Goal: Task Accomplishment & Management: Manage account settings

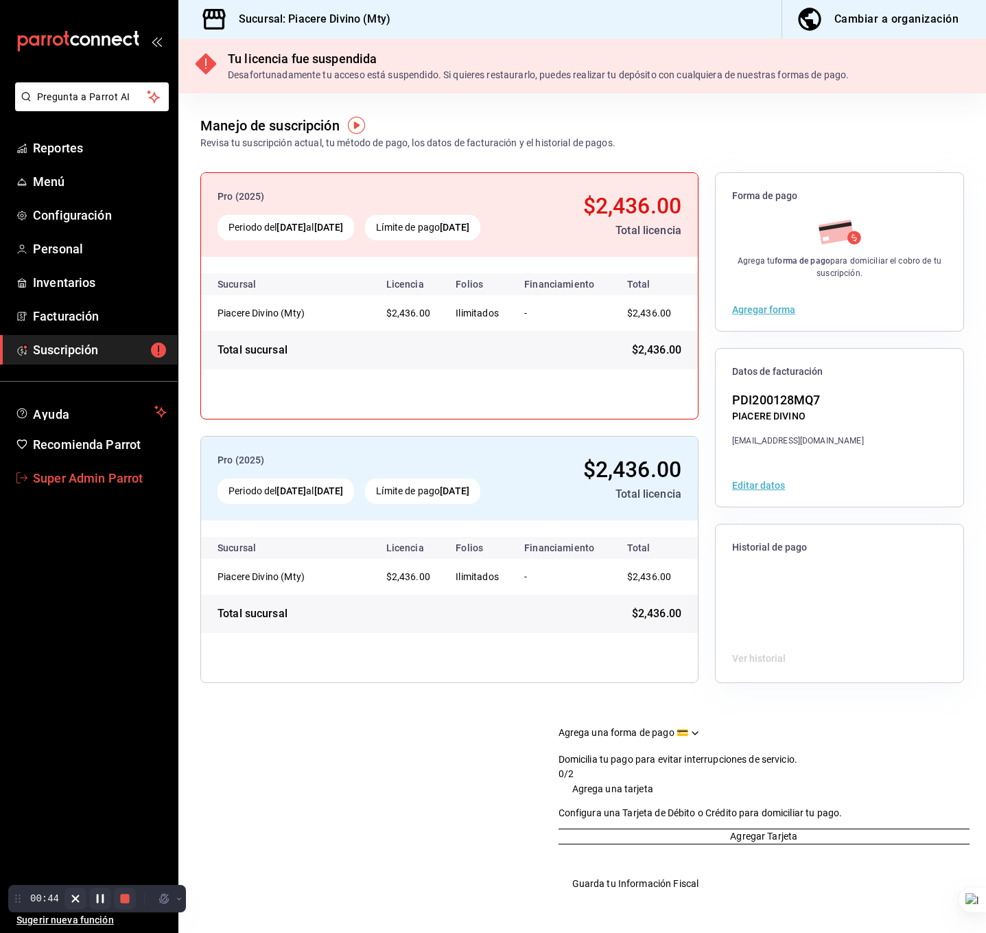
click at [34, 487] on link "Super Admin Parrot" at bounding box center [89, 478] width 178 height 30
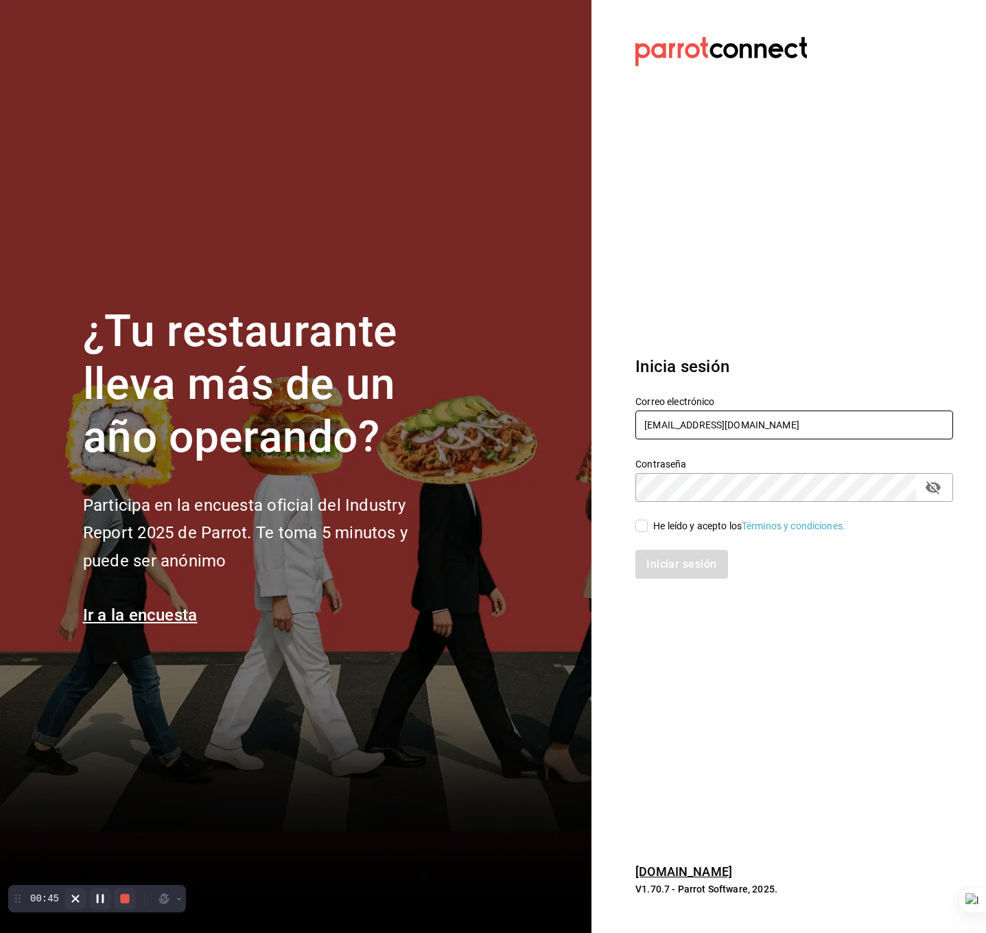
click at [697, 437] on input "piaceredivino@mty.com" at bounding box center [795, 424] width 318 height 29
type input "los3chiflados@guadalupe.com"
click at [666, 529] on div "He leído y acepto los Términos y condiciones." at bounding box center [749, 526] width 192 height 14
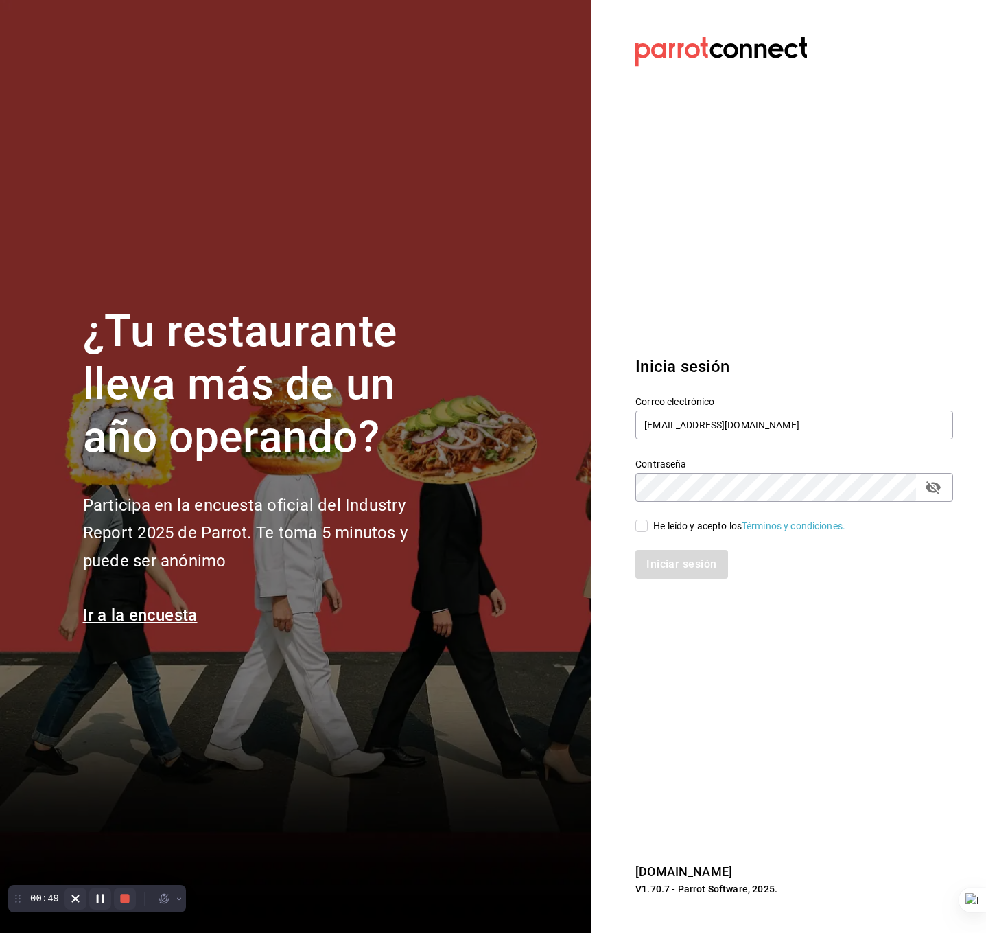
click at [648, 529] on input "He leído y acepto los Términos y condiciones." at bounding box center [642, 526] width 12 height 12
checkbox input "true"
click at [680, 557] on button "Iniciar sesión" at bounding box center [682, 564] width 93 height 29
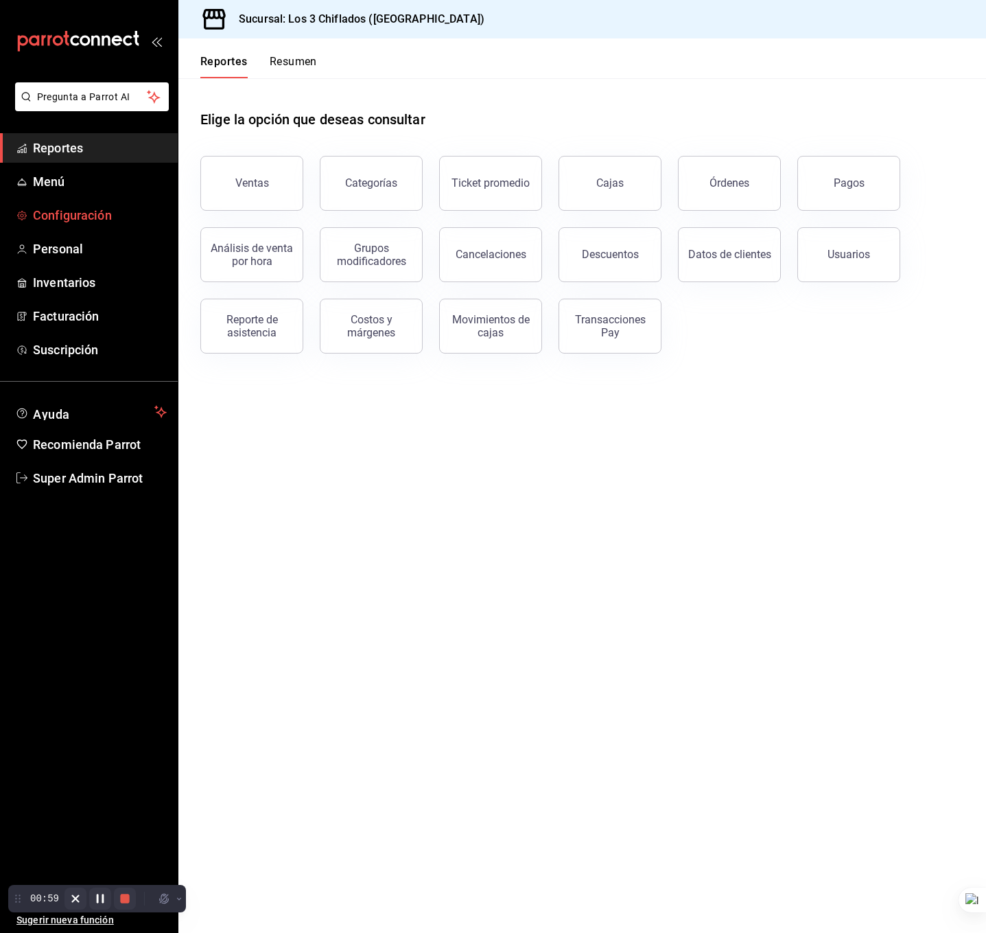
click at [95, 214] on span "Configuración" at bounding box center [100, 215] width 134 height 19
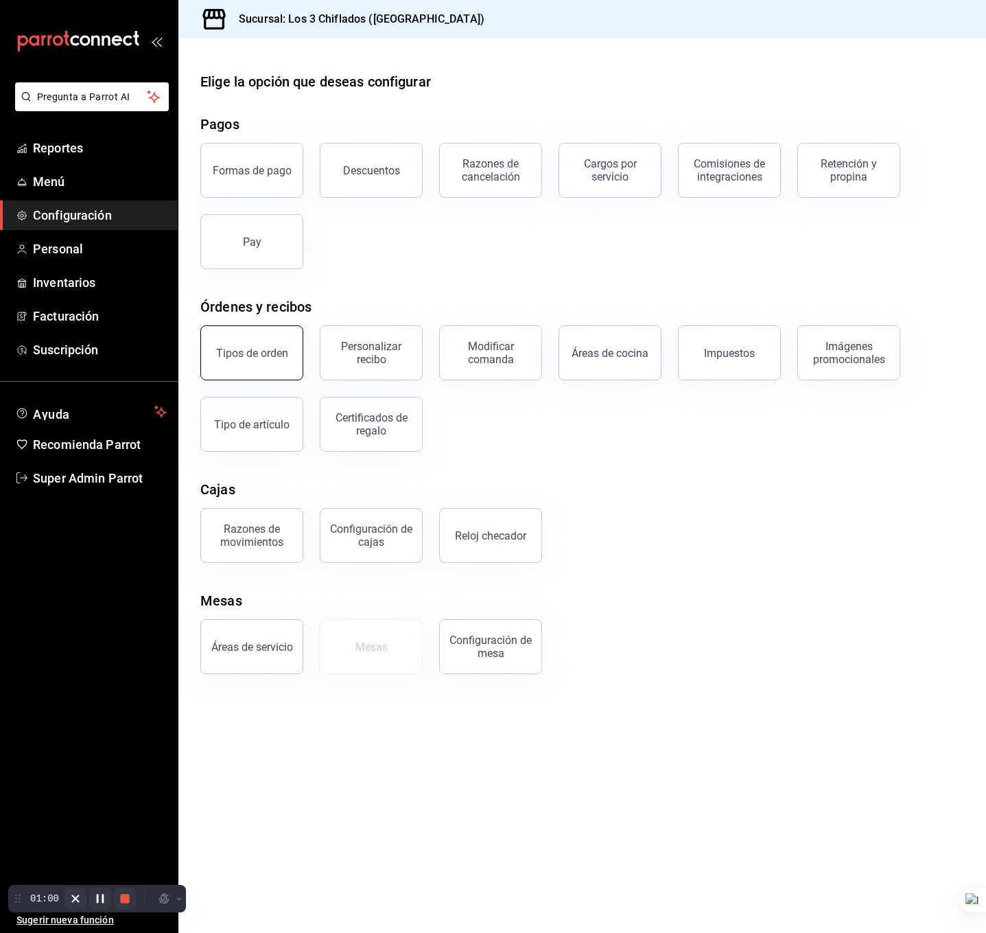
click at [214, 350] on button "Tipos de orden" at bounding box center [251, 352] width 103 height 55
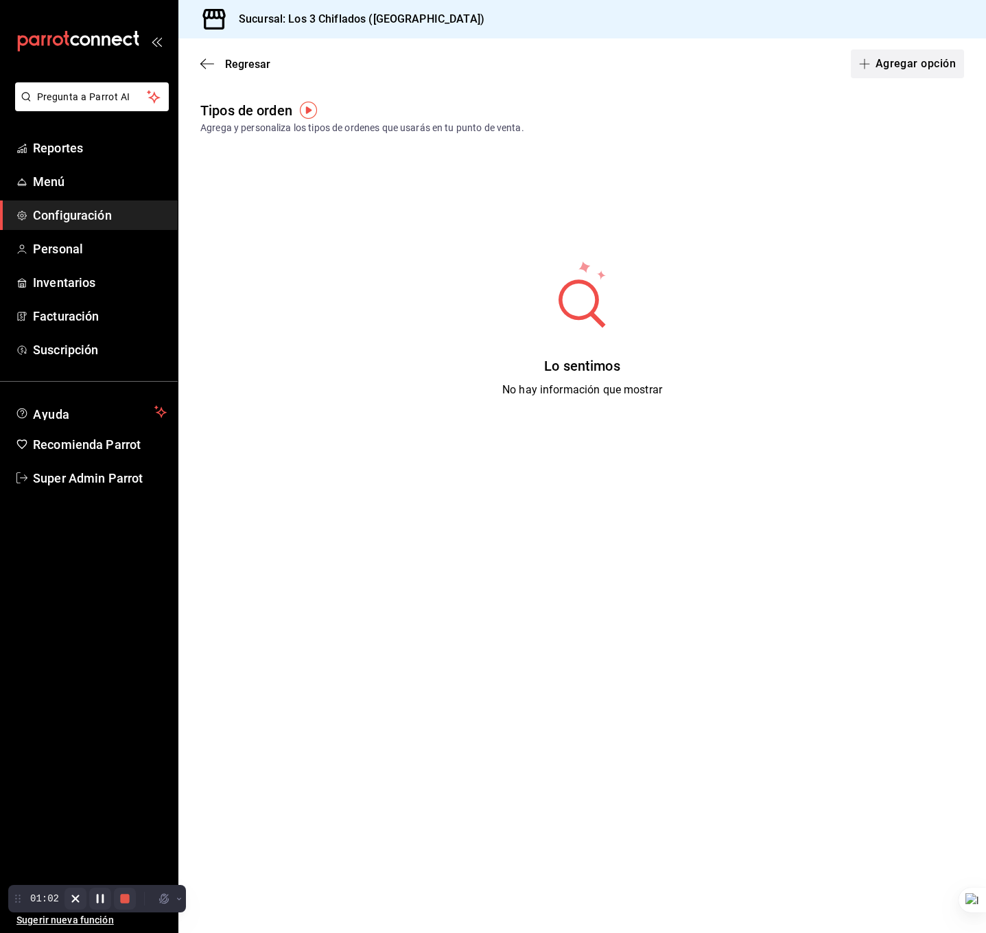
click at [929, 60] on button "Agregar opción" at bounding box center [907, 63] width 113 height 29
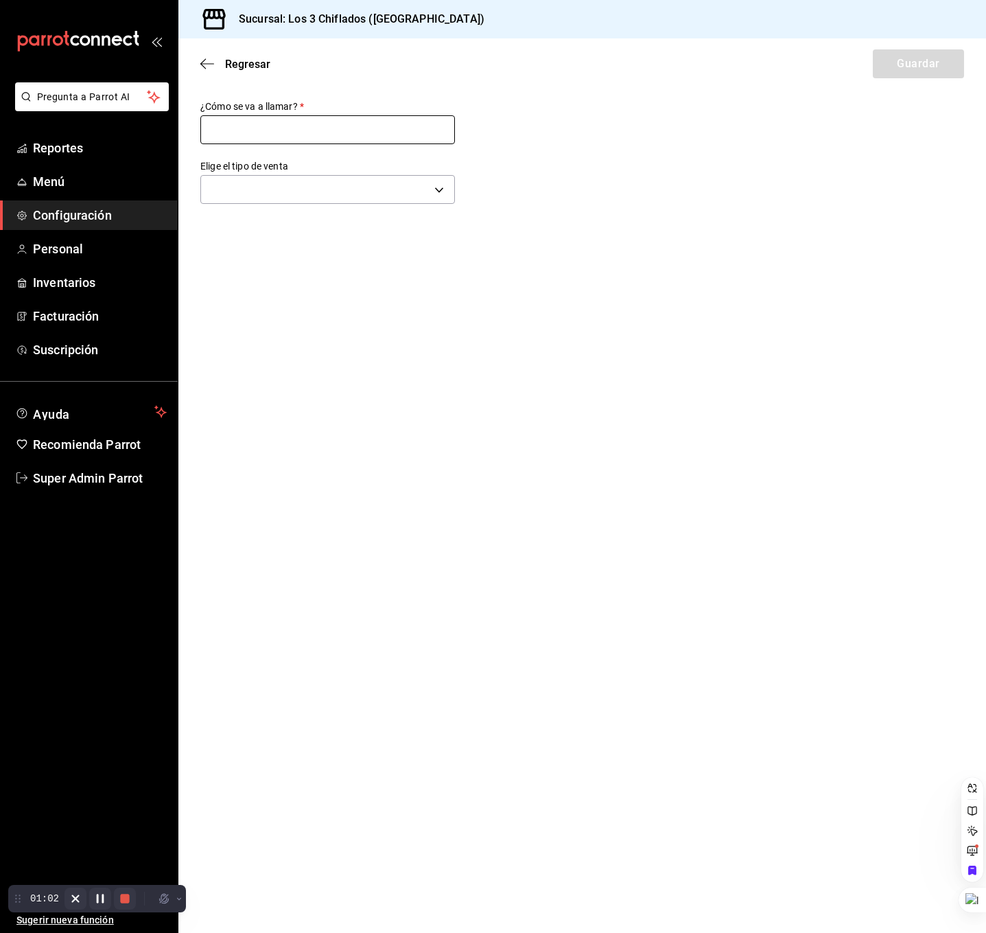
click at [387, 120] on input "text" at bounding box center [327, 129] width 255 height 29
type input "Para llevar"
click at [315, 188] on body "Pregunta a Parrot AI Reportes Menú Configuración Personal Inventarios Facturaci…" at bounding box center [493, 466] width 986 height 933
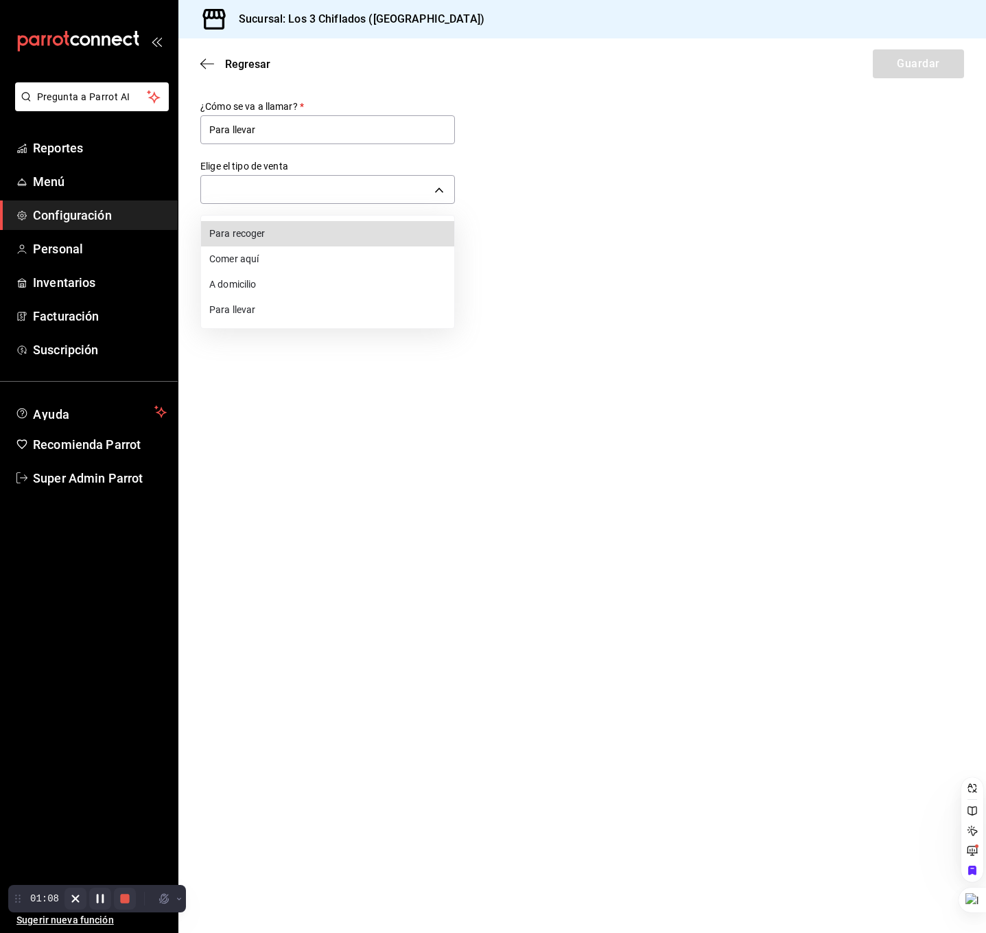
click at [251, 319] on li "Para llevar" at bounding box center [327, 309] width 253 height 25
type input "TAKE_OUT"
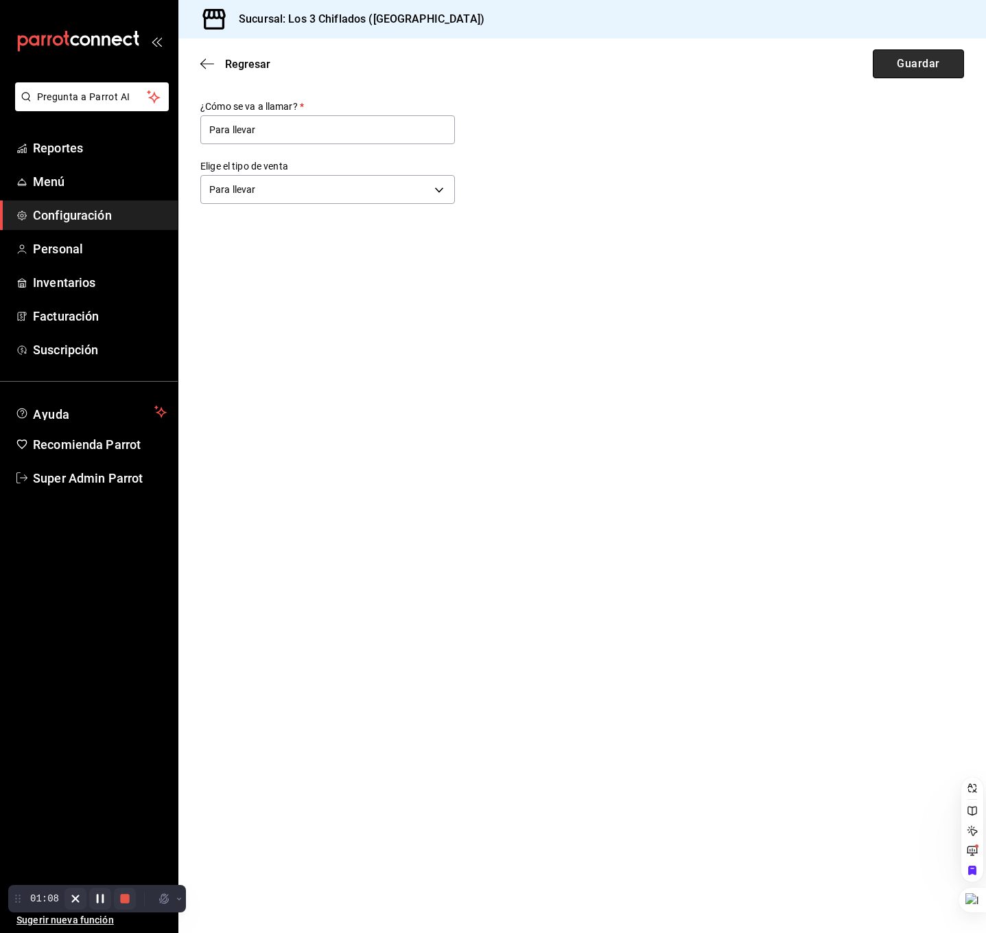
click at [915, 76] on button "Guardar" at bounding box center [918, 63] width 91 height 29
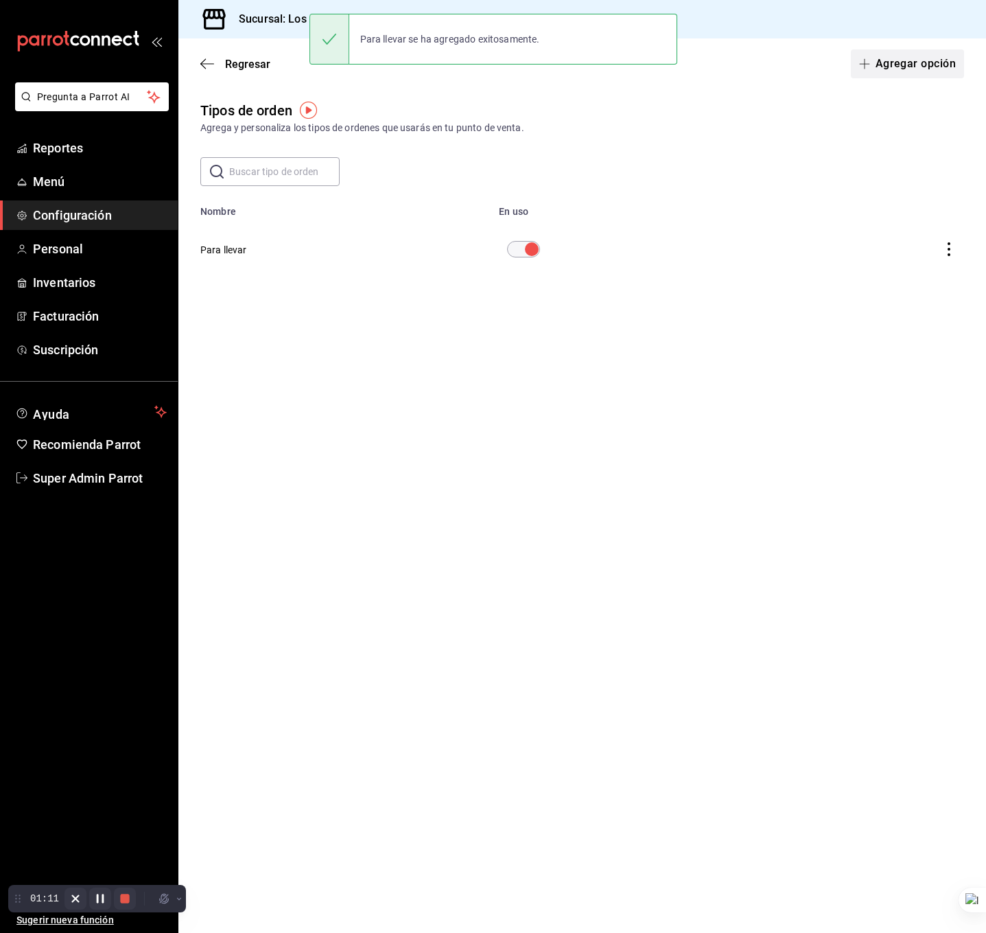
click at [907, 58] on button "Agregar opción" at bounding box center [907, 63] width 113 height 29
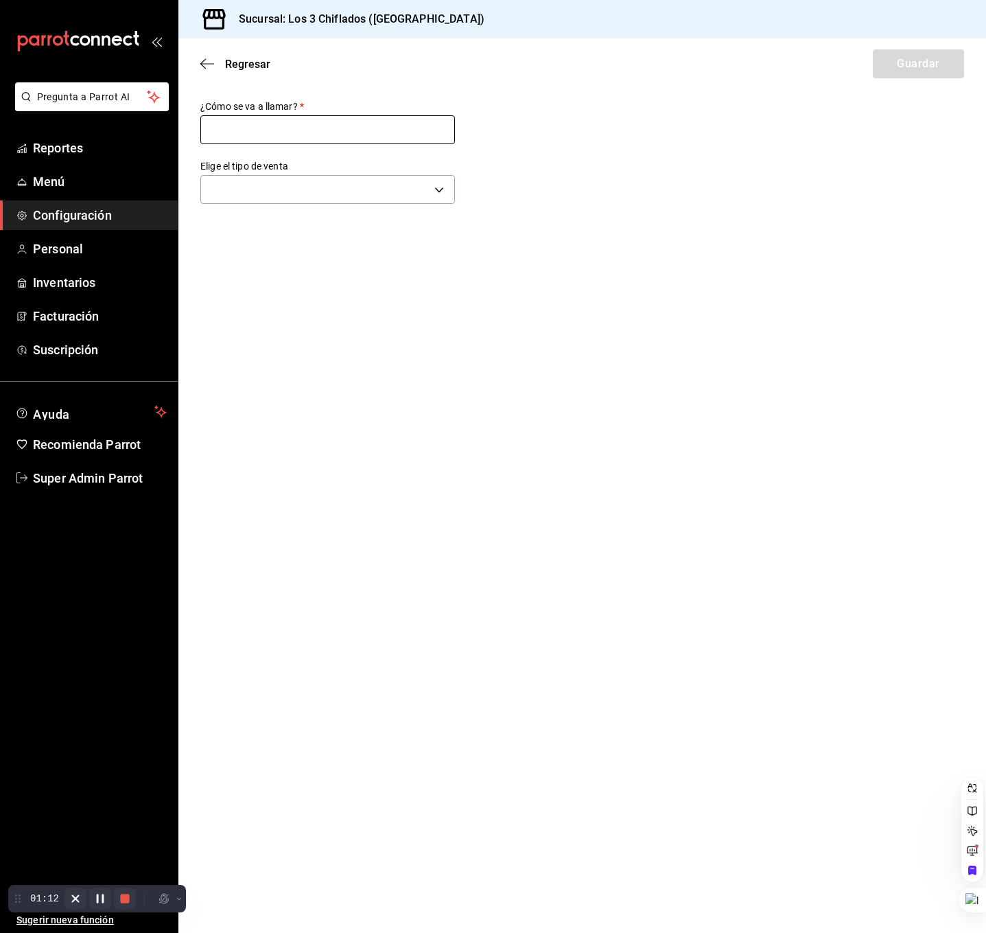
click at [336, 124] on input "text" at bounding box center [327, 129] width 255 height 29
type input "Comer aquí"
click at [299, 204] on div "​" at bounding box center [327, 188] width 255 height 36
click at [317, 196] on body "Pregunta a Parrot AI Reportes Menú Configuración Personal Inventarios Facturaci…" at bounding box center [493, 466] width 986 height 933
click at [278, 266] on li "Comer aquí" at bounding box center [327, 258] width 253 height 25
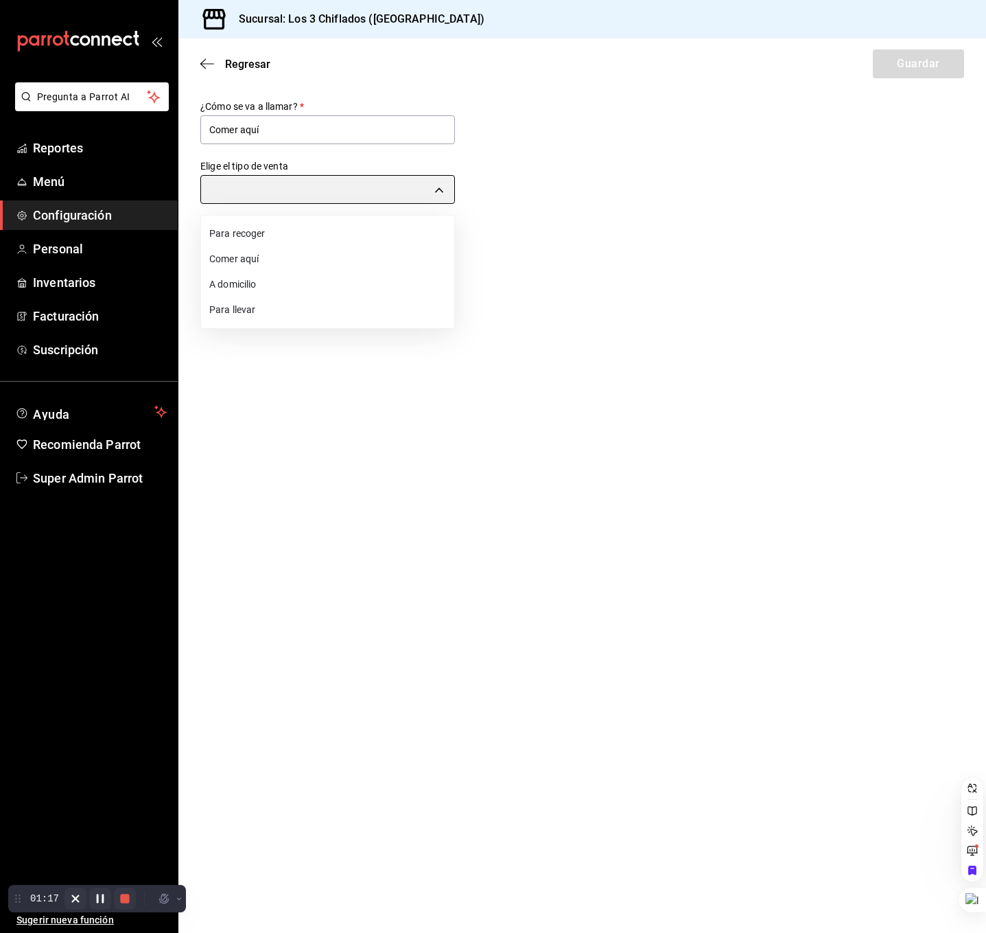
type input "DINE_IN"
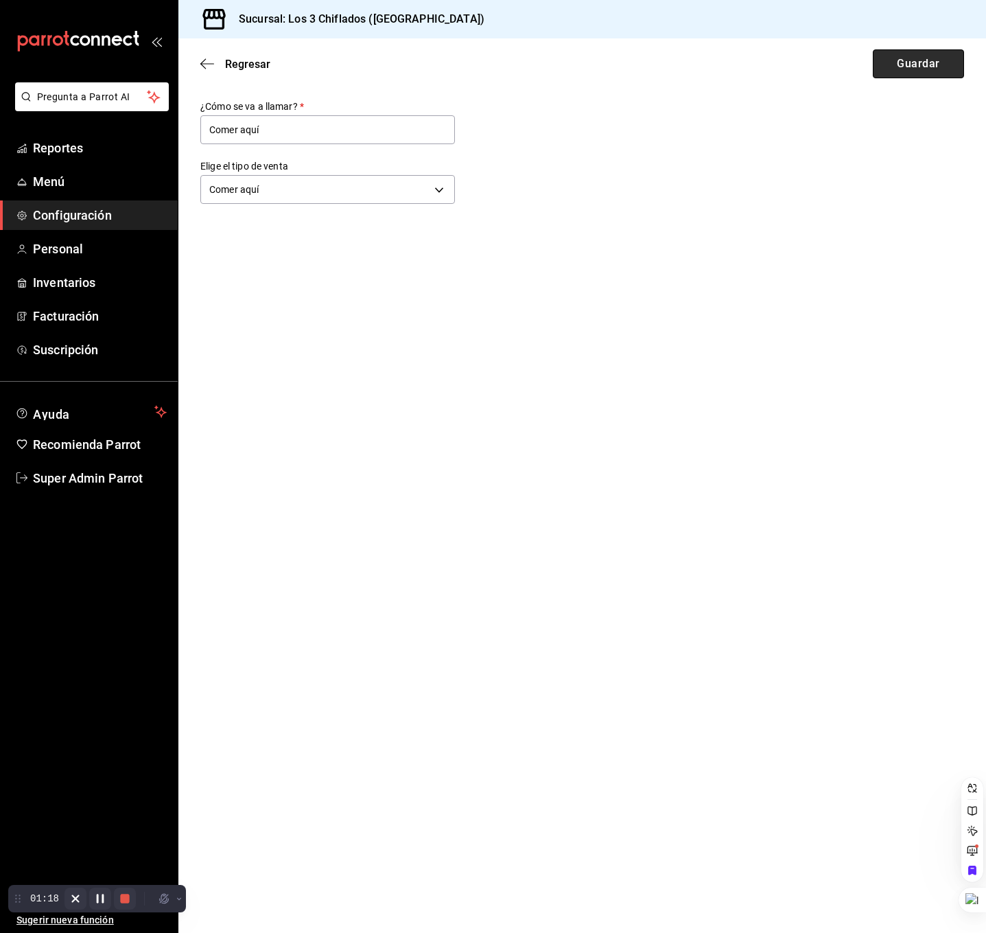
click at [907, 72] on button "Guardar" at bounding box center [918, 63] width 91 height 29
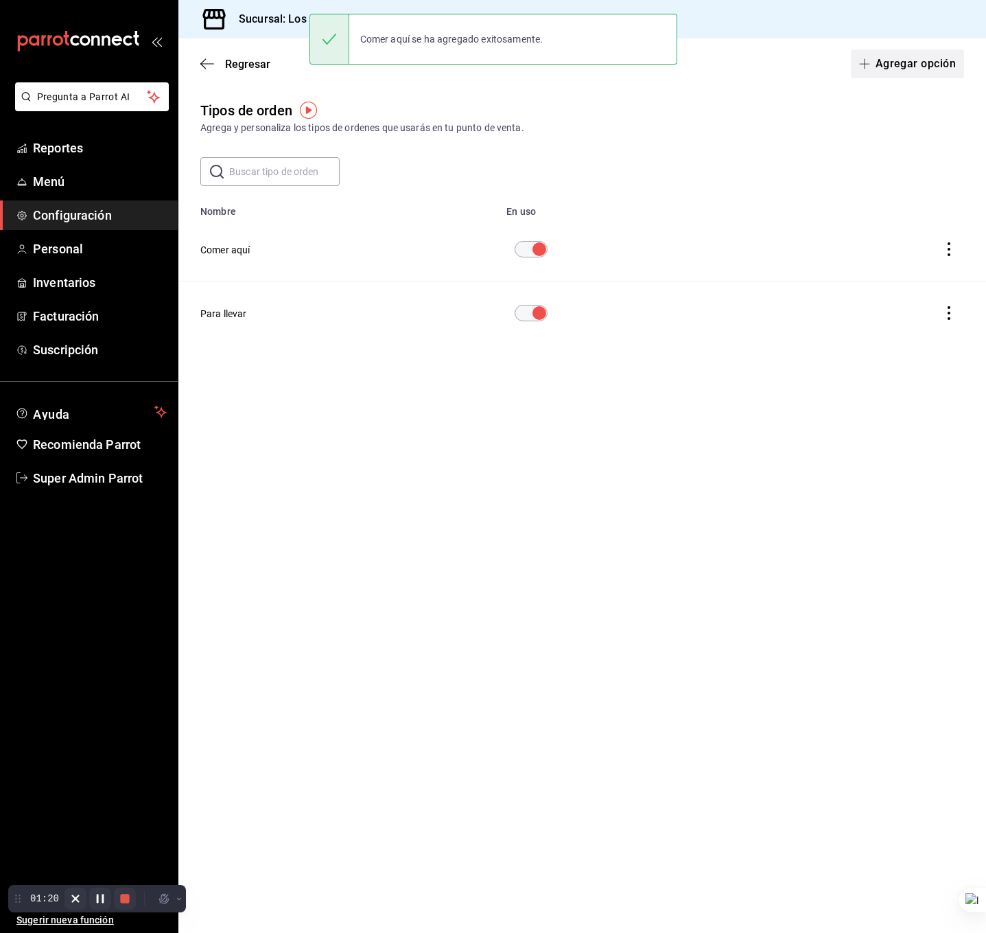
click at [875, 58] on span "button" at bounding box center [867, 63] width 16 height 11
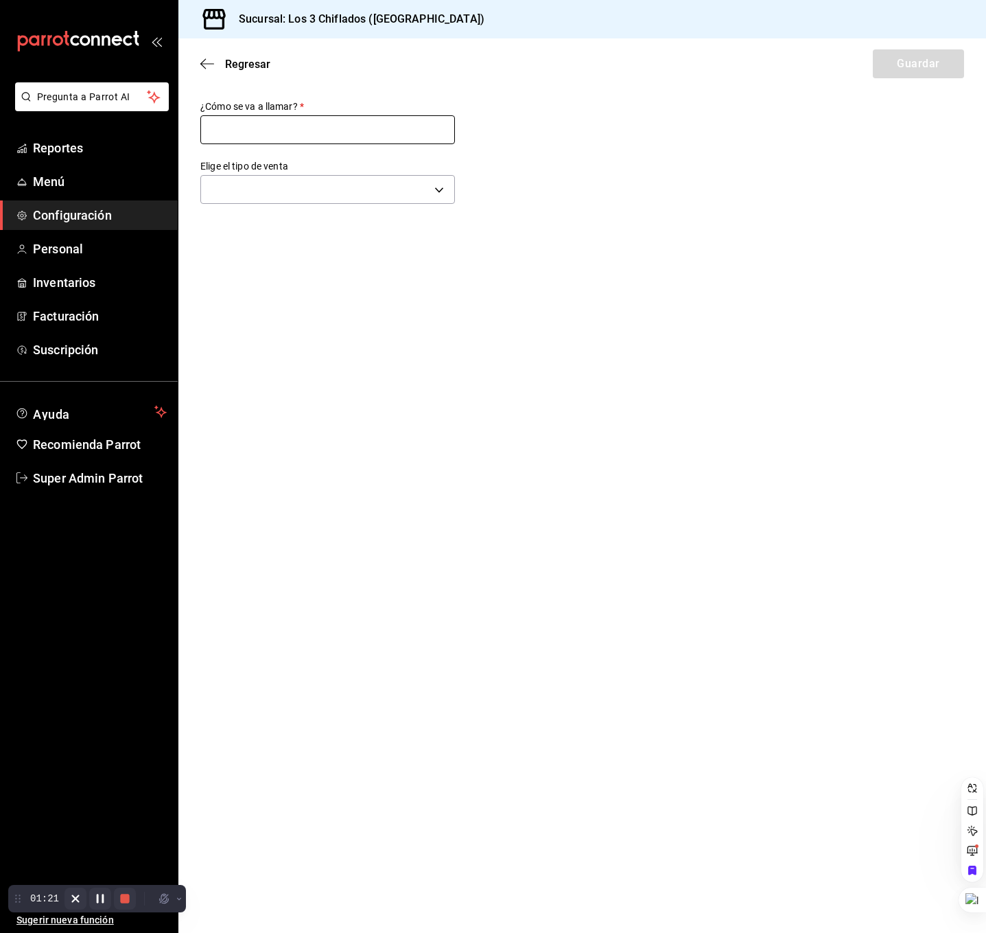
click at [373, 130] on input "text" at bounding box center [327, 129] width 255 height 29
type input "Para recoger"
click at [354, 189] on body "Pregunta a Parrot AI Reportes Menú Configuración Personal Inventarios Facturaci…" at bounding box center [493, 466] width 986 height 933
click at [332, 235] on li "Para recoger" at bounding box center [327, 233] width 253 height 25
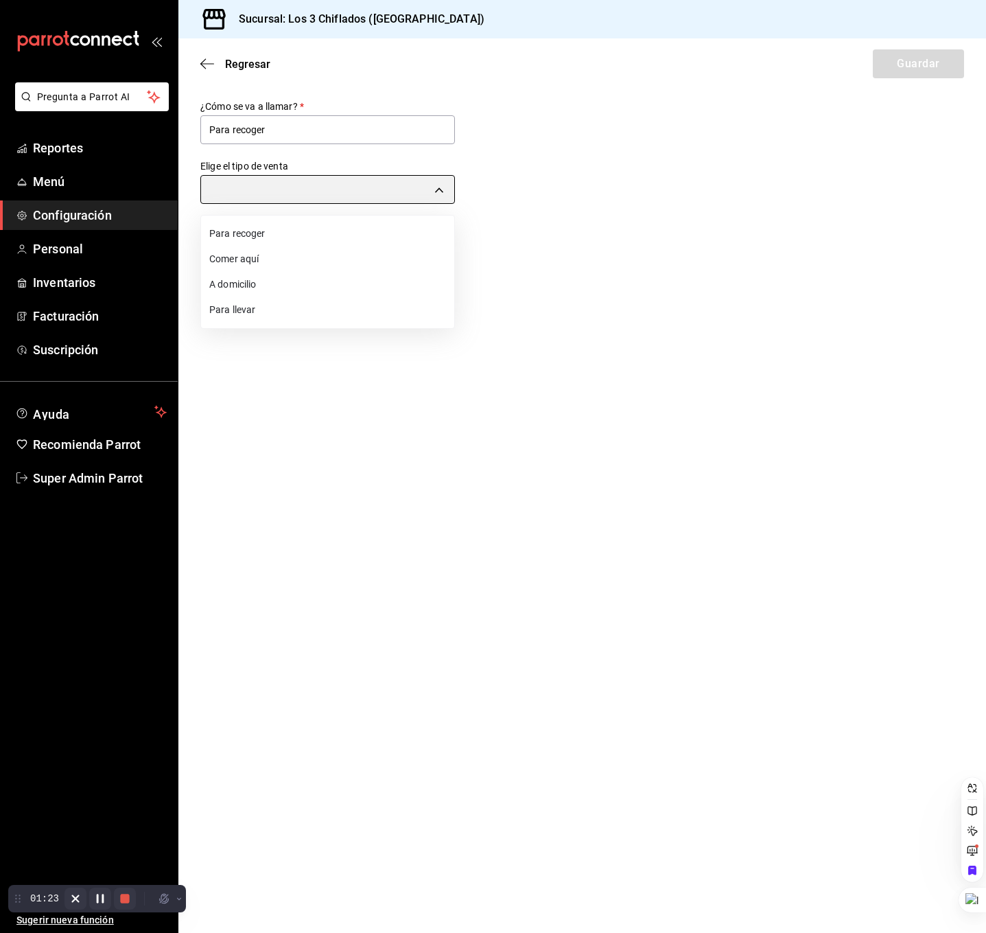
type input "PICK_UP"
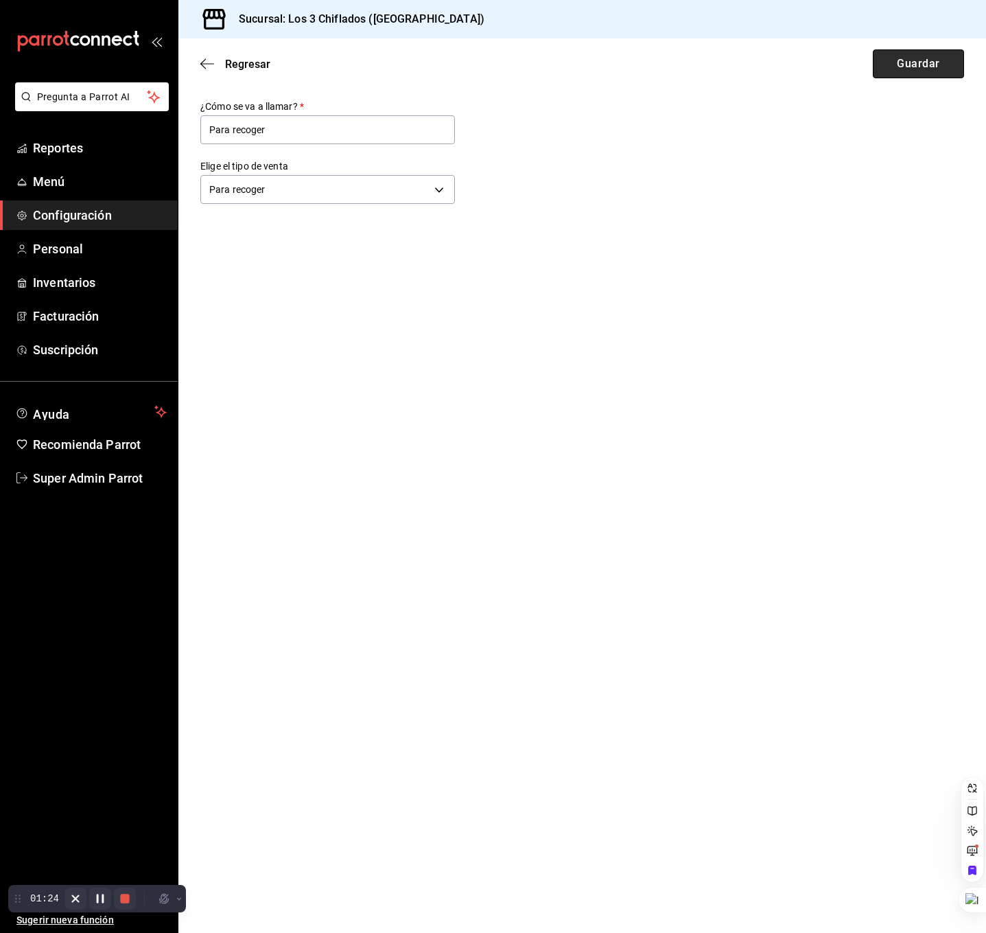
click at [916, 76] on button "Guardar" at bounding box center [918, 63] width 91 height 29
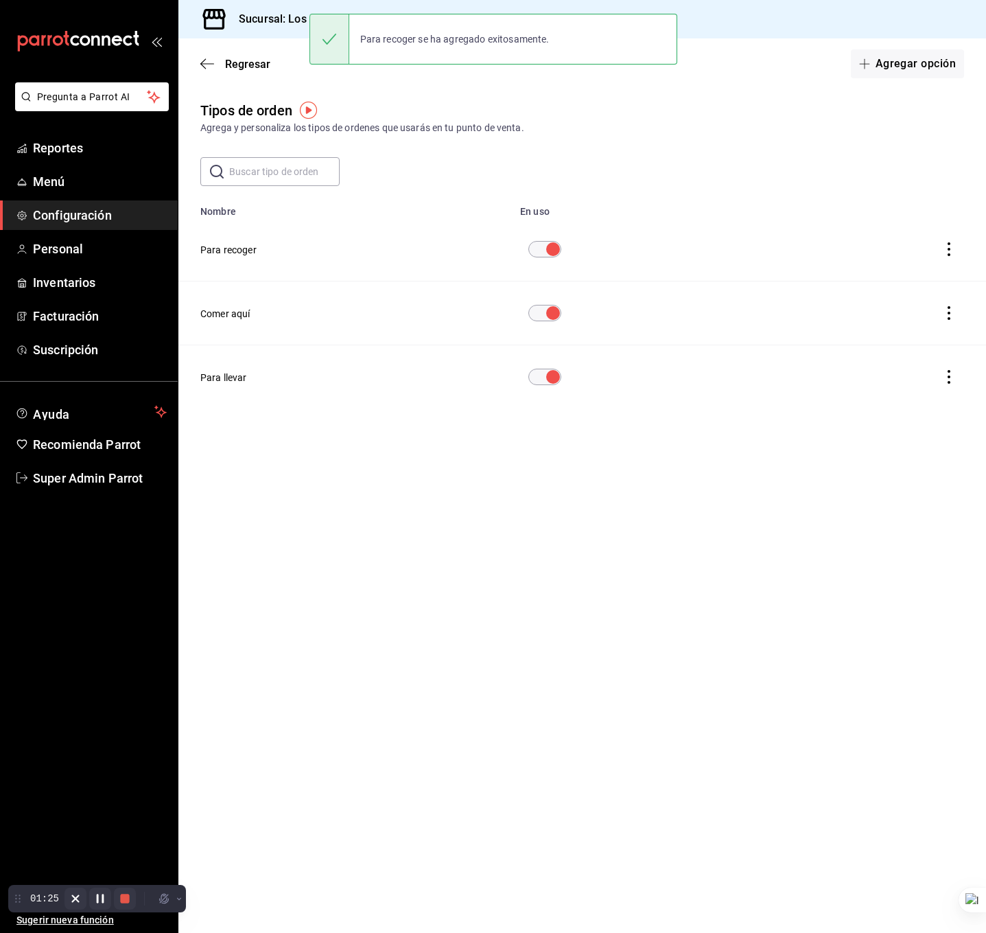
click at [209, 56] on div "Regresar Agregar opción" at bounding box center [582, 63] width 808 height 51
click at [212, 58] on icon "button" at bounding box center [207, 64] width 14 height 12
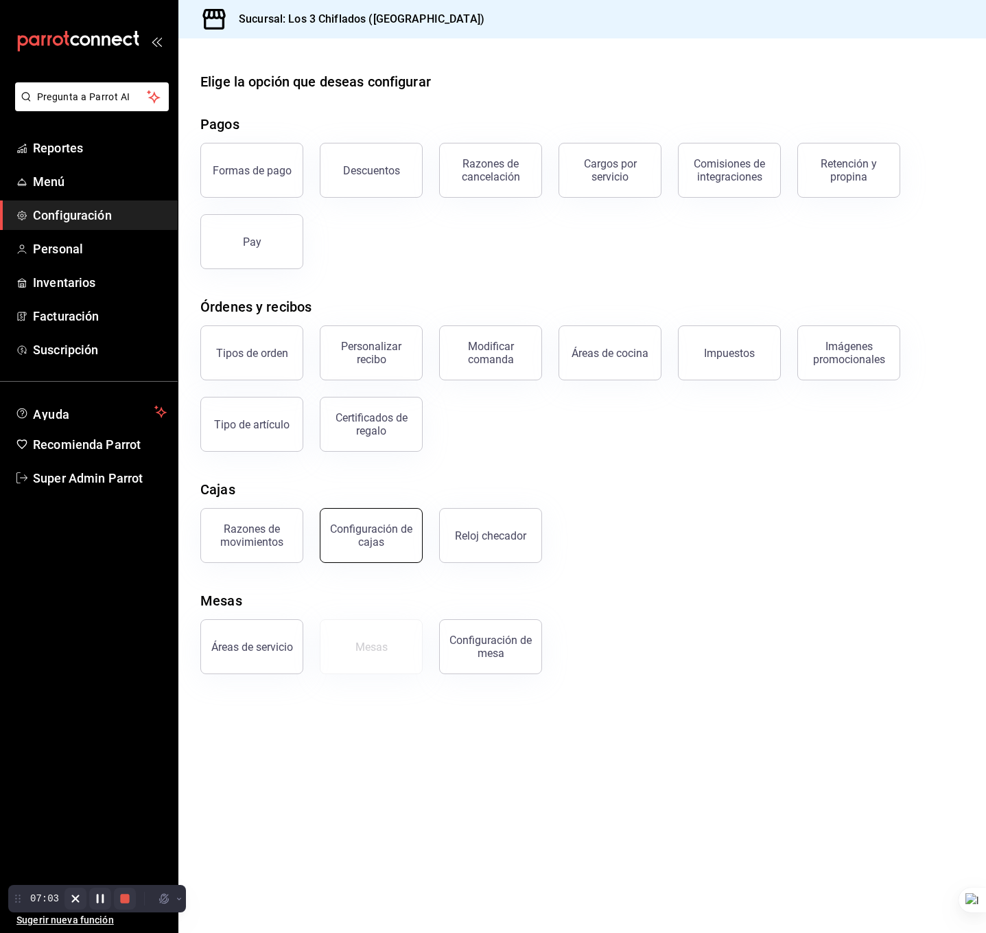
click at [390, 526] on div "Configuración de cajas" at bounding box center [371, 535] width 85 height 26
click at [390, 526] on html "Pregunta a Parrot AI Reportes Menú Configuración Personal Inventarios Facturaci…" at bounding box center [493, 466] width 986 height 933
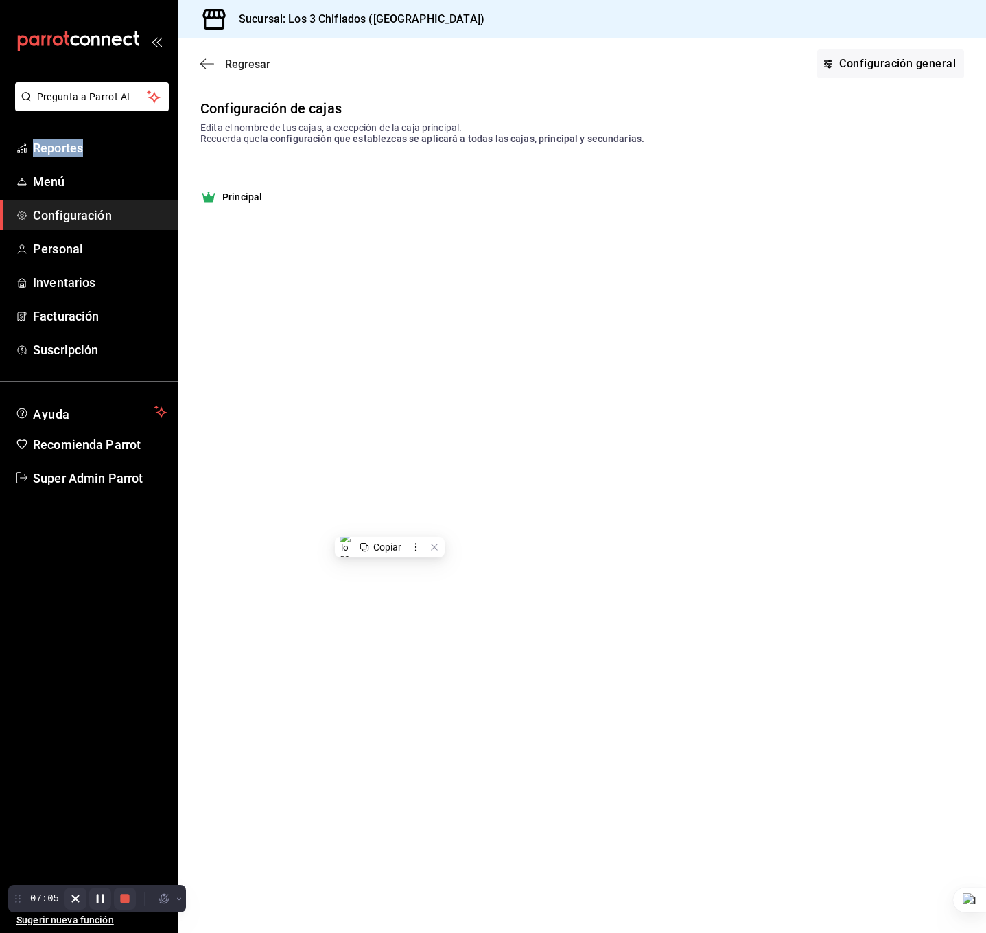
click at [200, 69] on icon "button" at bounding box center [207, 64] width 14 height 12
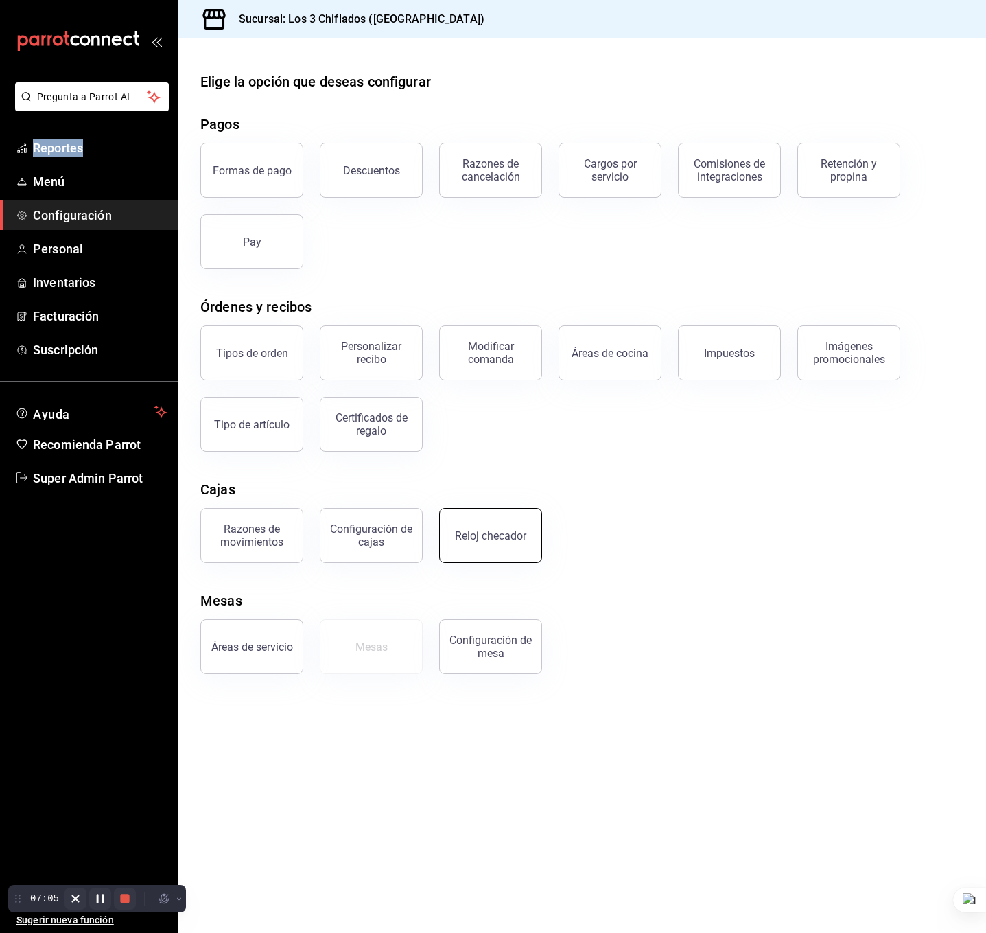
click at [498, 527] on button "Reloj checador" at bounding box center [490, 535] width 103 height 55
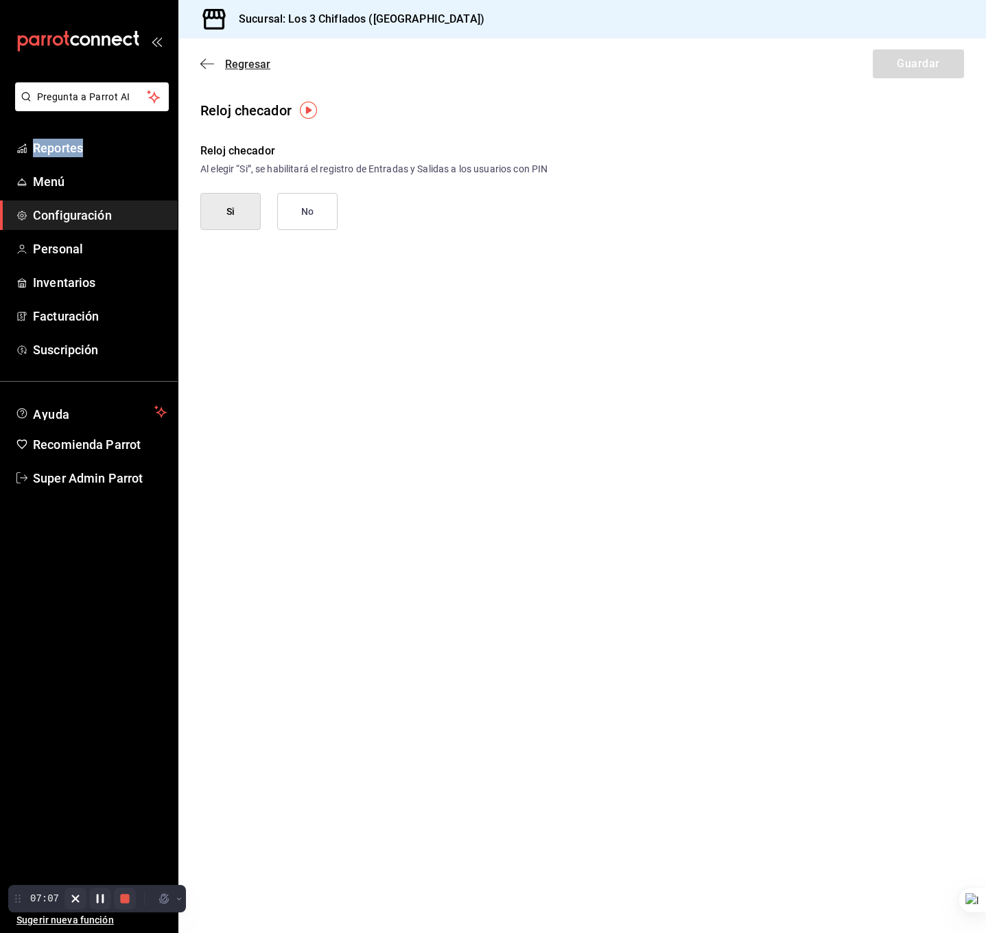
click at [225, 58] on span "Regresar" at bounding box center [247, 64] width 45 height 13
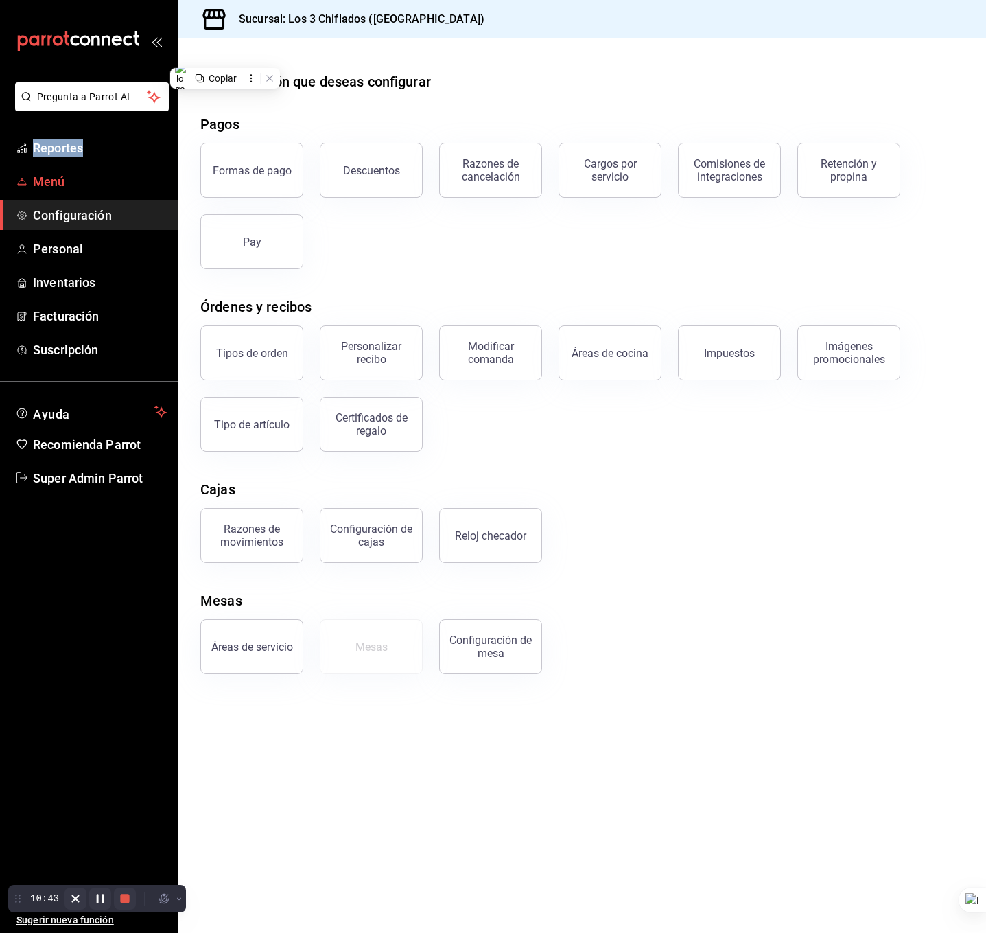
click at [97, 182] on span "Menú" at bounding box center [100, 181] width 134 height 19
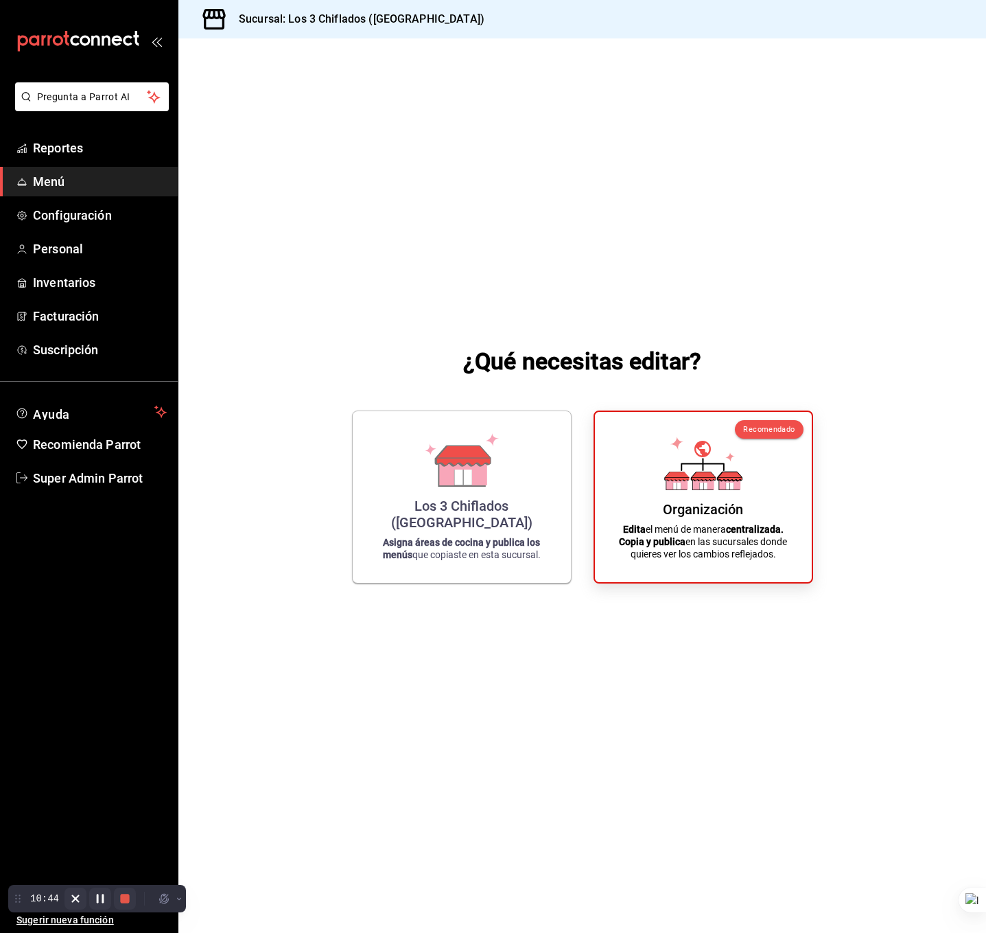
click at [503, 461] on div "Los 3 Chiflados (Guadalupe) Asigna áreas de cocina y publica los menús que copi…" at bounding box center [461, 497] width 185 height 150
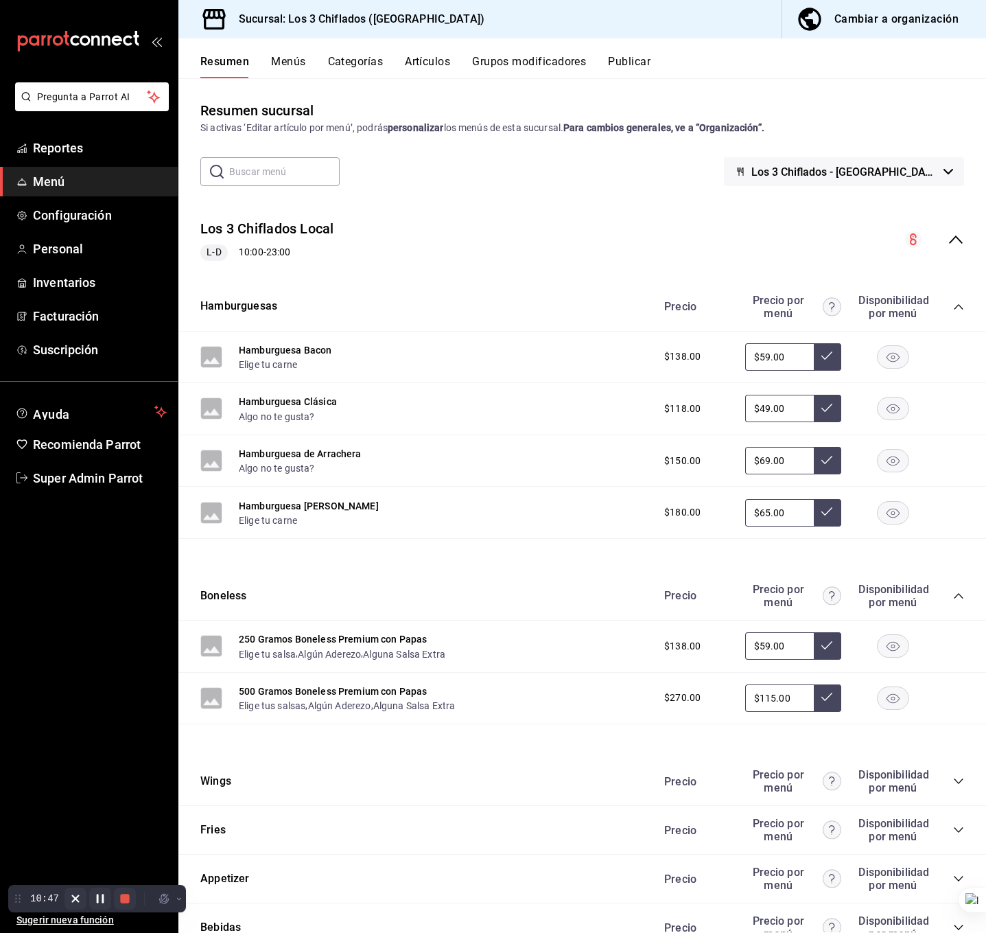
click at [303, 67] on button "Menús" at bounding box center [288, 66] width 34 height 23
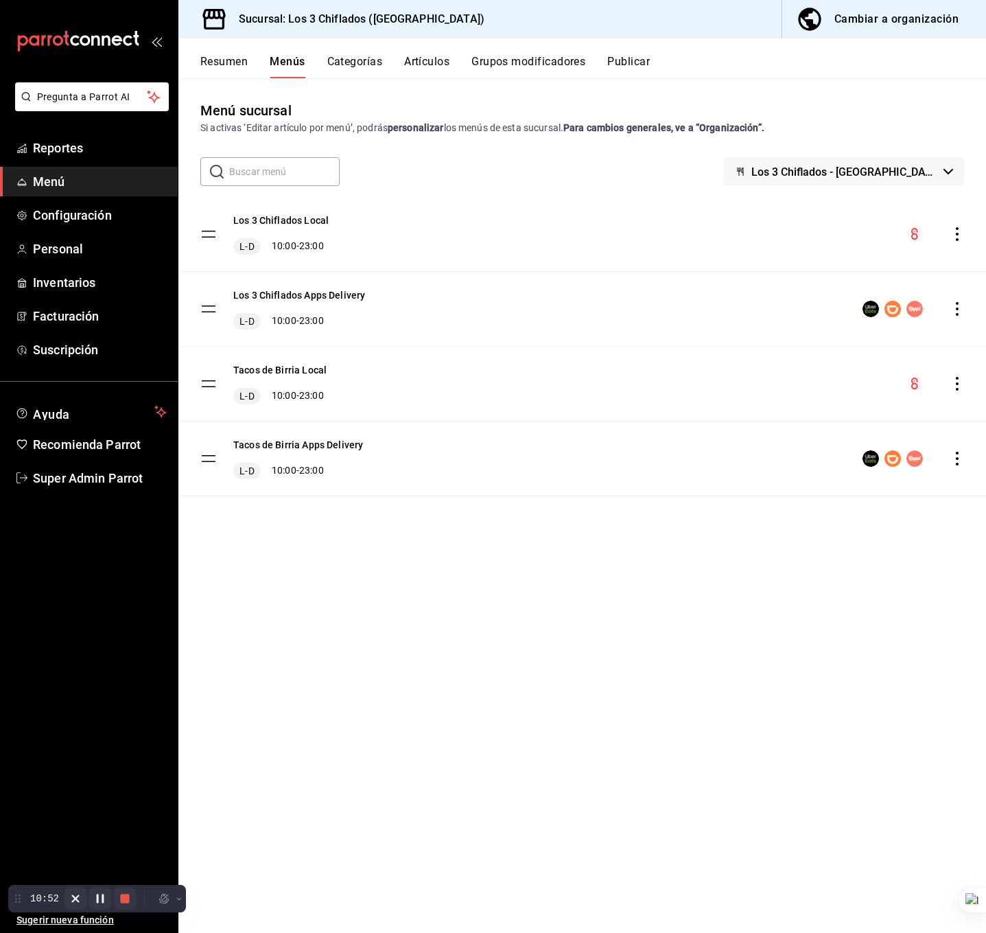
click at [921, 167] on span "Los 3 Chiflados - [GEOGRAPHIC_DATA]" at bounding box center [845, 171] width 187 height 13
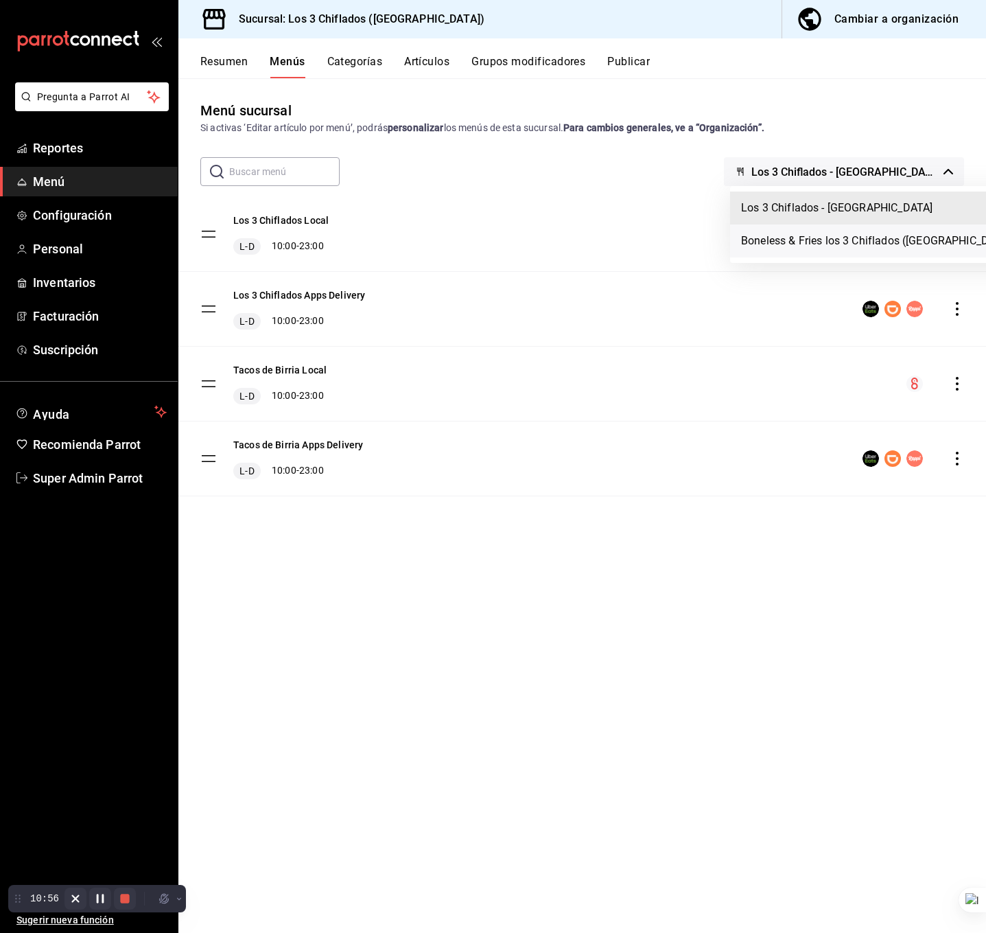
click at [894, 243] on li "Boneless & Fries los 3 Chiflados ([GEOGRAPHIC_DATA])" at bounding box center [878, 240] width 297 height 33
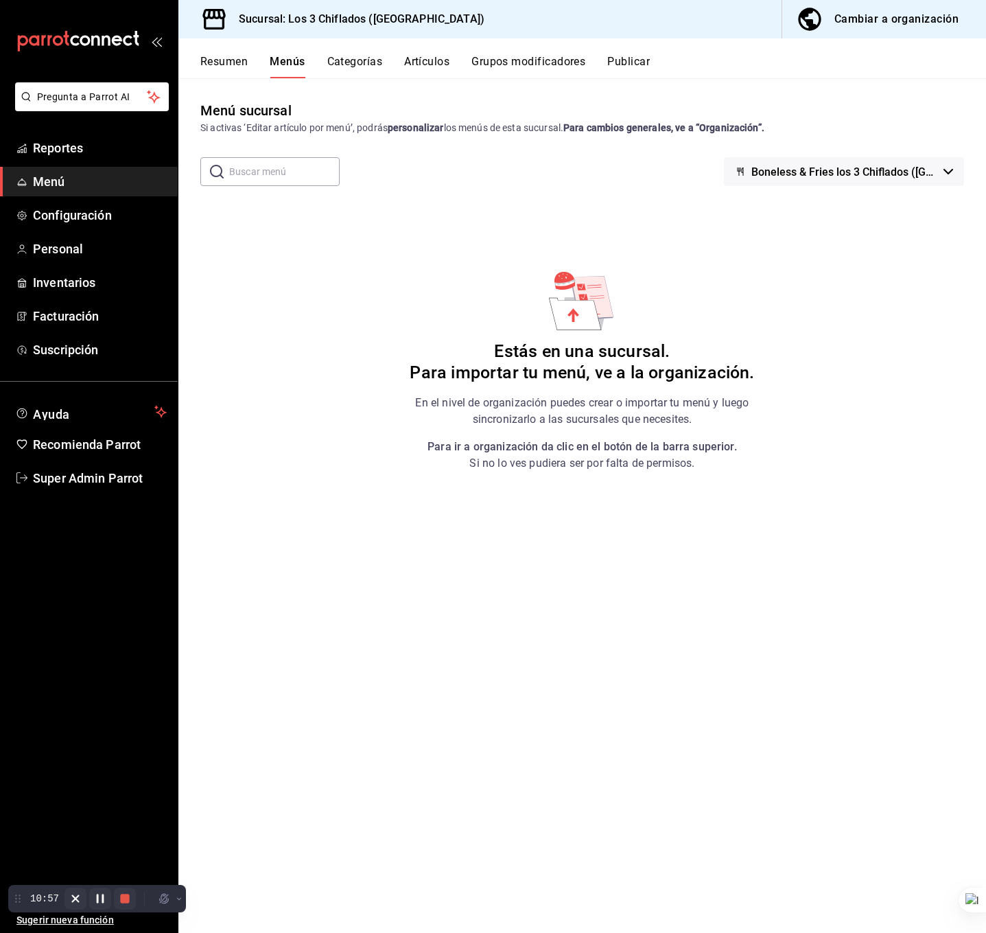
click at [877, 152] on div "Menú sucursal Si activas ‘Editar artículo por menú’, podrás personalizar los me…" at bounding box center [582, 516] width 808 height 832
click at [881, 169] on span "Boneless & Fries los 3 Chiflados ([GEOGRAPHIC_DATA])" at bounding box center [845, 171] width 187 height 13
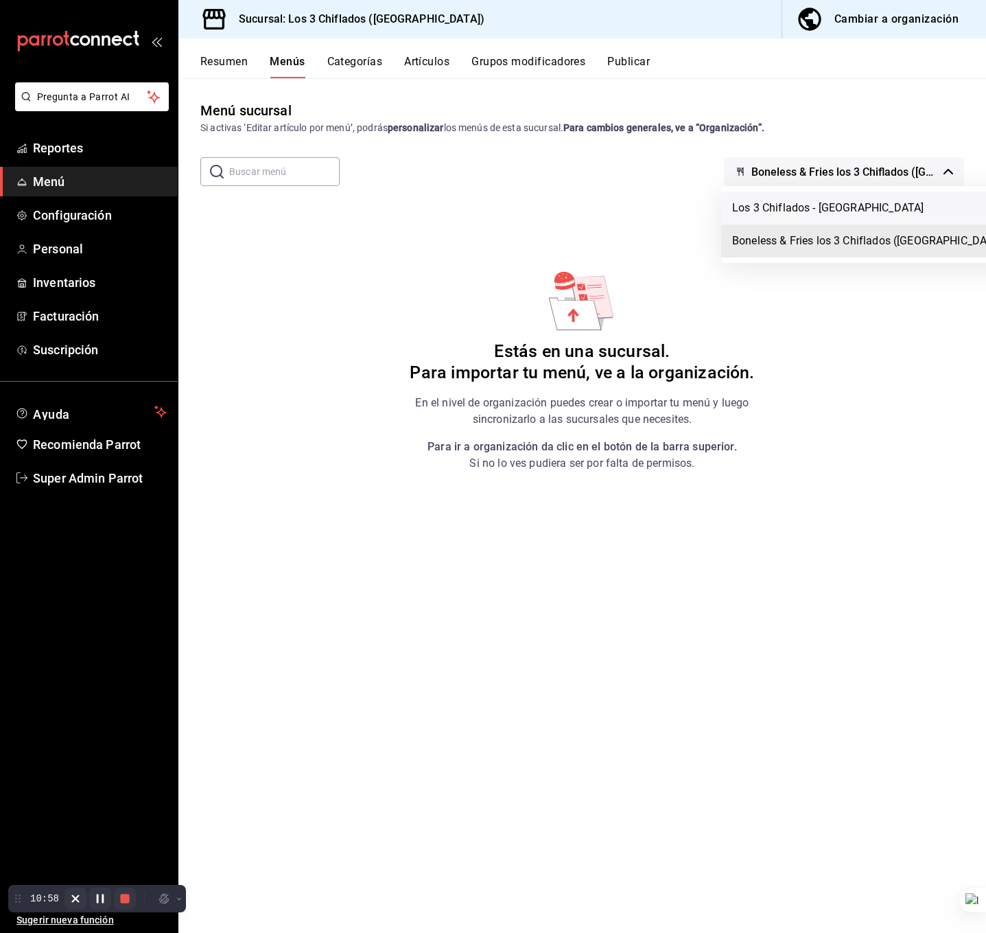
click at [837, 213] on li "Los 3 Chiflados - [GEOGRAPHIC_DATA]" at bounding box center [869, 208] width 297 height 33
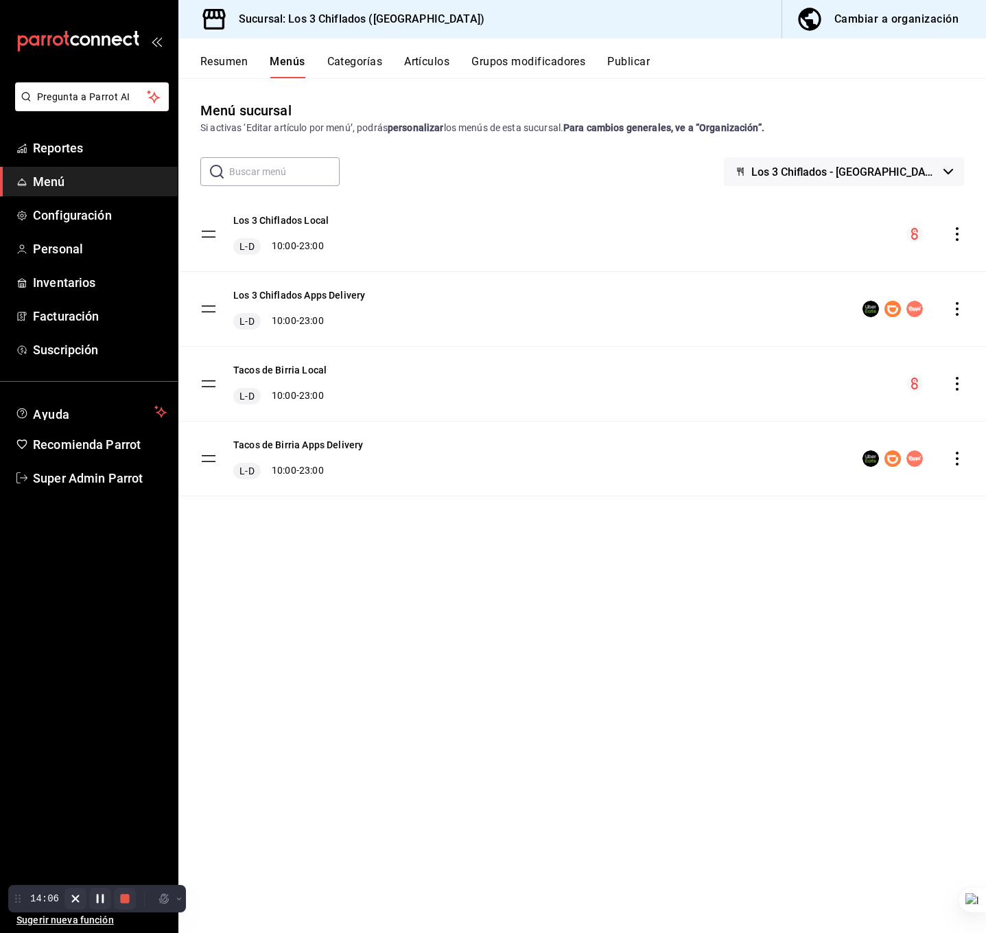
click at [632, 664] on div "Menú sucursal Si activas ‘Editar artículo por menú’, podrás personalizar los me…" at bounding box center [582, 516] width 808 height 832
click at [107, 179] on span "Menú" at bounding box center [100, 181] width 134 height 19
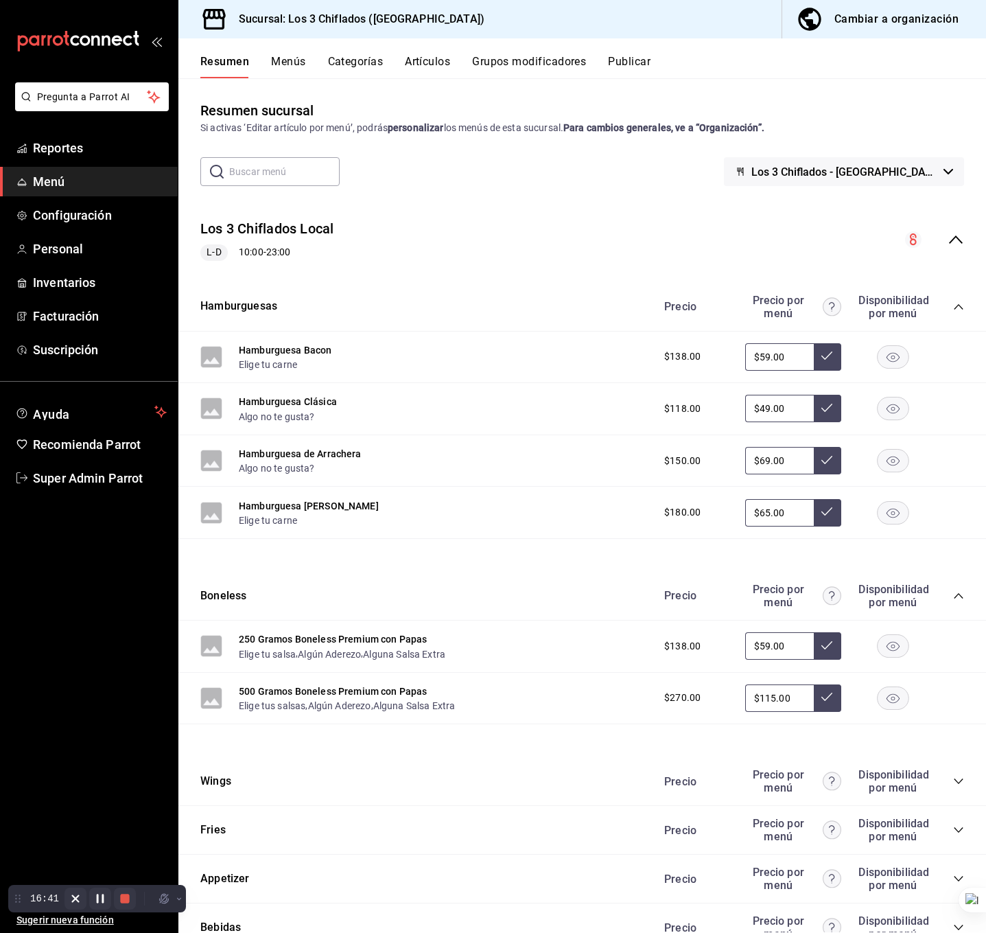
click at [362, 58] on button "Categorías" at bounding box center [356, 66] width 56 height 23
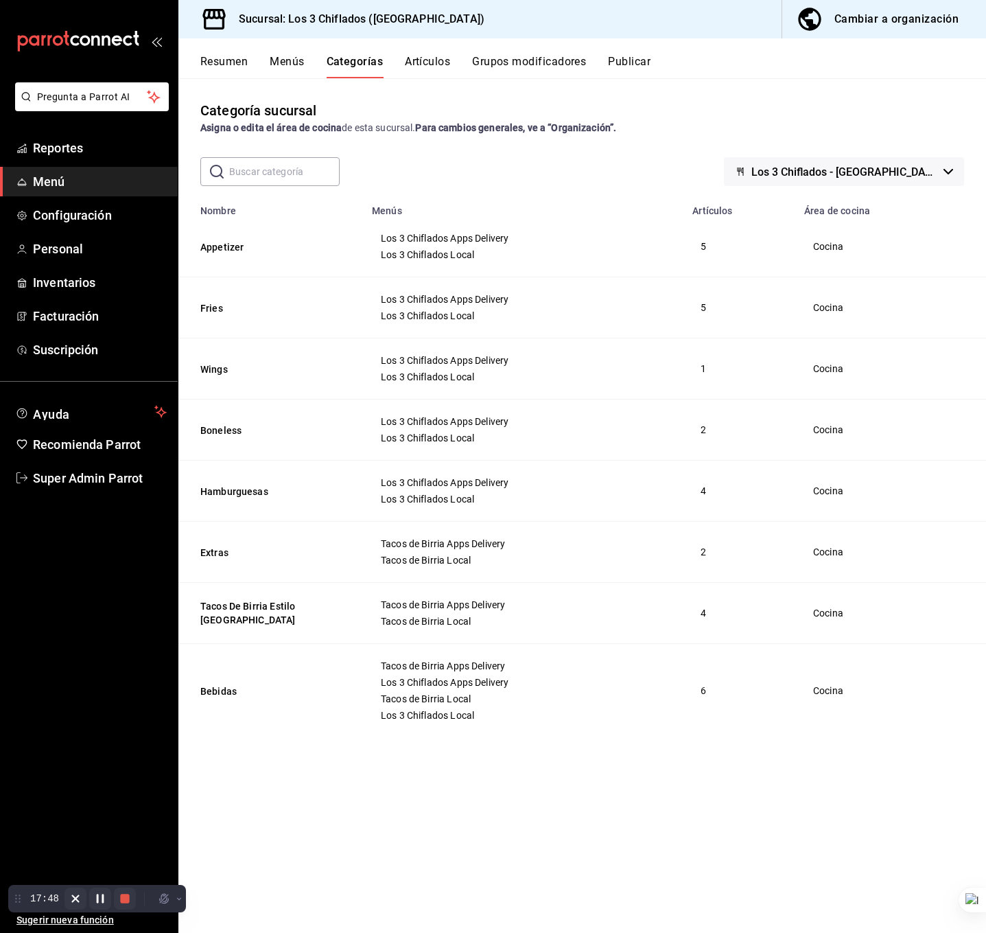
click at [439, 299] on span "Los 3 Chiflados Apps Delivery" at bounding box center [524, 299] width 286 height 10
click at [437, 299] on span "Los 3 Chiflados Apps Delivery" at bounding box center [524, 299] width 286 height 10
click at [437, 297] on span "Los 3 Chiflados Apps Delivery" at bounding box center [524, 299] width 286 height 10
click at [460, 363] on span "Los 3 Chiflados Apps Delivery" at bounding box center [524, 361] width 286 height 10
click at [456, 363] on span "Los 3 Chiflados Apps Delivery" at bounding box center [524, 361] width 286 height 10
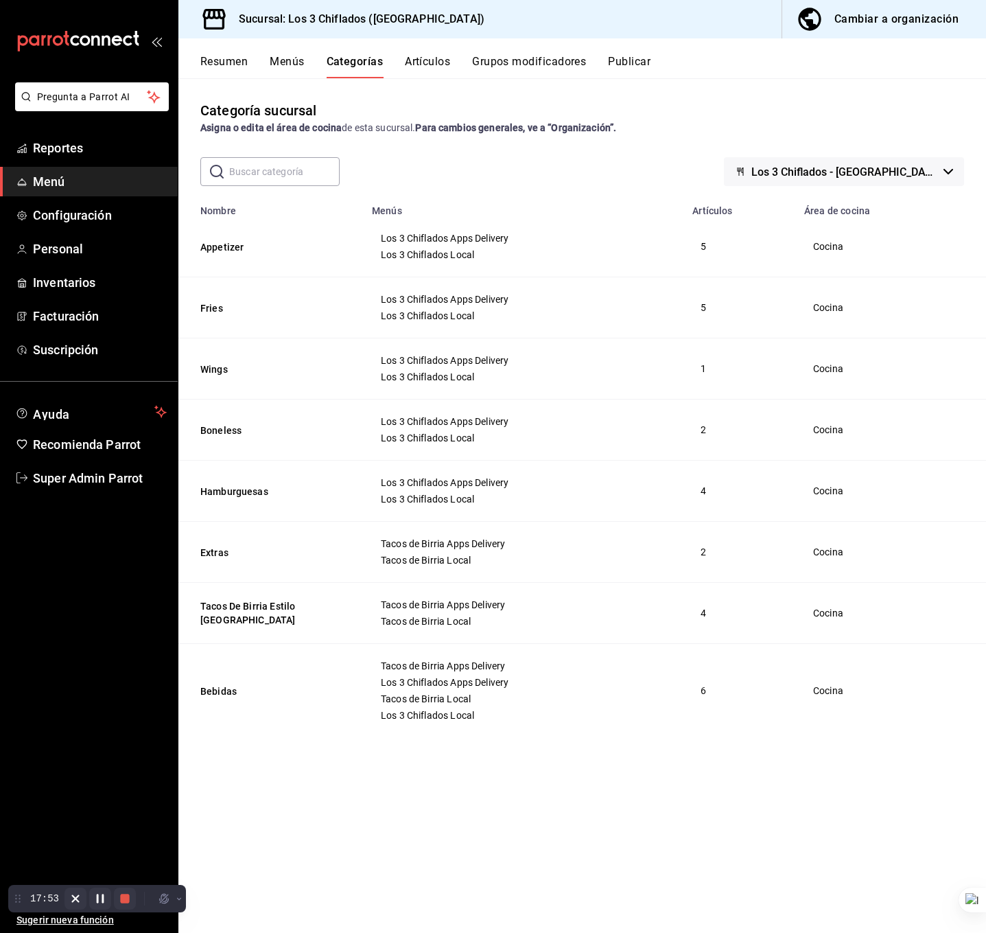
click at [465, 363] on span "Los 3 Chiflados Apps Delivery" at bounding box center [524, 361] width 286 height 10
click at [830, 373] on span "Cocina" at bounding box center [888, 369] width 150 height 10
click at [834, 311] on span "Cocina" at bounding box center [888, 308] width 150 height 10
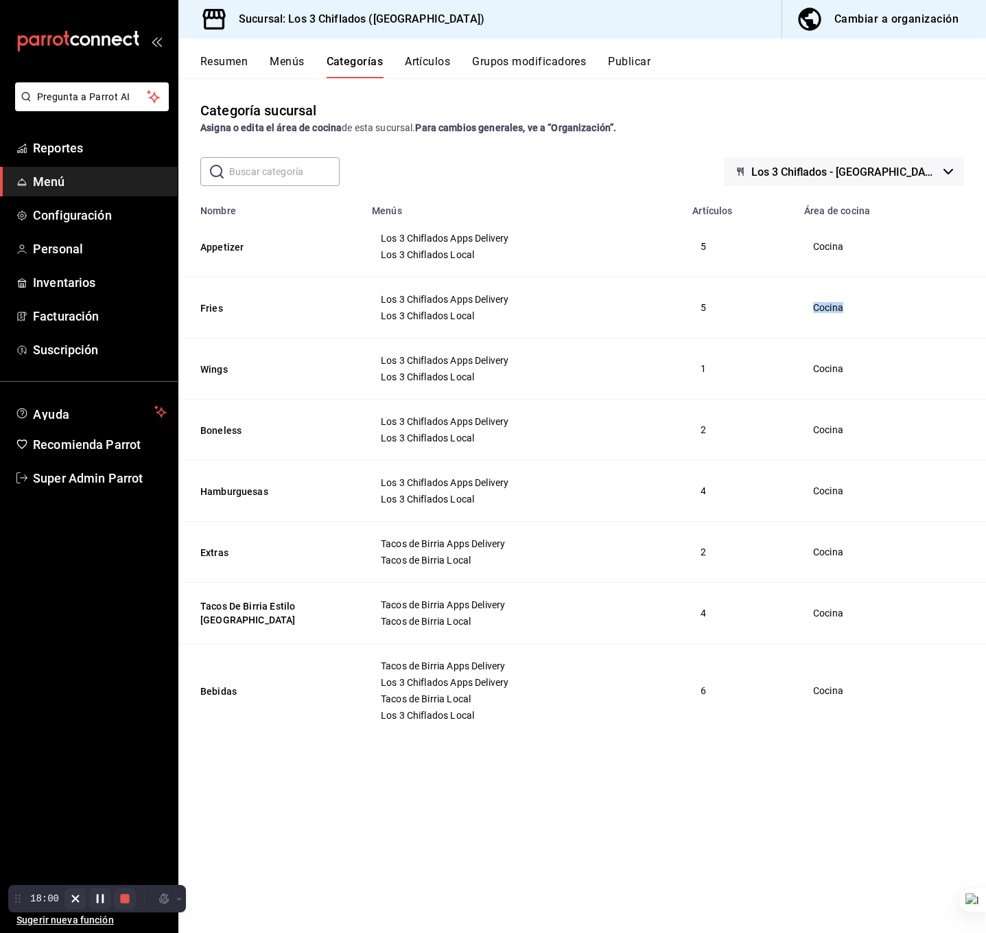
click at [834, 311] on span "Cocina" at bounding box center [888, 308] width 150 height 10
click at [79, 211] on span "Configuración" at bounding box center [100, 215] width 134 height 19
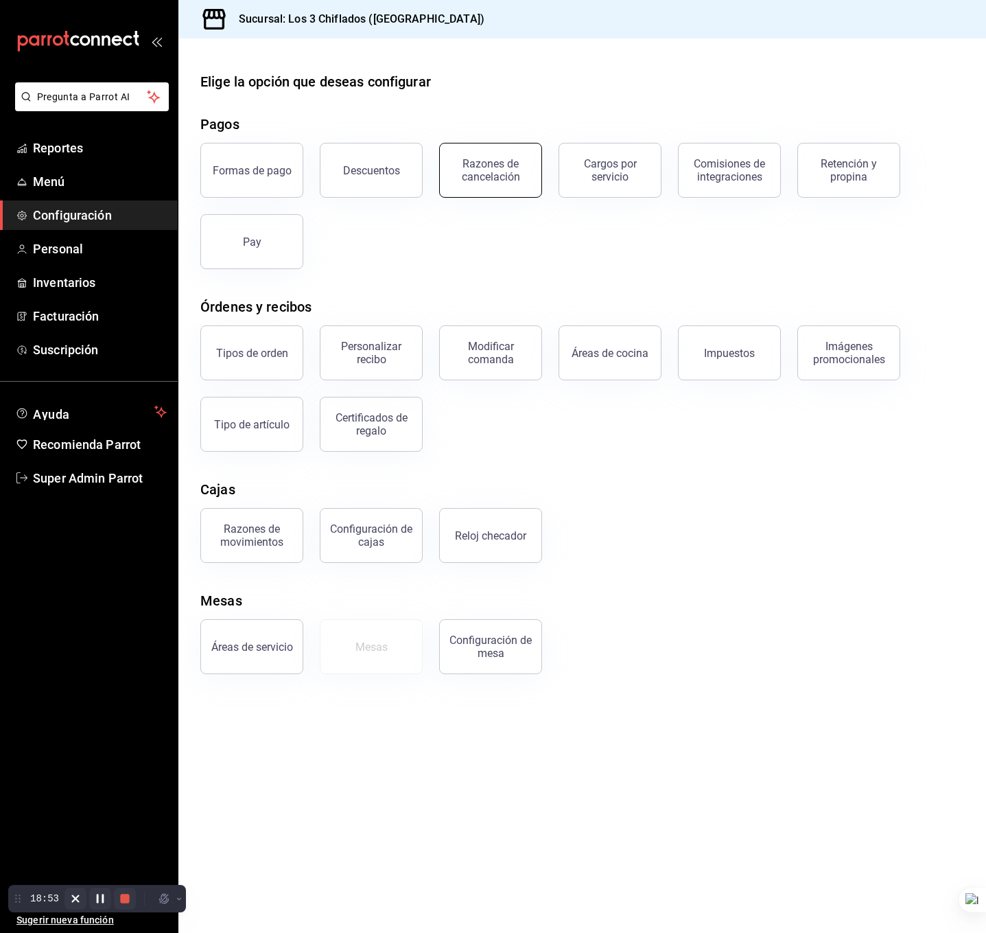
click at [540, 159] on div "Razones de cancelación" at bounding box center [482, 161] width 119 height 71
click at [474, 174] on div "Razones de cancelación" at bounding box center [490, 170] width 85 height 26
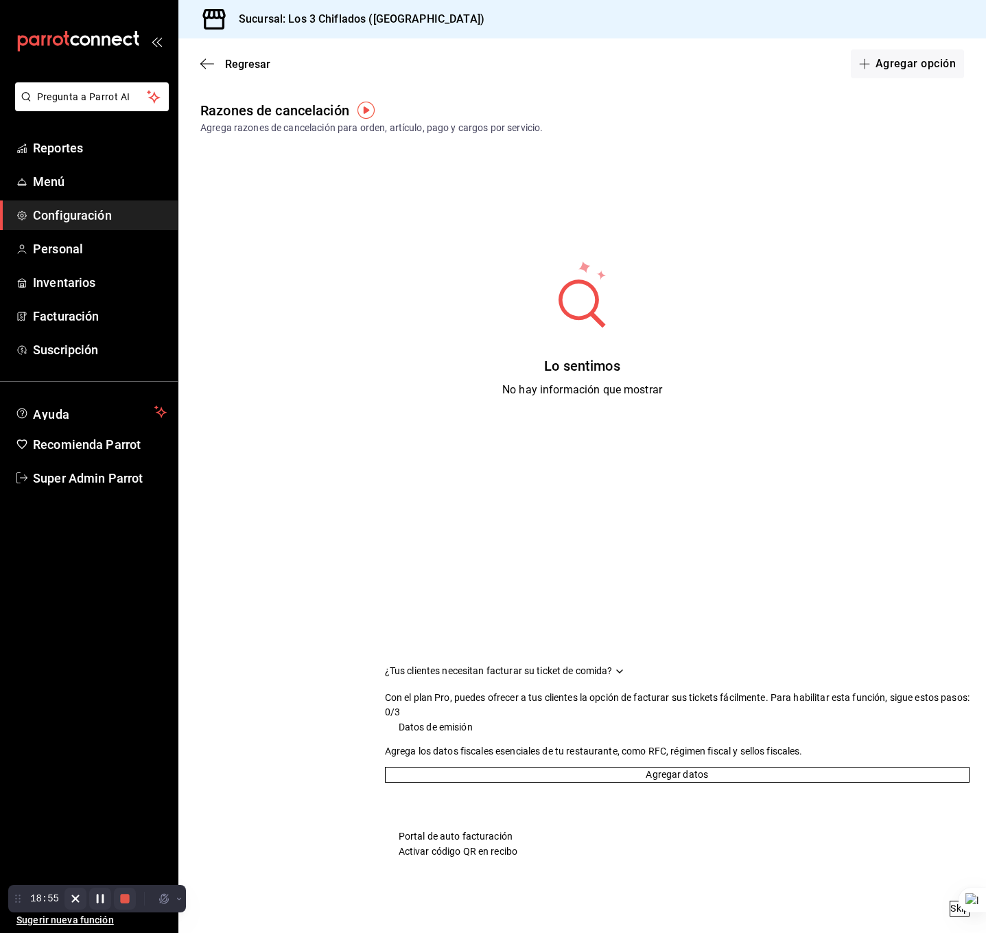
click at [927, 31] on div "Sucursal: Los 3 Chiflados ([GEOGRAPHIC_DATA])" at bounding box center [582, 19] width 808 height 38
click at [927, 64] on button "Agregar opción" at bounding box center [907, 63] width 113 height 29
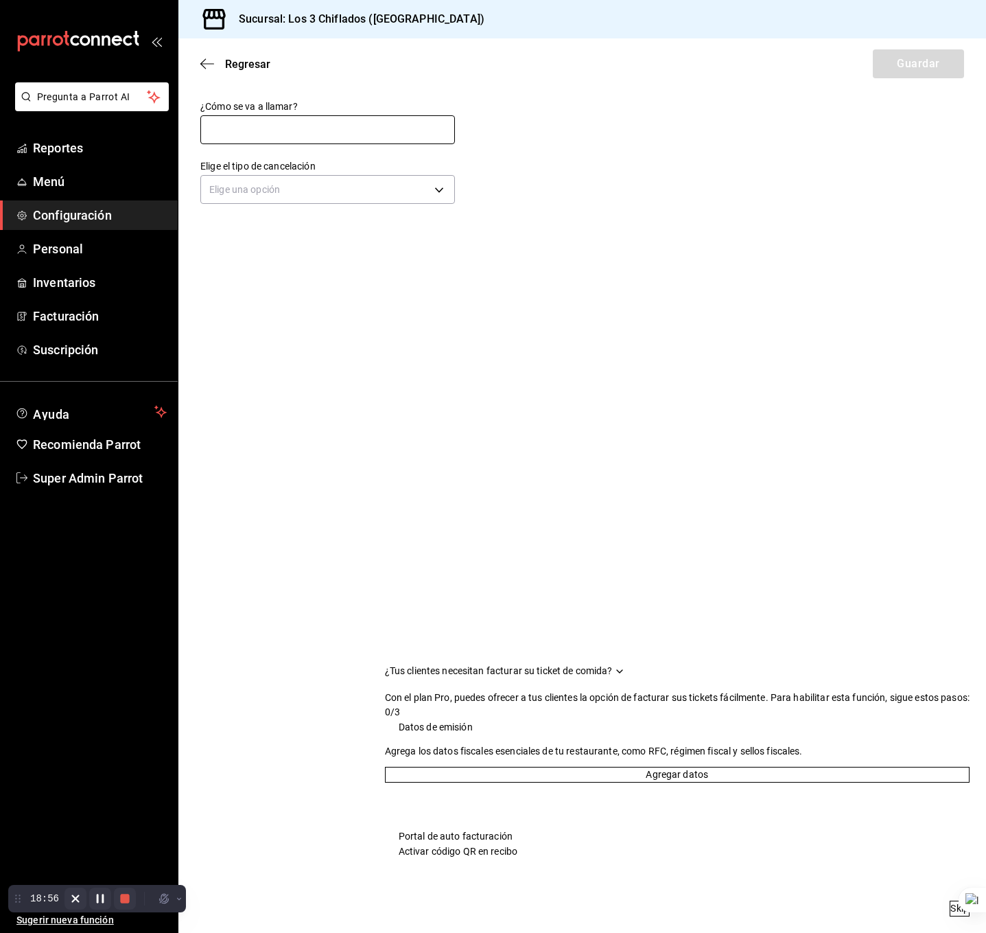
click at [386, 124] on input "text" at bounding box center [327, 129] width 255 height 29
type input "Cancelación de orden"
click at [386, 186] on body "Pregunta a Parrot AI Reportes Menú Configuración Personal Inventarios Facturaci…" at bounding box center [493, 466] width 986 height 933
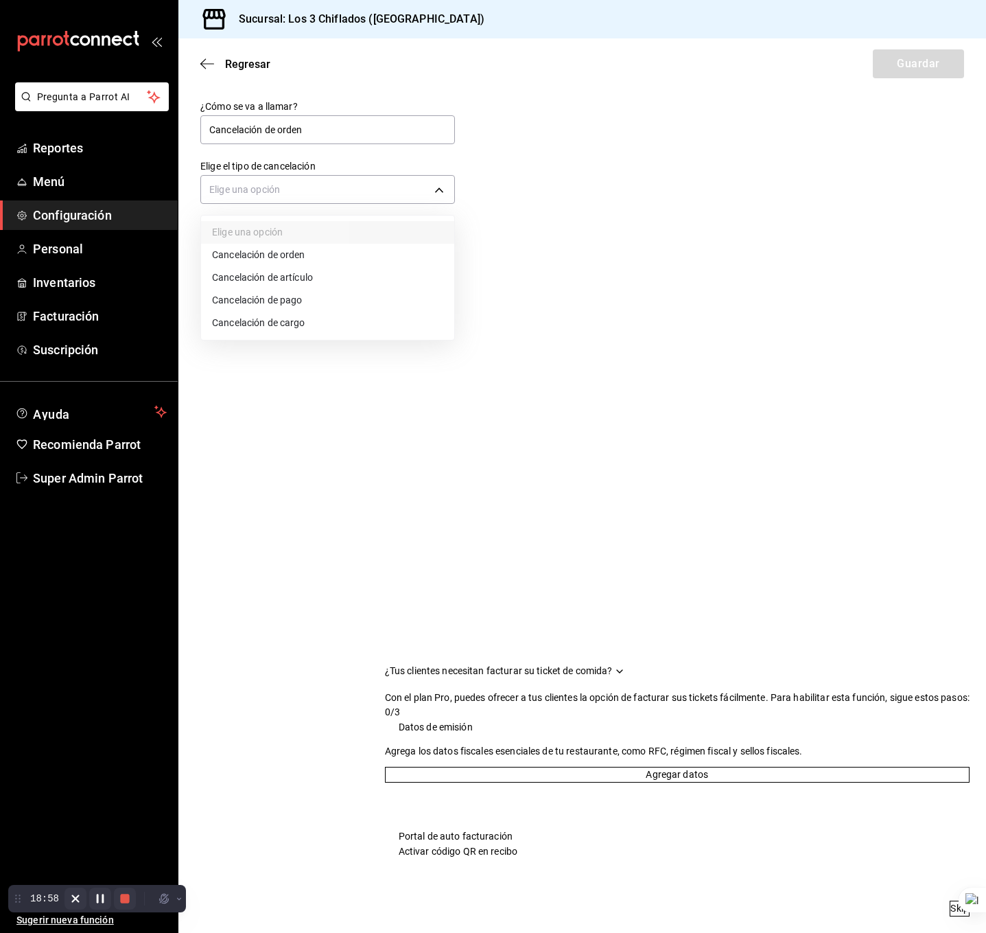
click at [328, 257] on li "Cancelación de orden" at bounding box center [327, 255] width 253 height 23
type input "ORDER"
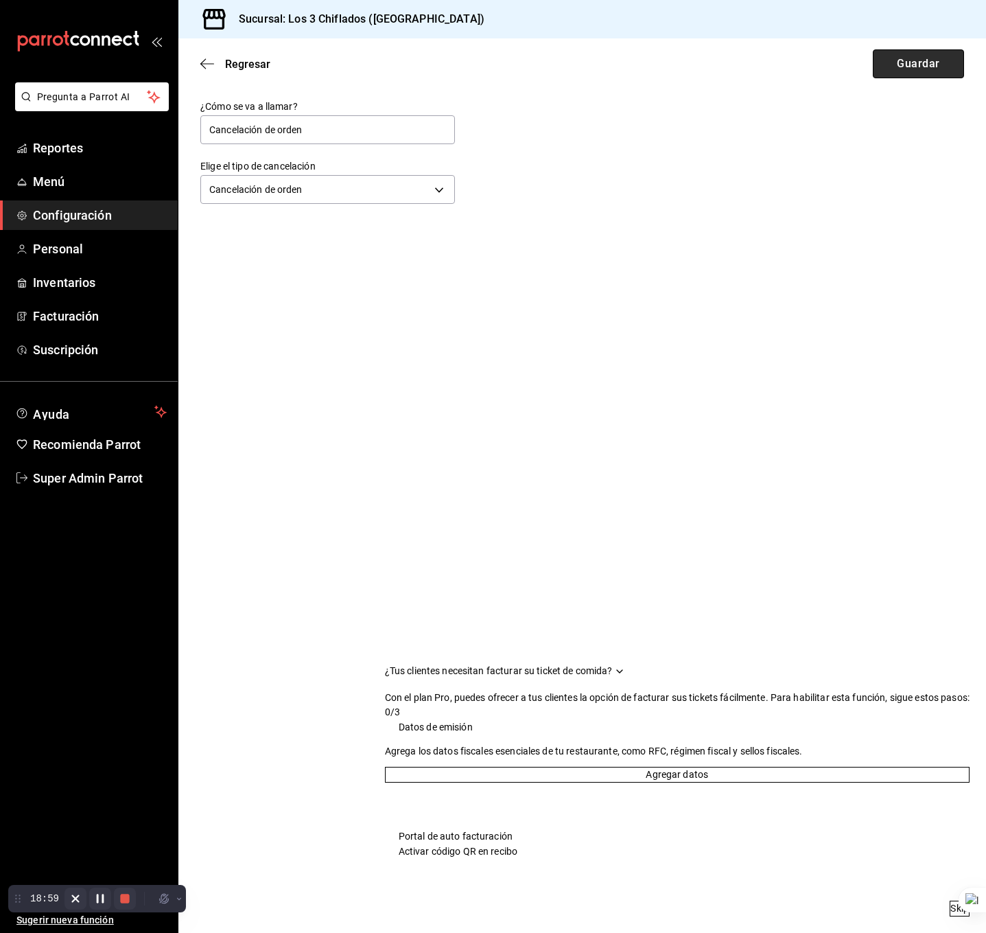
click at [925, 74] on button "Guardar" at bounding box center [918, 63] width 91 height 29
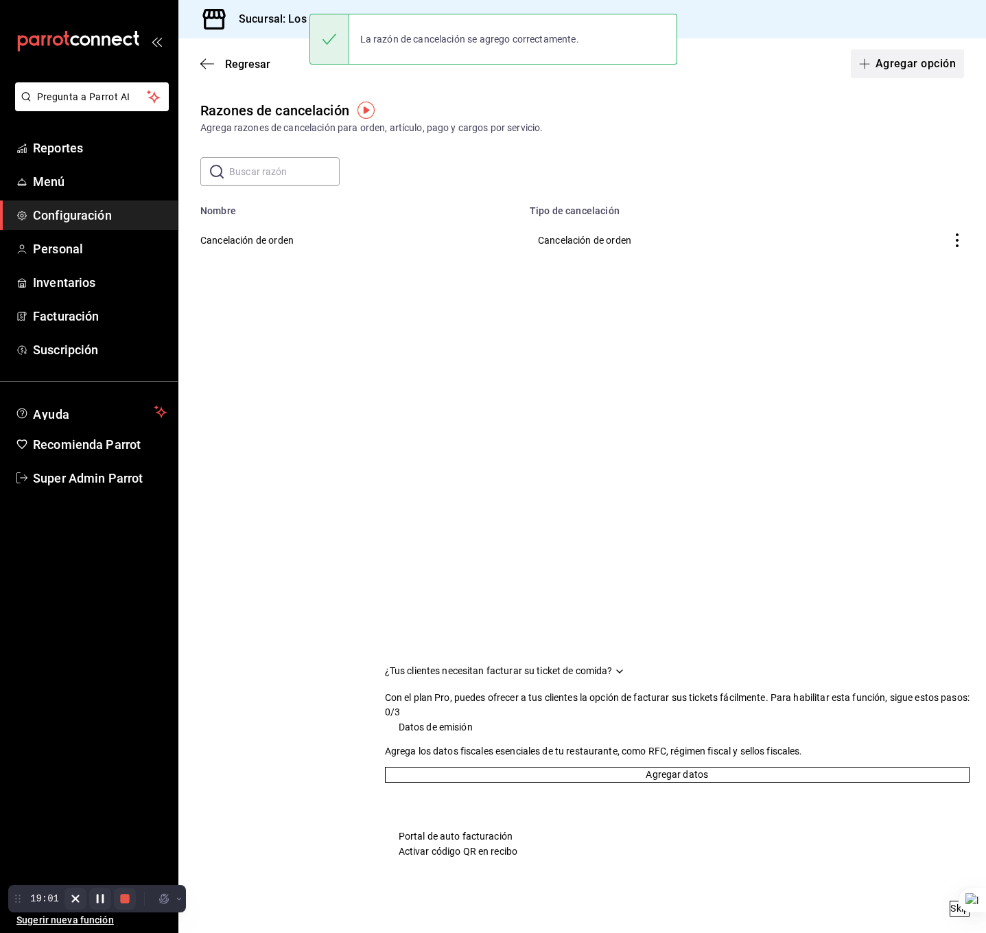
click at [888, 66] on button "Agregar opción" at bounding box center [907, 63] width 113 height 29
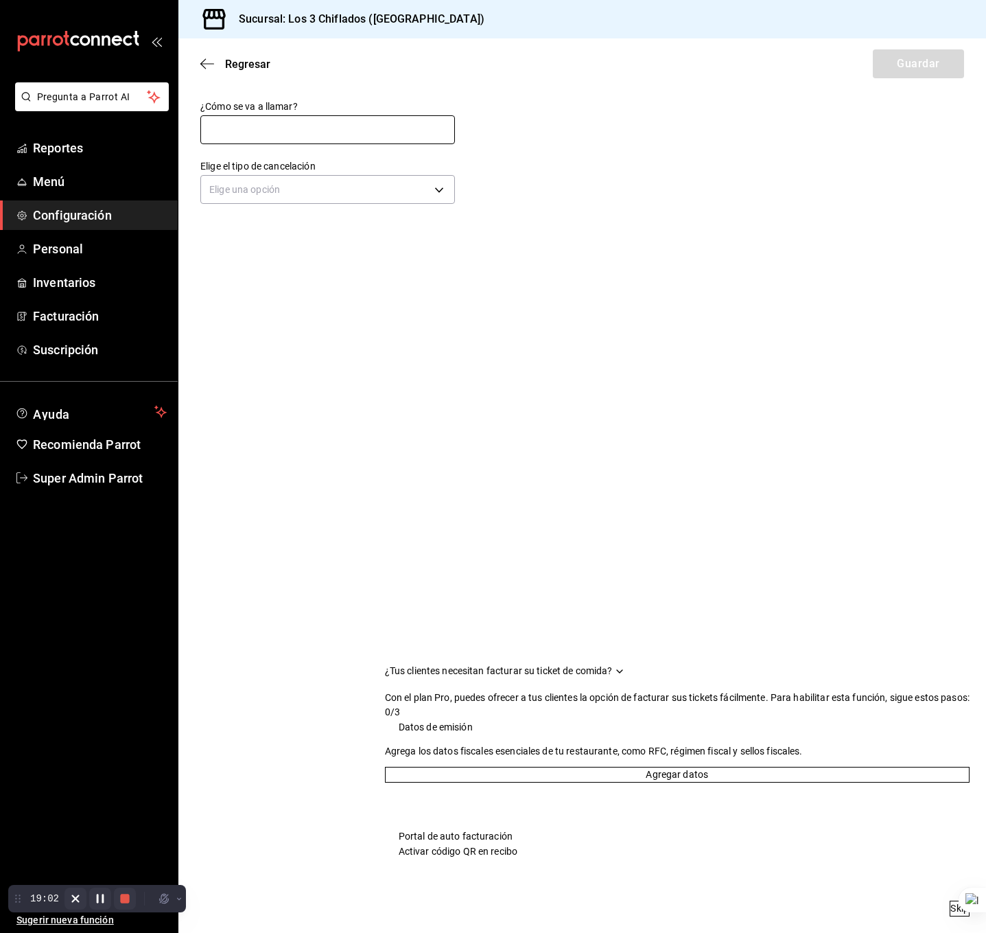
click at [375, 120] on input "text" at bounding box center [327, 129] width 255 height 29
type input "Cancelación de artículo"
click at [347, 190] on body "Pregunta a Parrot AI Reportes Menú Configuración Personal Inventarios Facturaci…" at bounding box center [493, 466] width 986 height 933
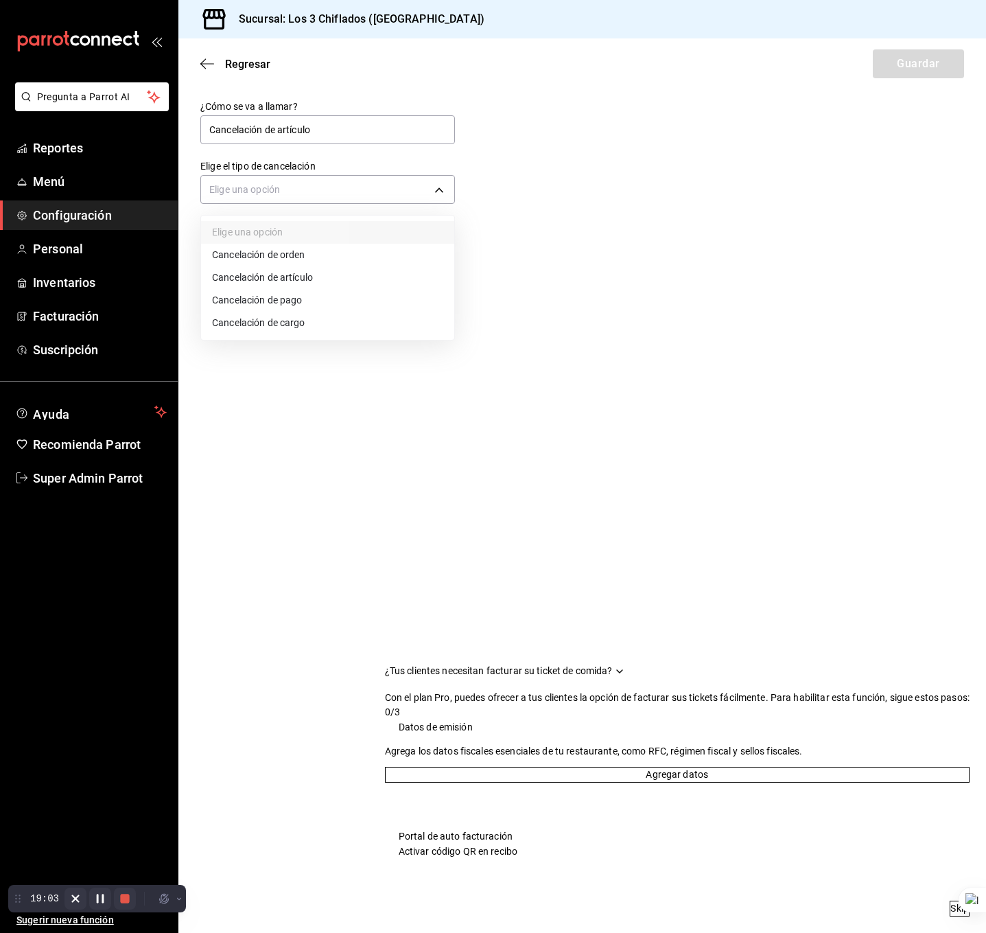
click at [315, 274] on li "Cancelación de artículo" at bounding box center [327, 277] width 253 height 23
type input "ORDER_ITEM"
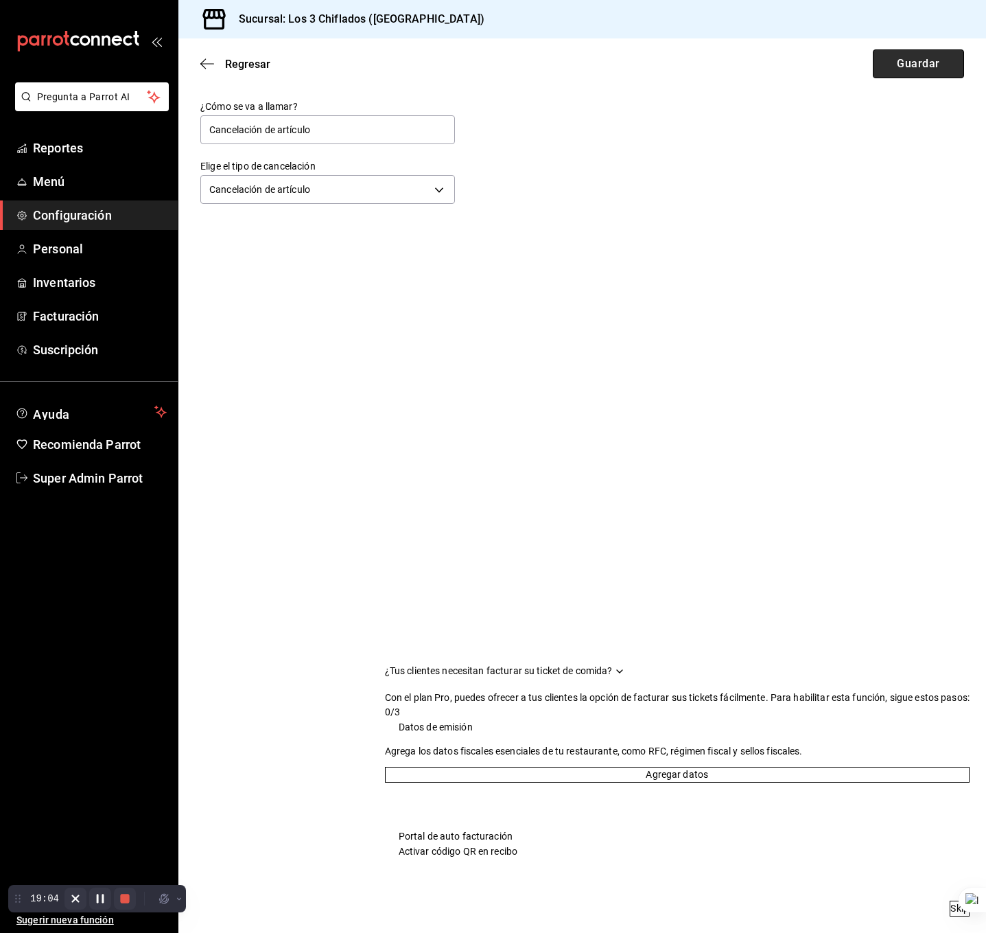
click at [892, 69] on button "Guardar" at bounding box center [918, 63] width 91 height 29
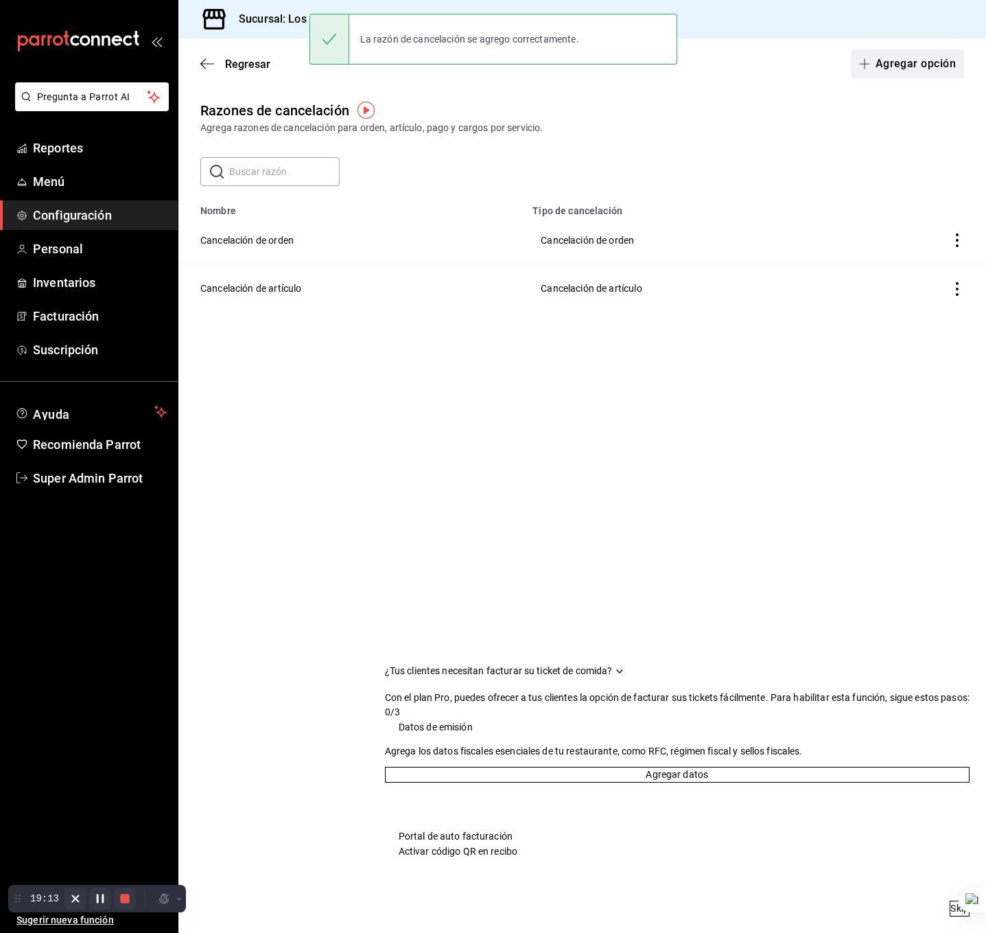
click at [861, 65] on icon "button" at bounding box center [864, 63] width 11 height 11
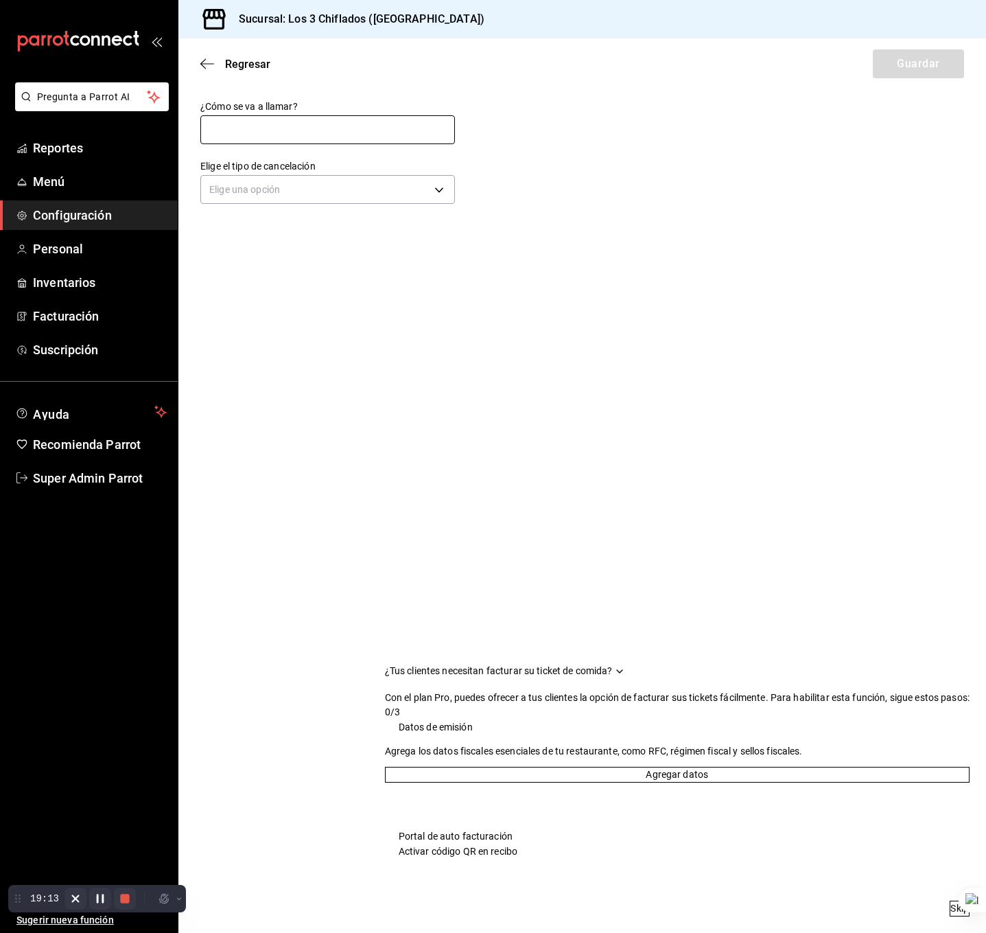
click at [387, 135] on input "text" at bounding box center [327, 129] width 255 height 29
type input "Cancelación de pago"
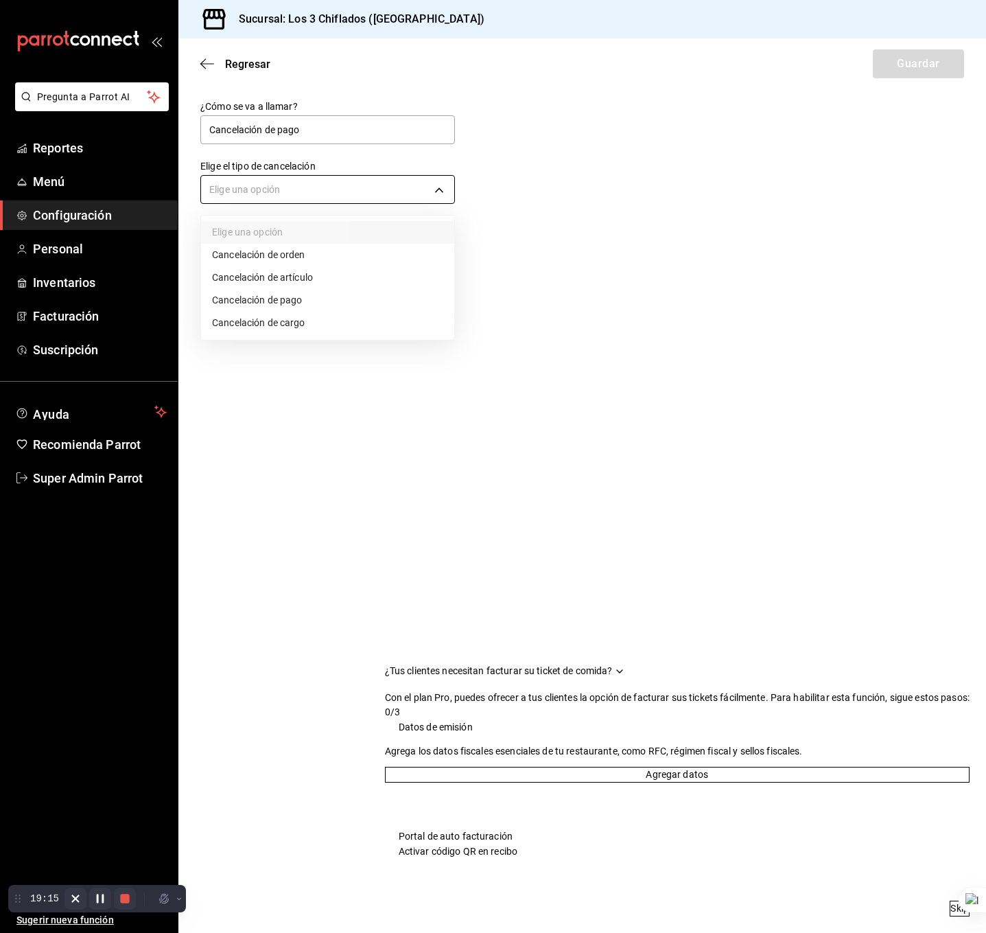
click at [348, 202] on body "Pregunta a Parrot AI Reportes Menú Configuración Personal Inventarios Facturaci…" at bounding box center [493, 466] width 986 height 933
click at [338, 301] on li "Cancelación de pago" at bounding box center [327, 300] width 253 height 23
type input "ORDER_PAYMENT"
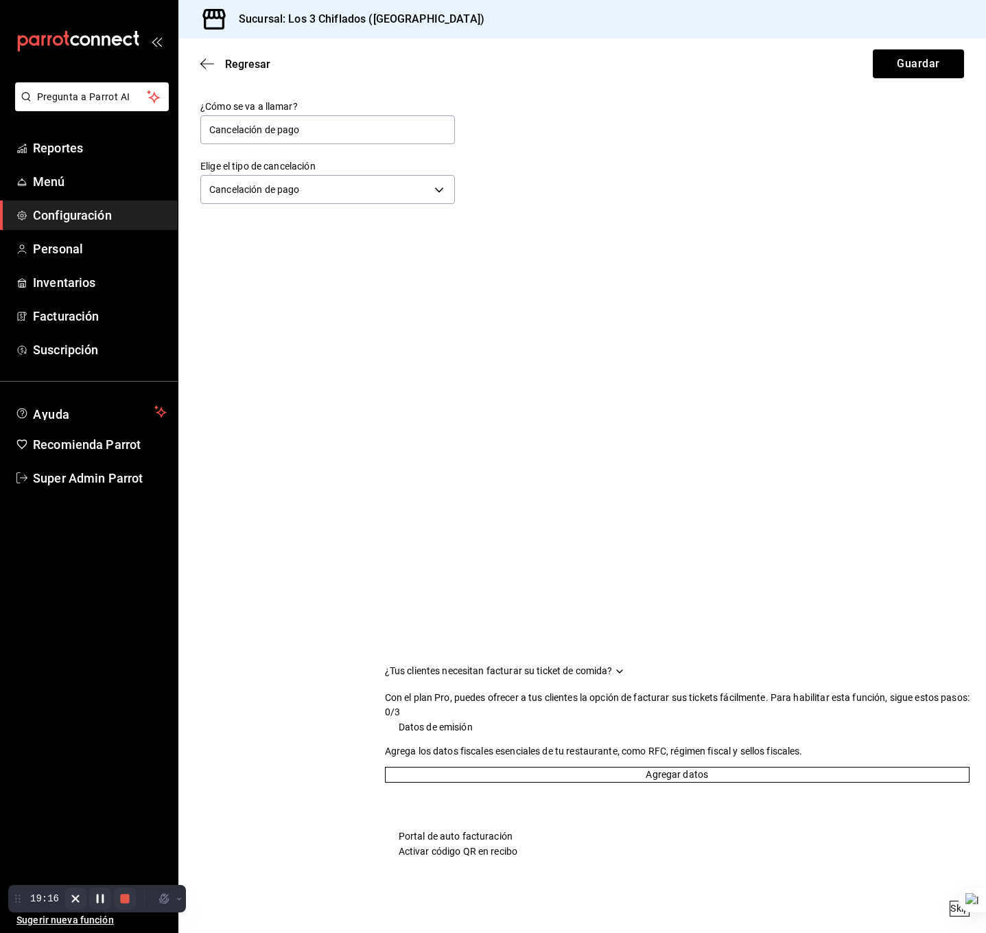
click at [917, 83] on div "Regresar Guardar" at bounding box center [582, 63] width 808 height 51
click at [918, 79] on div "Regresar Guardar" at bounding box center [582, 63] width 808 height 51
click at [919, 76] on button "Guardar" at bounding box center [918, 63] width 91 height 29
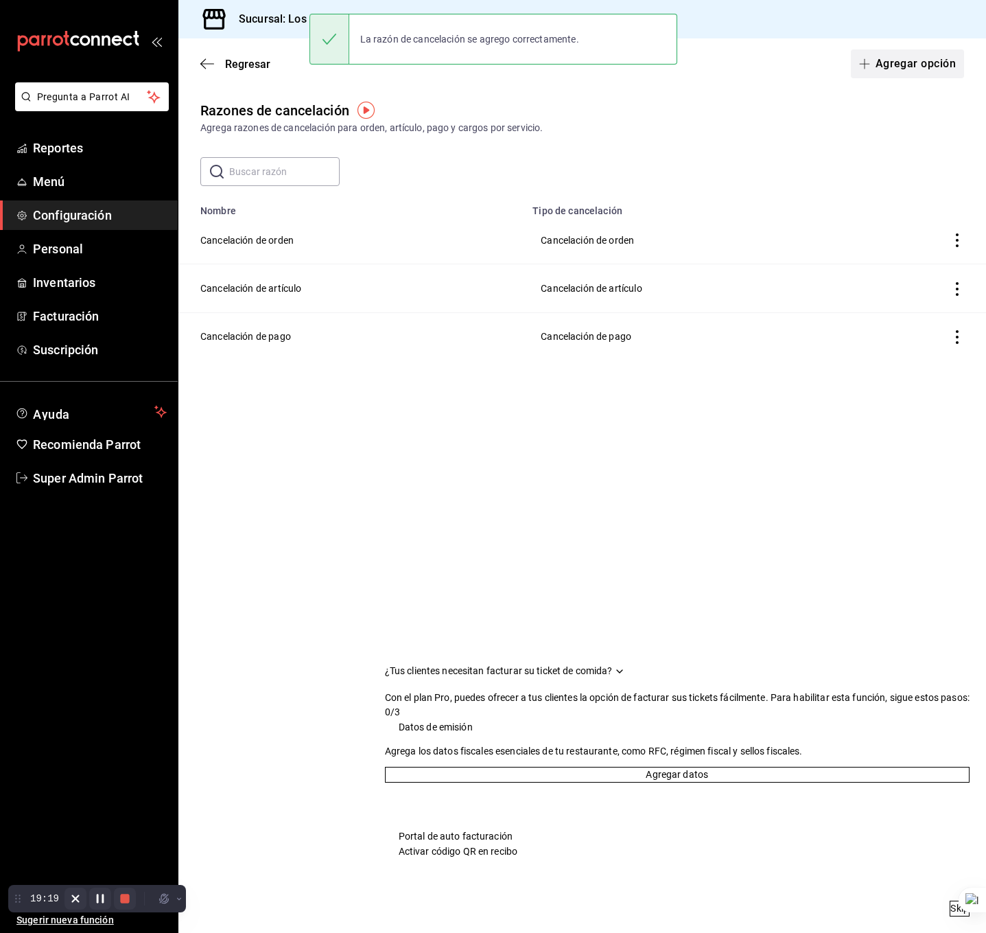
click at [921, 66] on button "Agregar opción" at bounding box center [907, 63] width 113 height 29
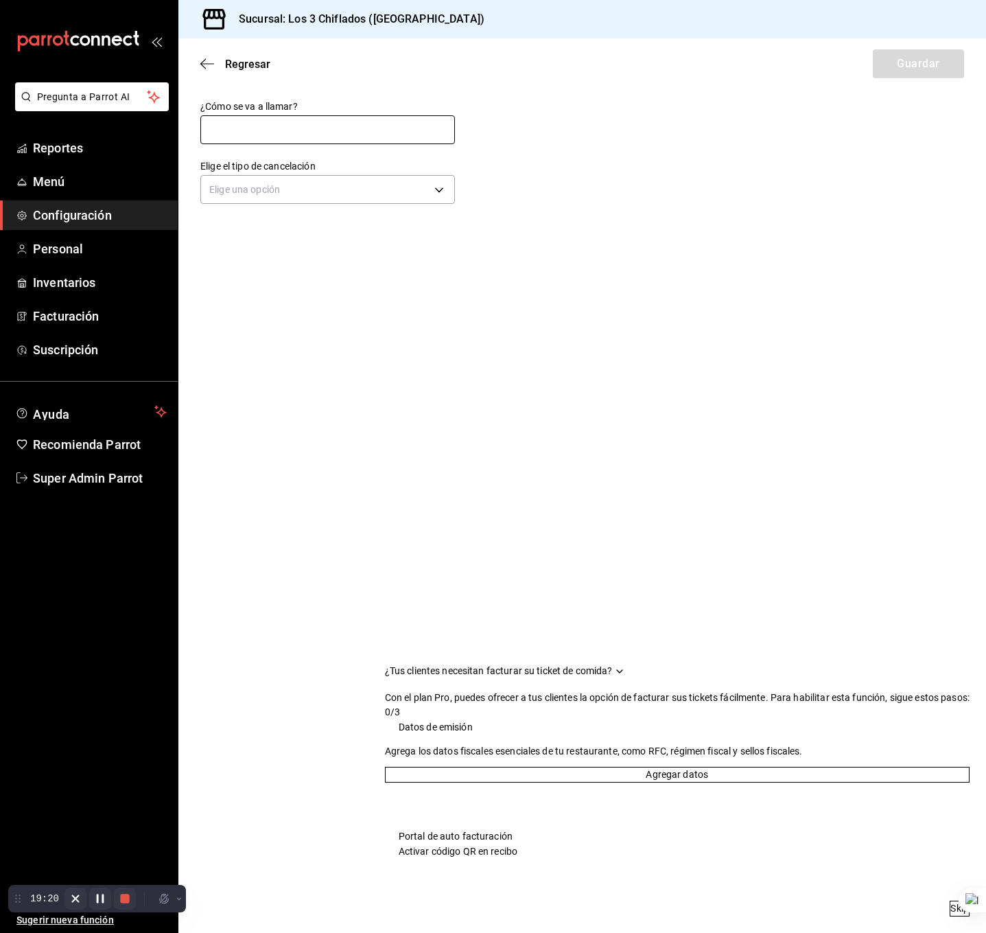
click at [326, 124] on input "text" at bounding box center [327, 129] width 255 height 29
type input "Cancelación de cargo"
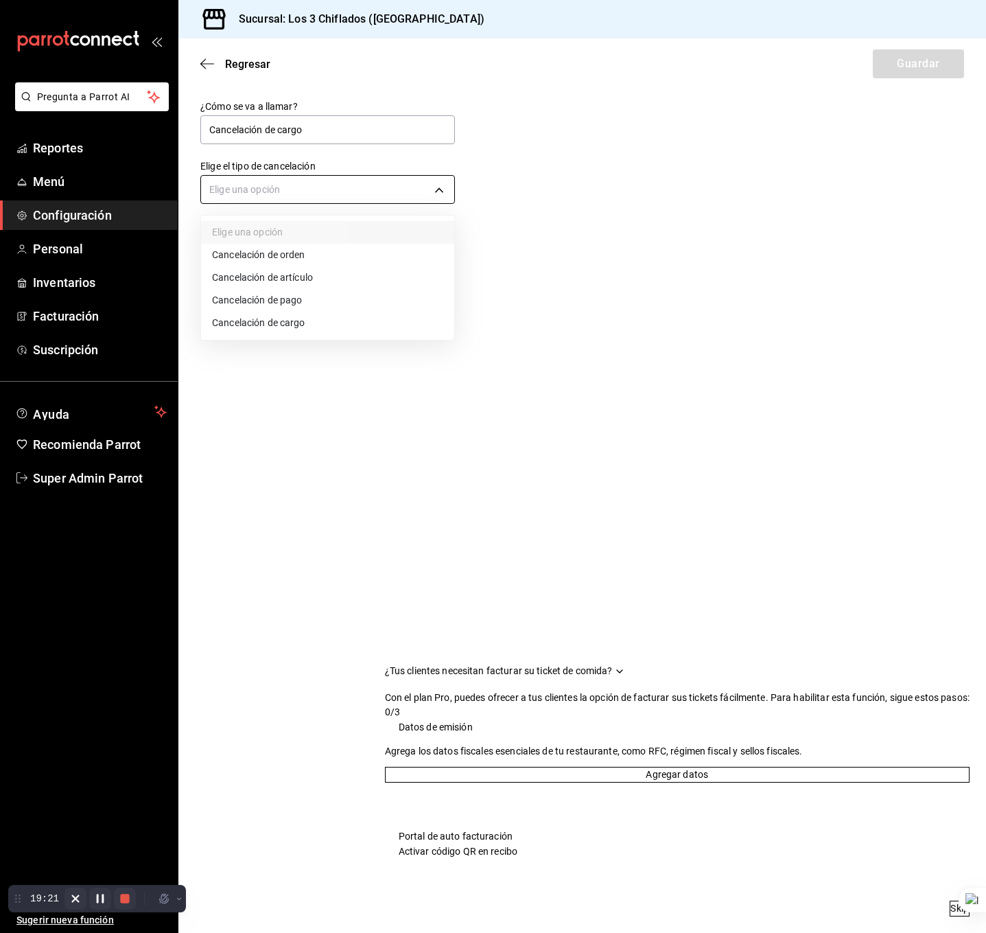
click at [321, 186] on body "Pregunta a Parrot AI Reportes Menú Configuración Personal Inventarios Facturaci…" at bounding box center [493, 466] width 986 height 933
click at [283, 322] on li "Cancelación de cargo" at bounding box center [327, 323] width 253 height 23
type input "SERVICE_CHARGE"
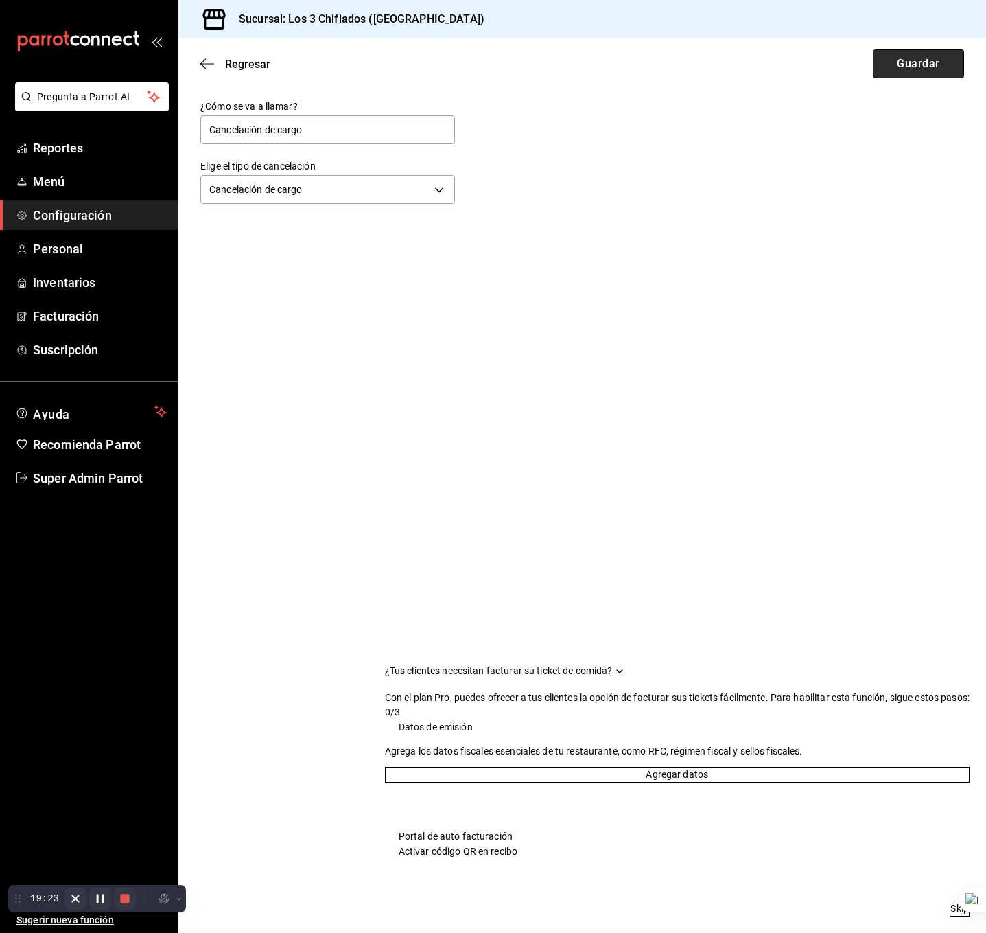
click at [909, 77] on button "Guardar" at bounding box center [918, 63] width 91 height 29
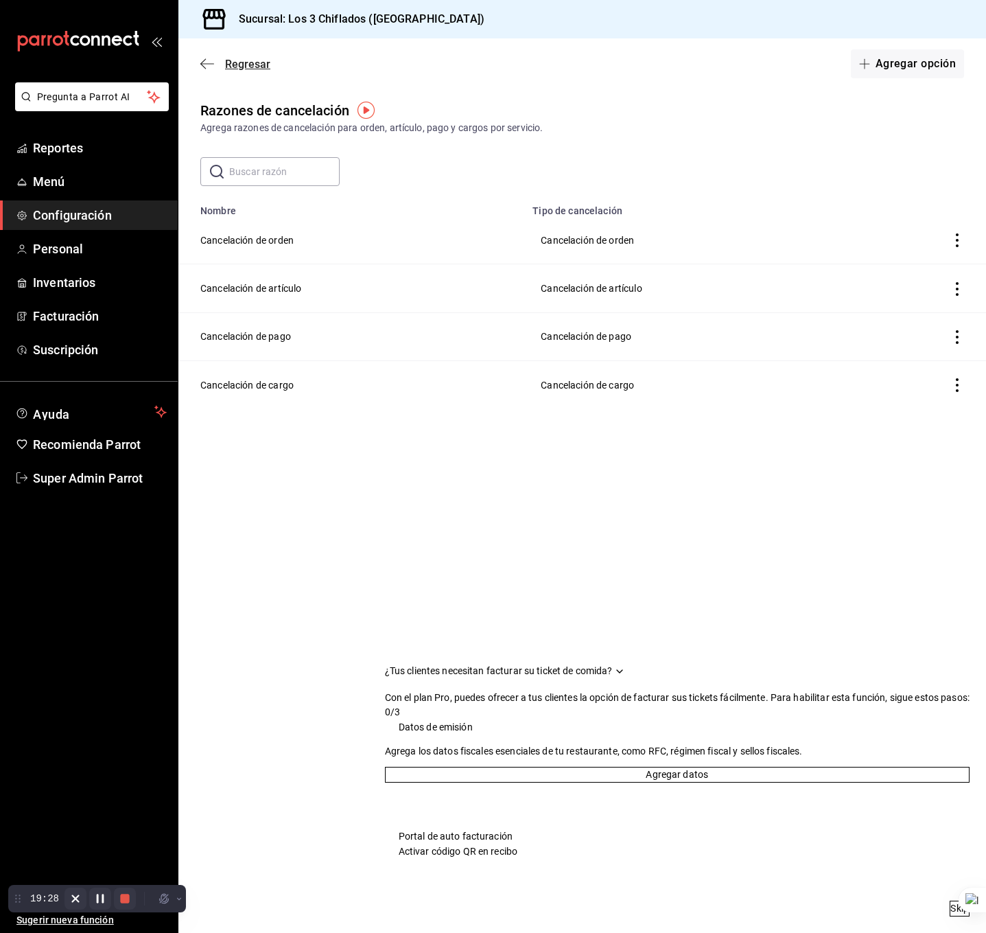
click at [235, 67] on span "Regresar" at bounding box center [247, 64] width 45 height 13
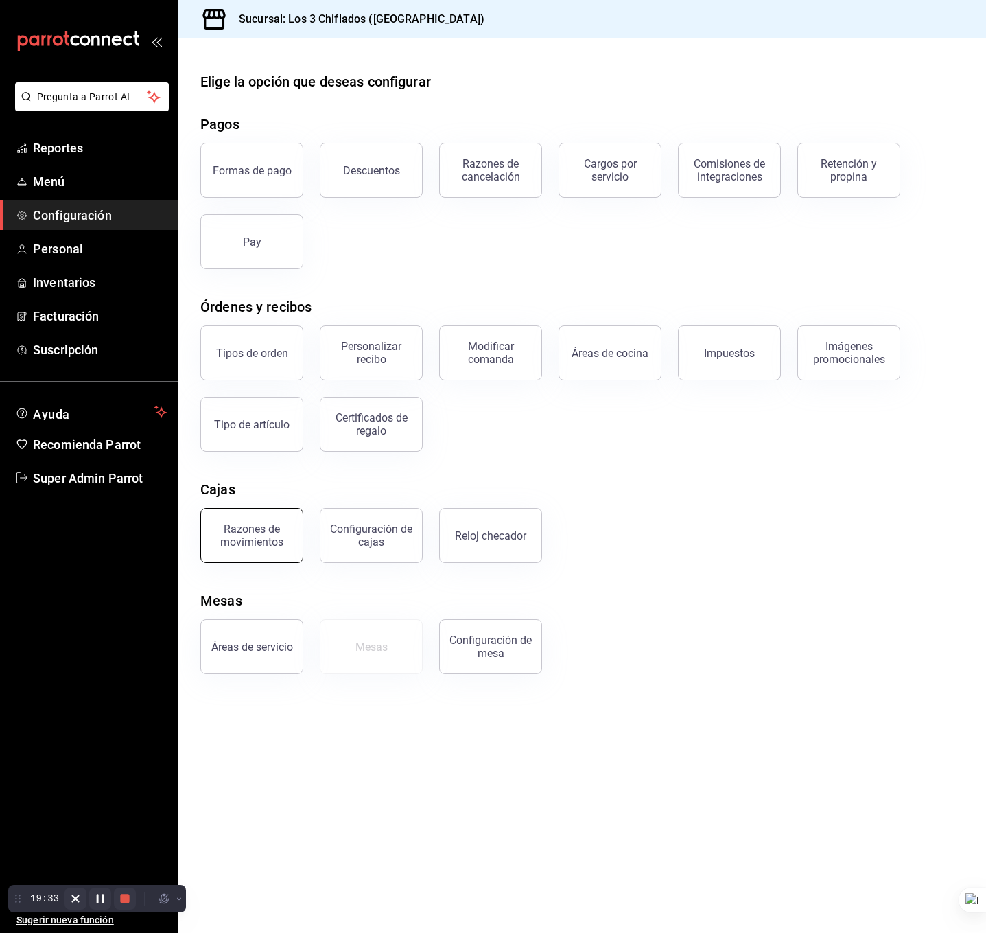
click at [289, 526] on div "Razones de movimientos" at bounding box center [251, 535] width 85 height 26
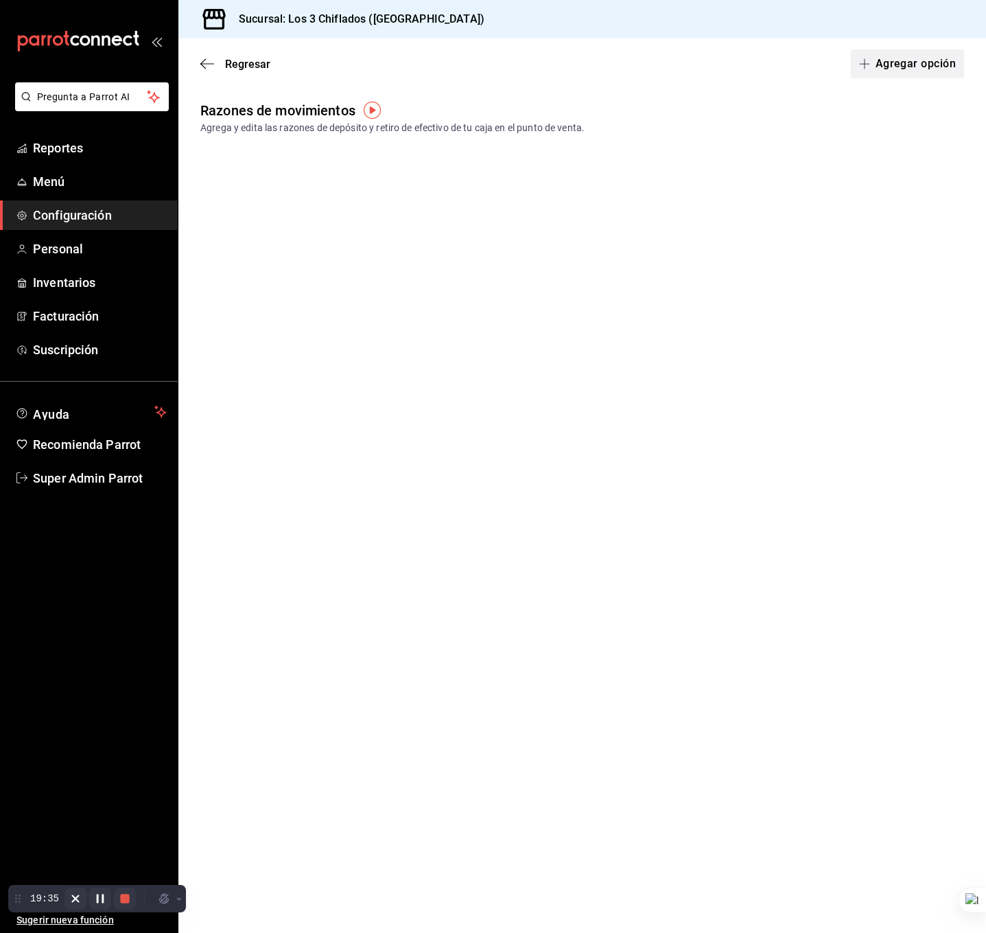
click at [949, 71] on button "Agregar opción" at bounding box center [907, 63] width 113 height 29
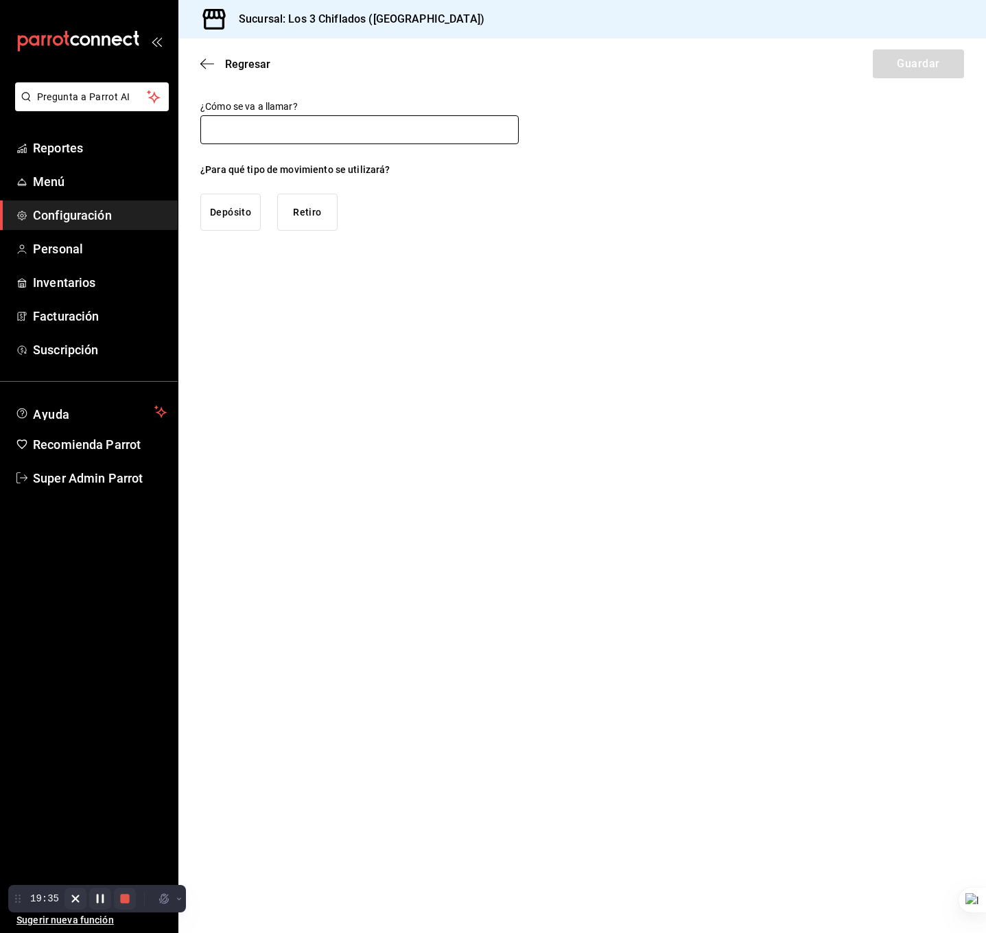
click at [428, 134] on input "text" at bounding box center [359, 129] width 318 height 29
type input "Depósito a caja chica"
click at [192, 208] on div "¿Cómo se va a llamar? Depósito a caja chica ¿Para qué tipo de movimiento se uti…" at bounding box center [582, 165] width 808 height 130
click at [225, 209] on button "Depósito" at bounding box center [230, 212] width 60 height 37
click at [960, 58] on button "Guardar" at bounding box center [918, 63] width 91 height 29
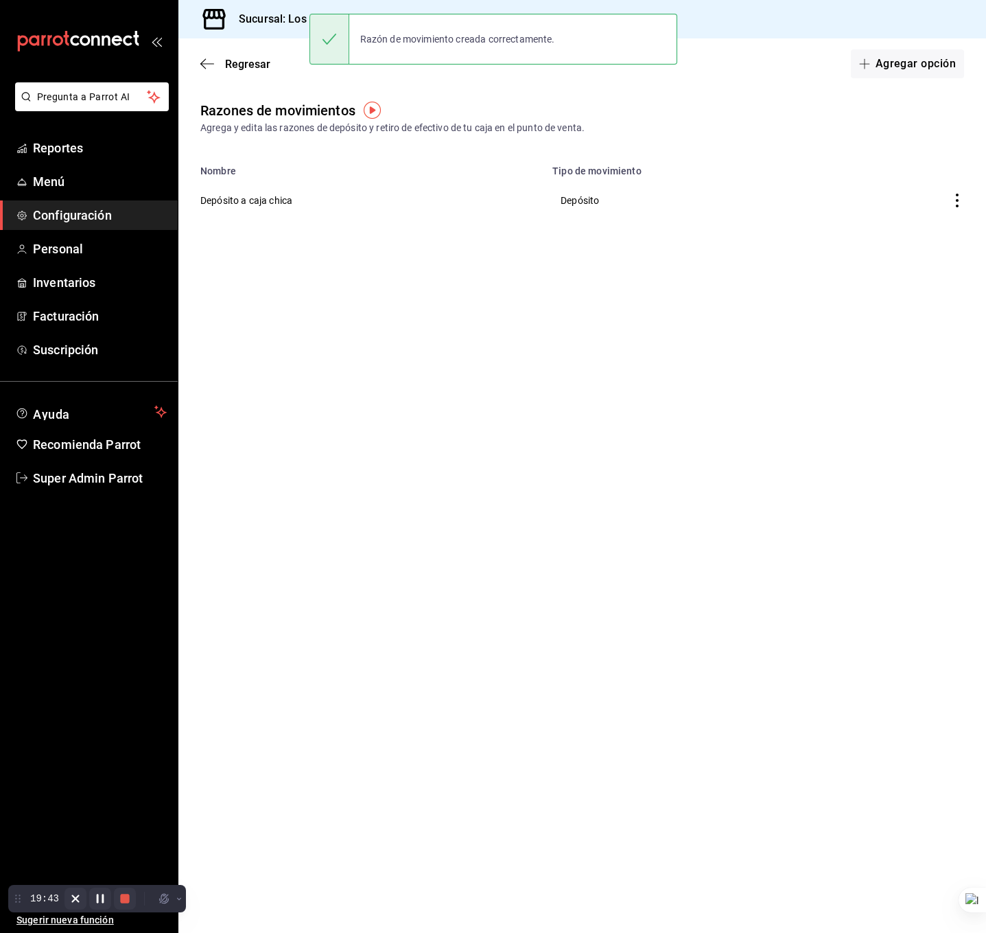
drag, startPoint x: 910, startPoint y: 84, endPoint x: 923, endPoint y: 73, distance: 17.0
click at [911, 83] on div "Regresar Agregar opción" at bounding box center [582, 63] width 808 height 51
click at [923, 73] on button "Agregar opción" at bounding box center [907, 63] width 113 height 29
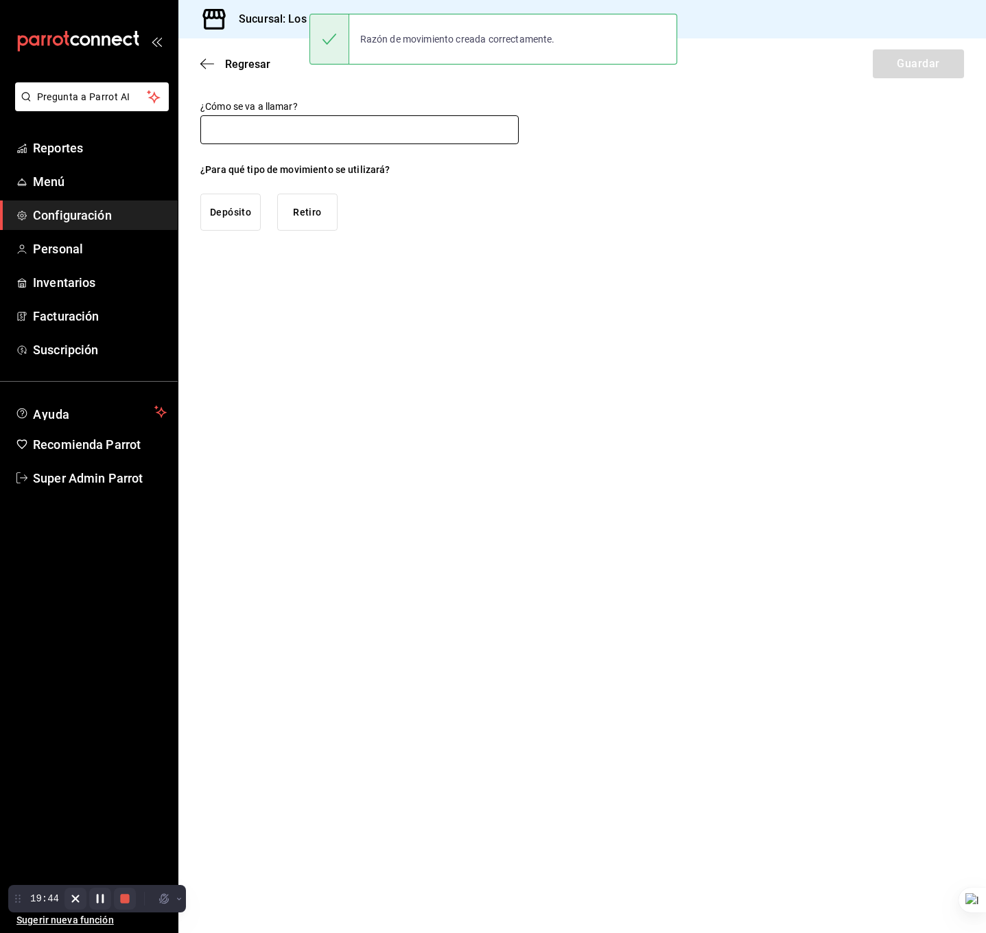
click at [457, 130] on input "text" at bounding box center [359, 129] width 318 height 29
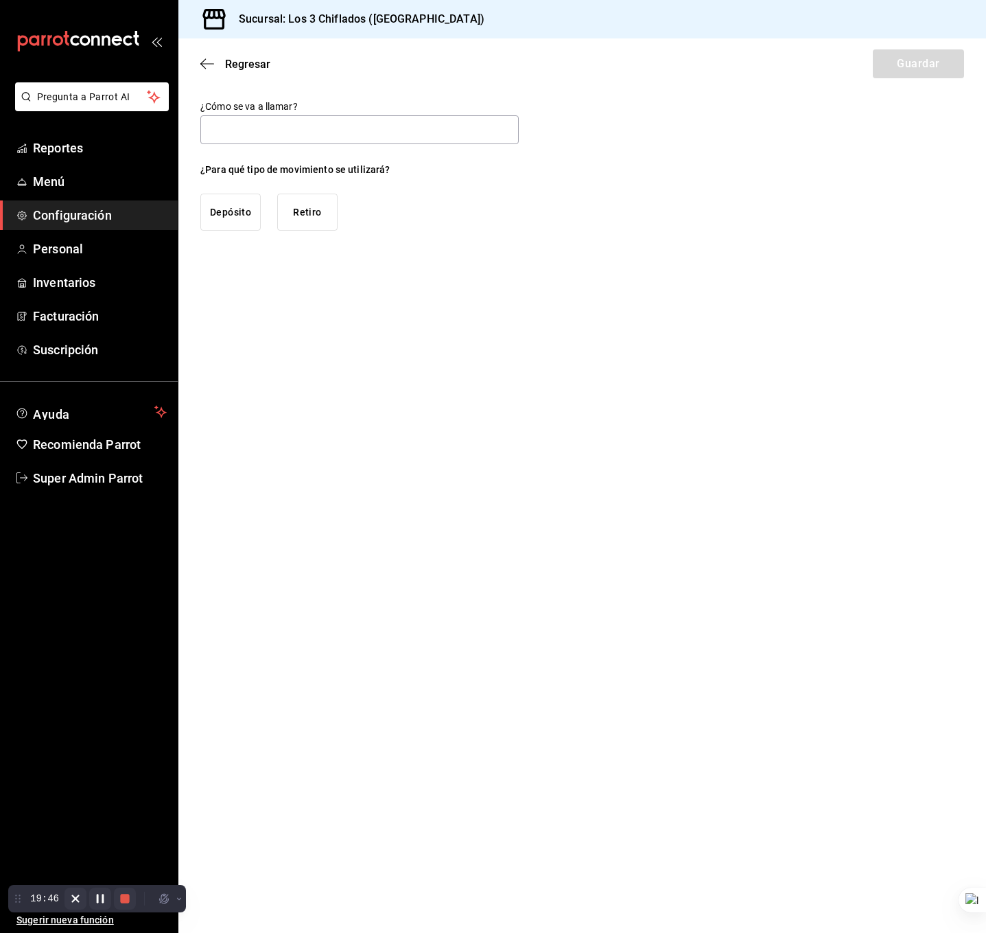
type input "Pago a proveedores - Coca cola"
click at [294, 209] on button "Retiro" at bounding box center [307, 212] width 60 height 37
click at [925, 62] on button "Guardar" at bounding box center [918, 63] width 91 height 29
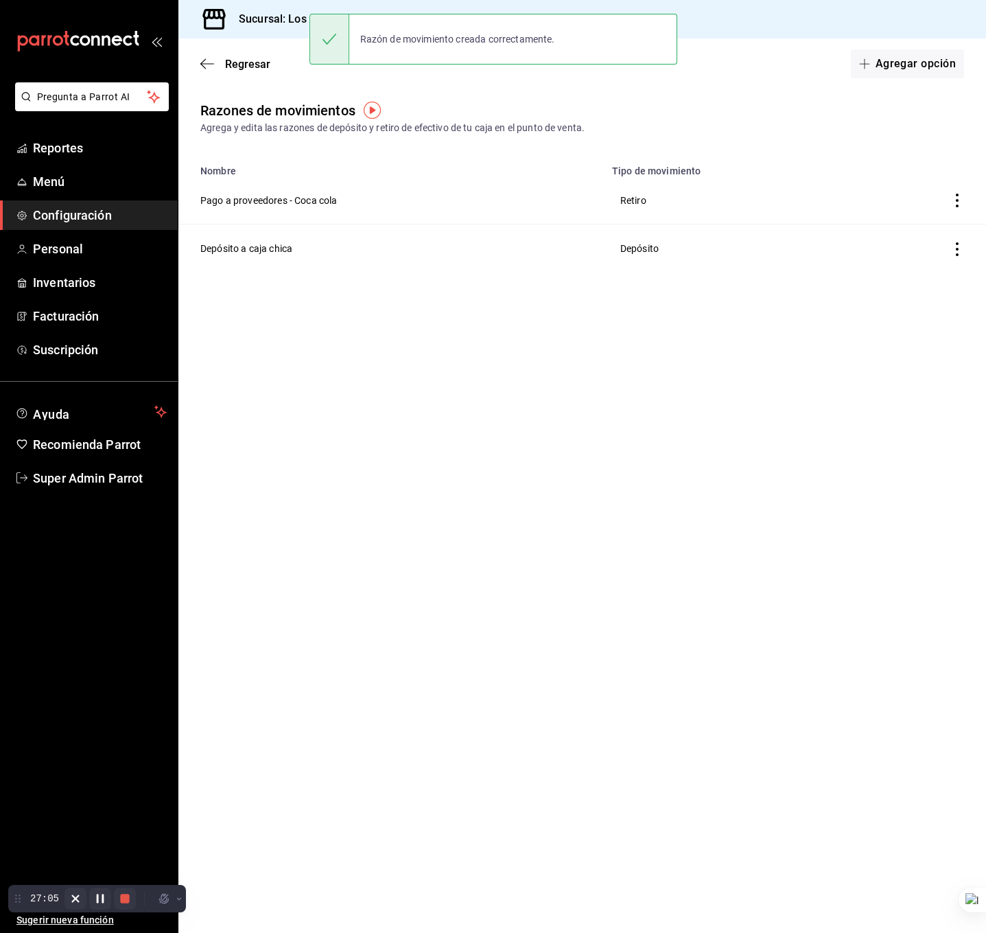
click at [108, 213] on span "Configuración" at bounding box center [100, 215] width 134 height 19
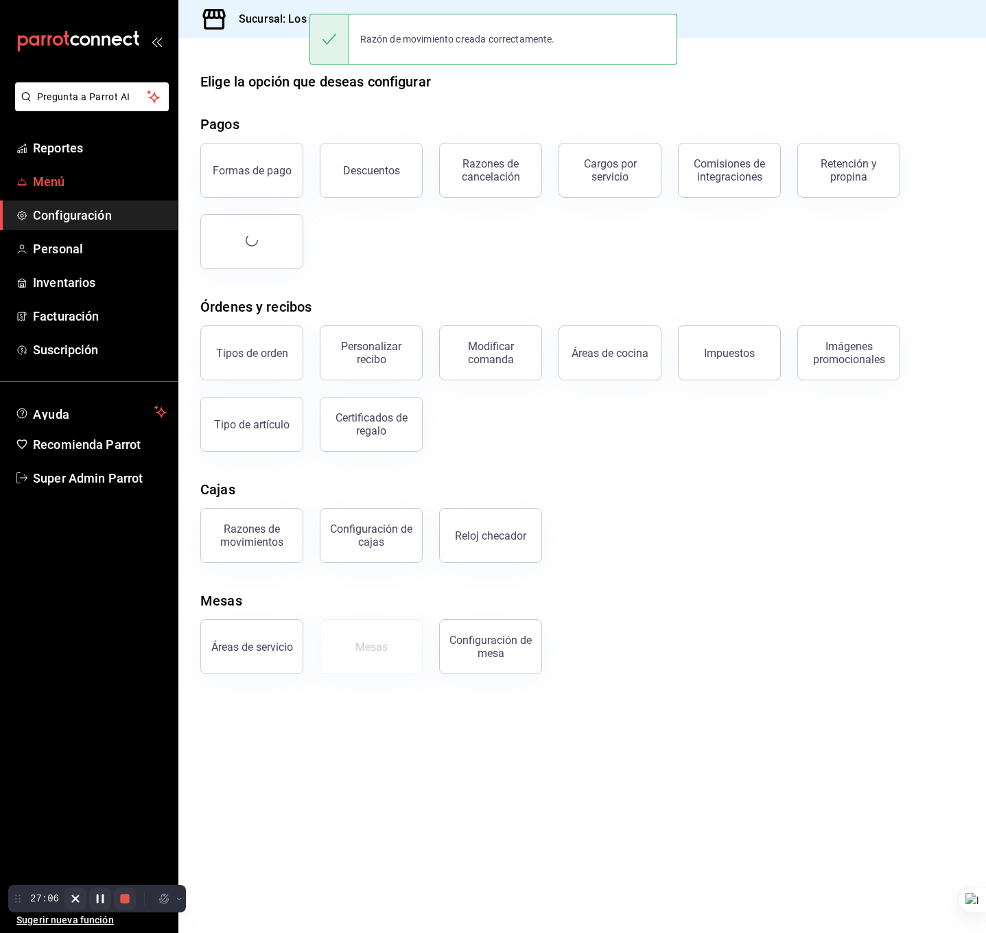
click at [103, 189] on span "Menú" at bounding box center [100, 181] width 134 height 19
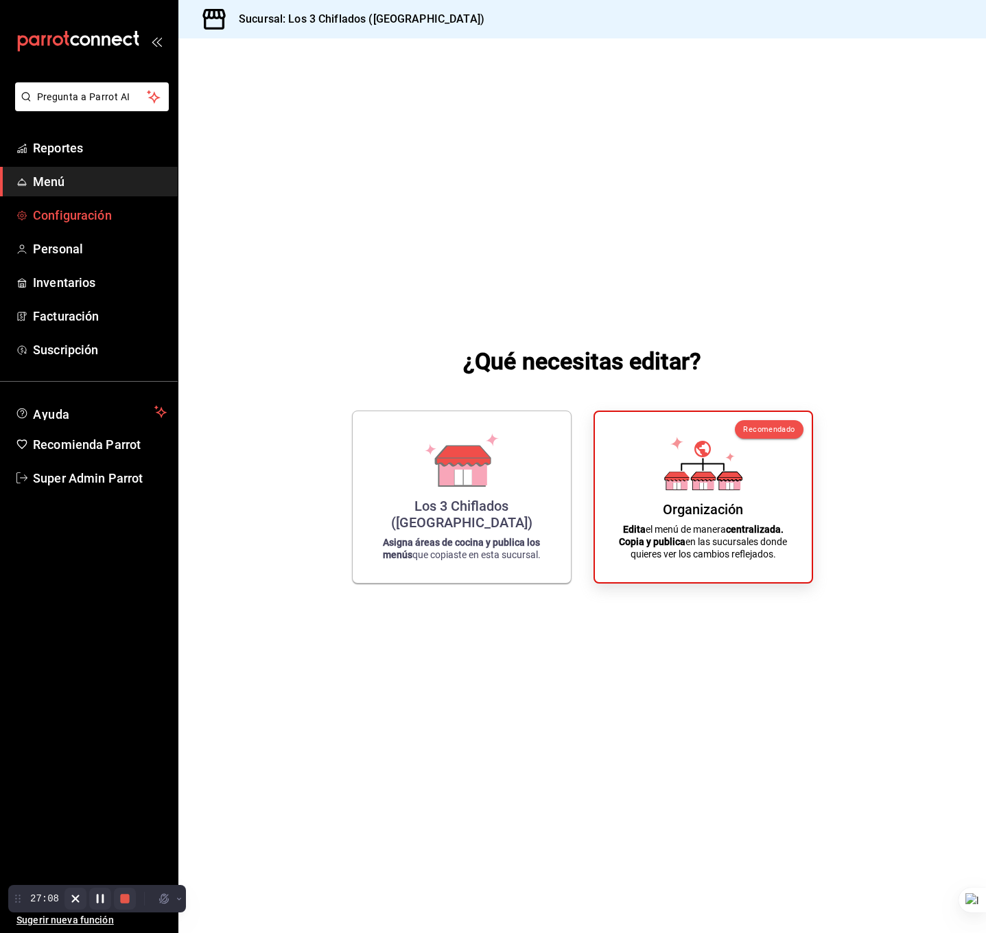
click at [121, 214] on span "Configuración" at bounding box center [100, 215] width 134 height 19
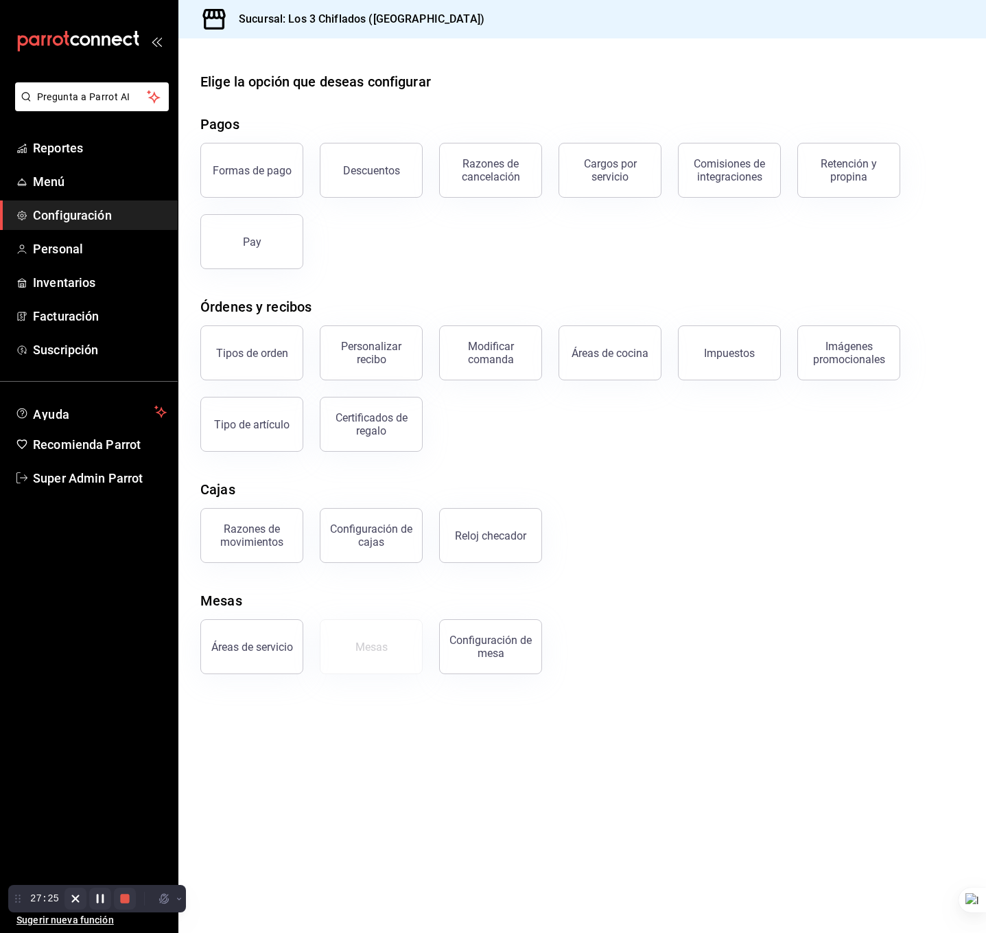
click at [631, 268] on div "Formas de pago Descuentos Razones de cancelación Cargos por servicio Comisiones…" at bounding box center [574, 197] width 780 height 143
click at [546, 213] on div "Formas de pago Descuentos Razones de cancelación Cargos por servicio Comisiones…" at bounding box center [574, 197] width 780 height 143
click at [700, 522] on div "Razones de movimientos Configuración [PERSON_NAME] Reloj checador" at bounding box center [574, 526] width 780 height 71
click at [513, 367] on button "Modificar comanda" at bounding box center [490, 352] width 103 height 55
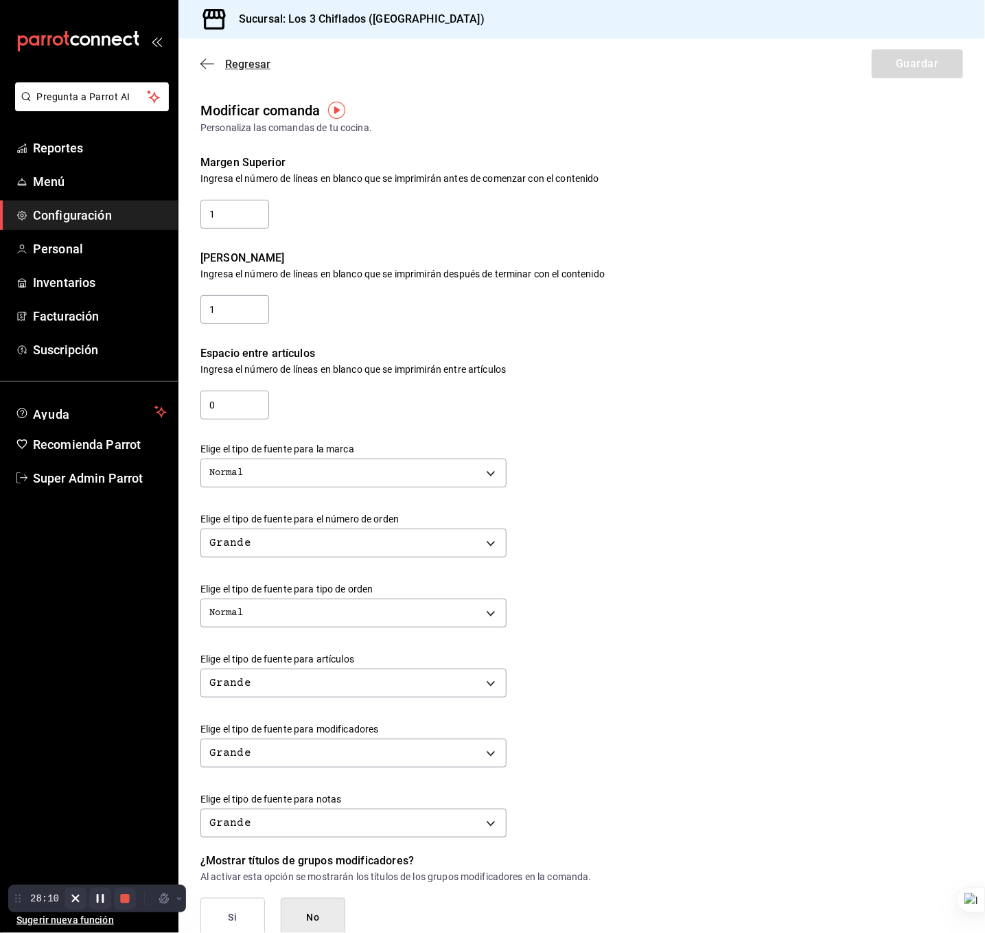
click at [214, 58] on span "Regresar" at bounding box center [235, 64] width 70 height 13
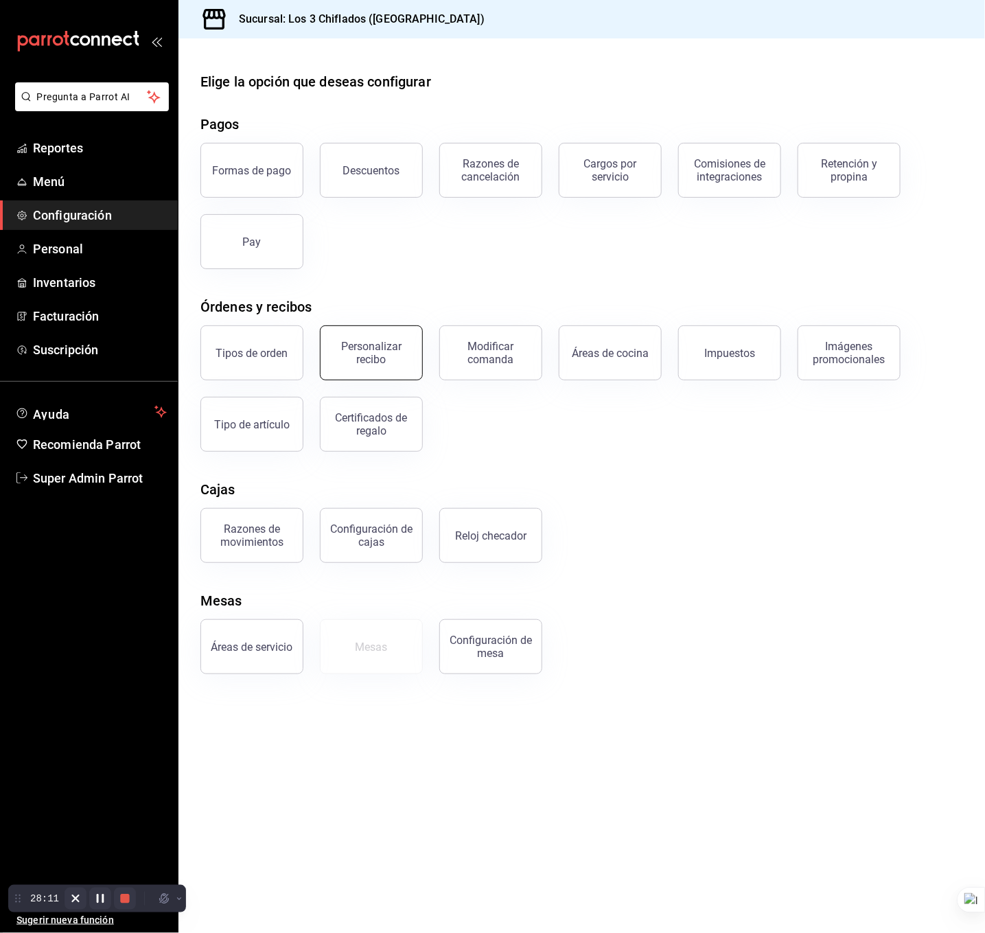
click at [356, 361] on div "Personalizar recibo" at bounding box center [371, 353] width 85 height 26
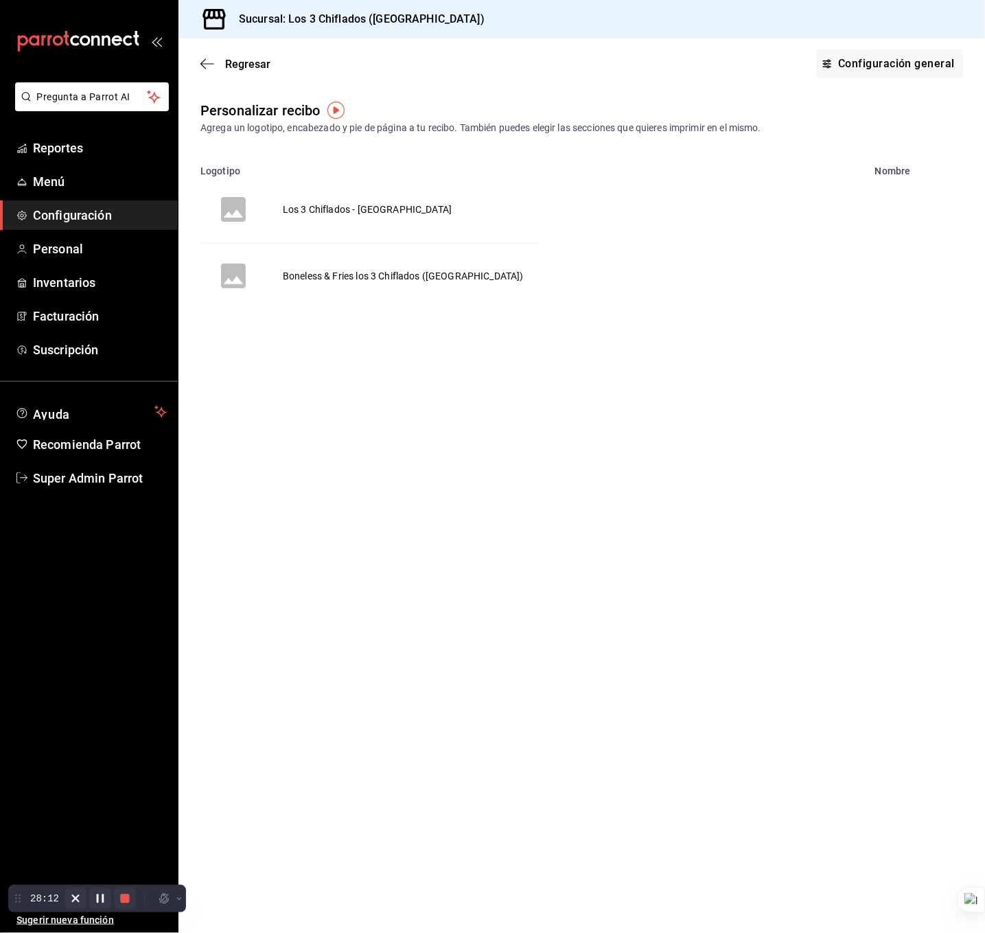
click at [369, 205] on td "Los 3 Chiflados - [GEOGRAPHIC_DATA]" at bounding box center [367, 209] width 202 height 66
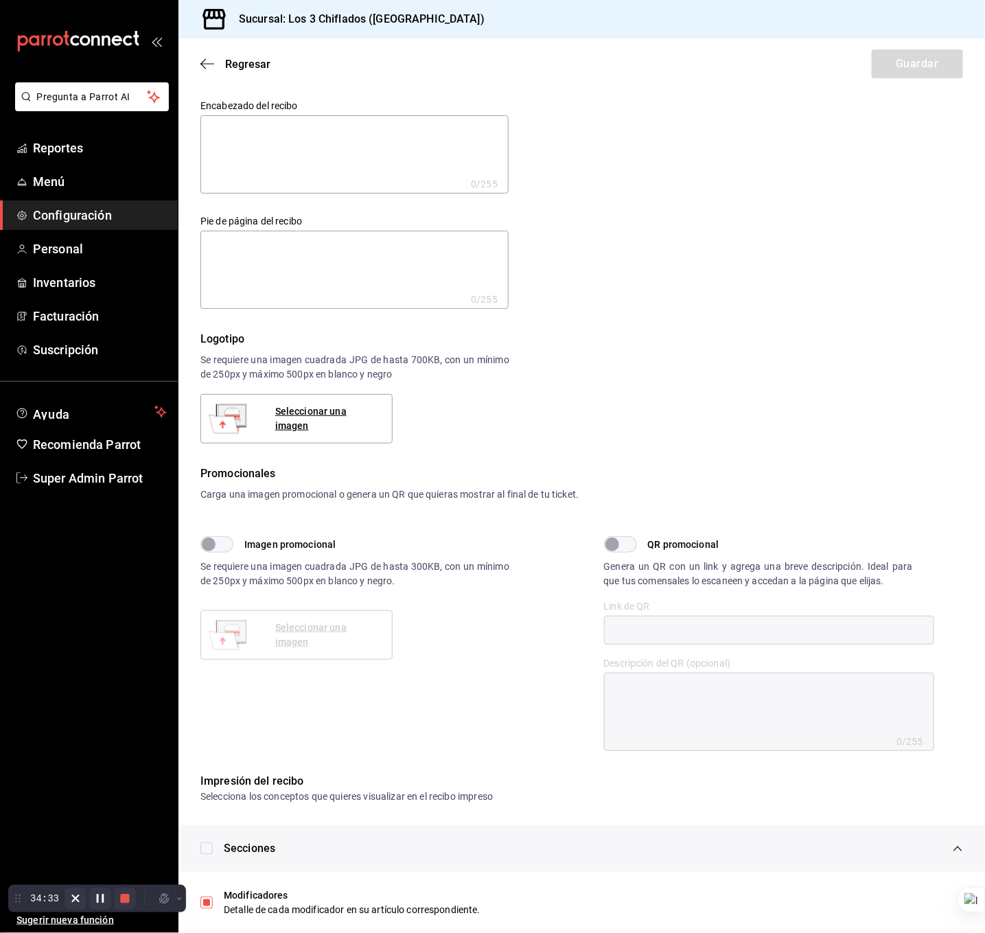
click at [25, 555] on ul "Sugerir nueva función" at bounding box center [89, 713] width 178 height 441
click at [216, 62] on span "Regresar" at bounding box center [235, 64] width 70 height 13
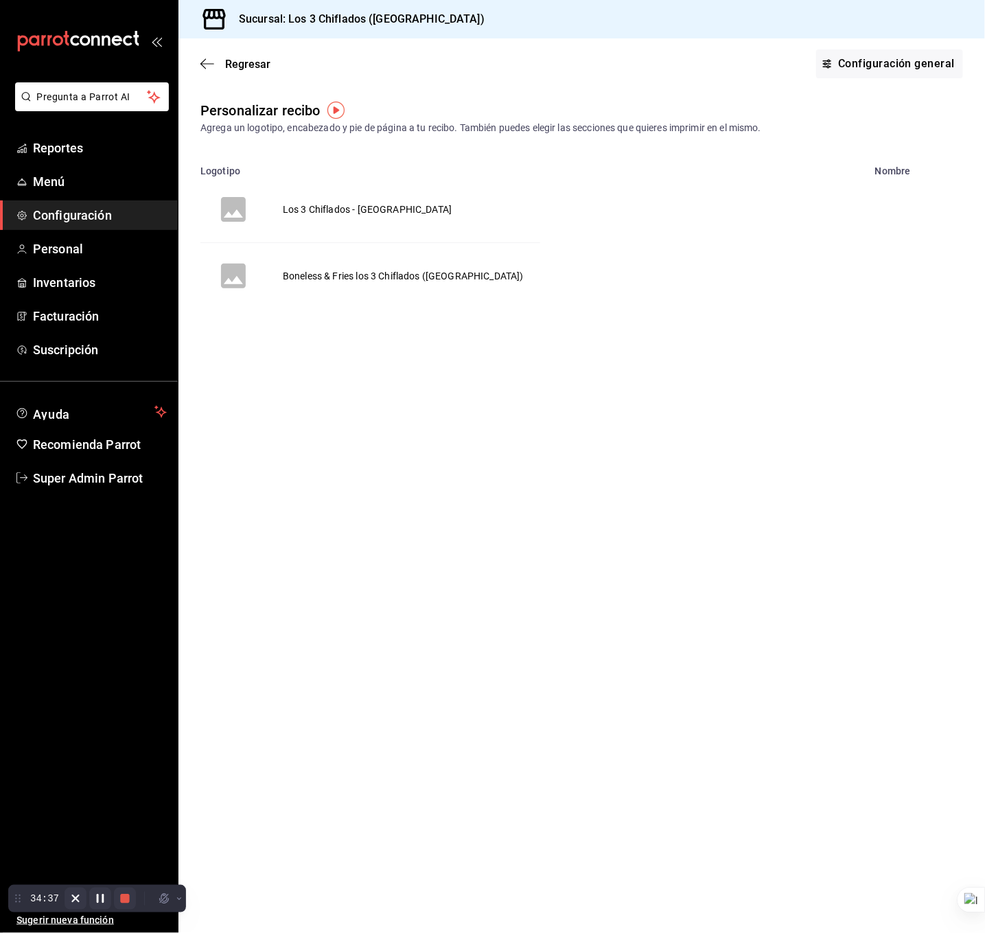
click at [77, 211] on span "Configuración" at bounding box center [100, 215] width 134 height 19
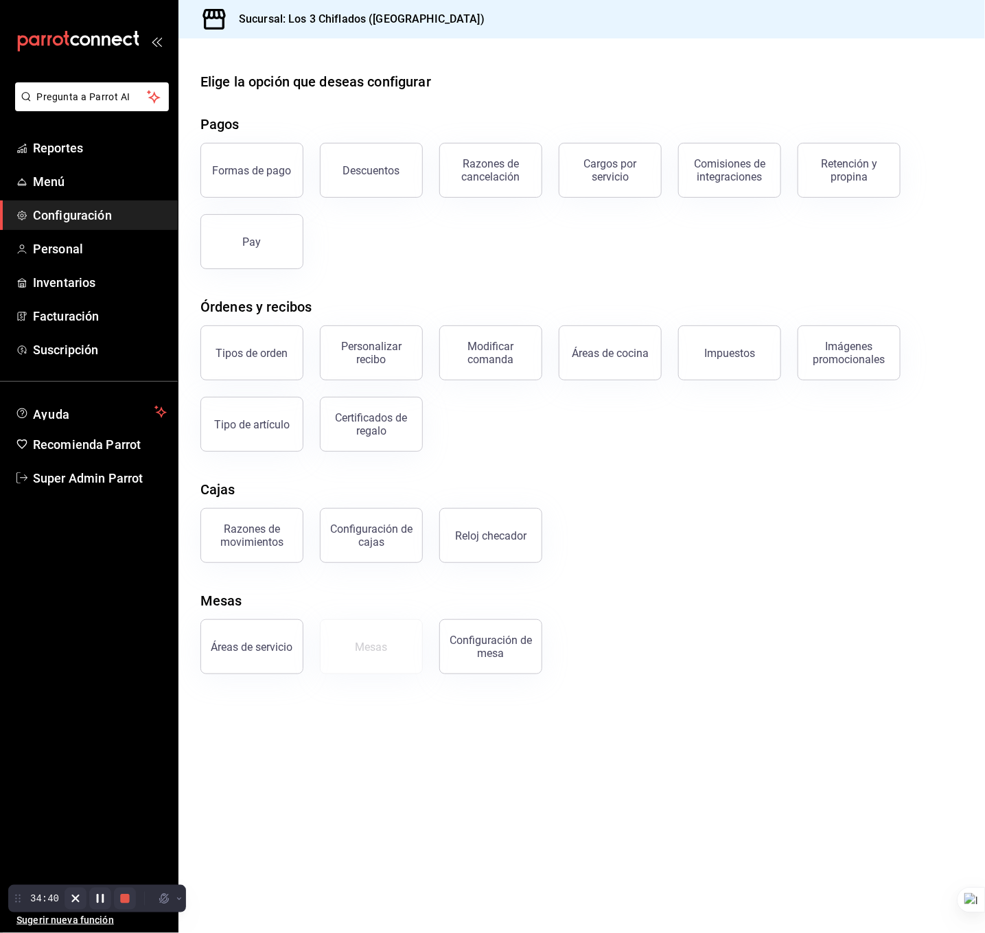
click at [612, 418] on div "Tipos de orden Personalizar recibo Modificar comanda Áreas de cocina Impuestos …" at bounding box center [573, 380] width 779 height 143
click at [235, 358] on div "Tipos de orden" at bounding box center [252, 353] width 72 height 13
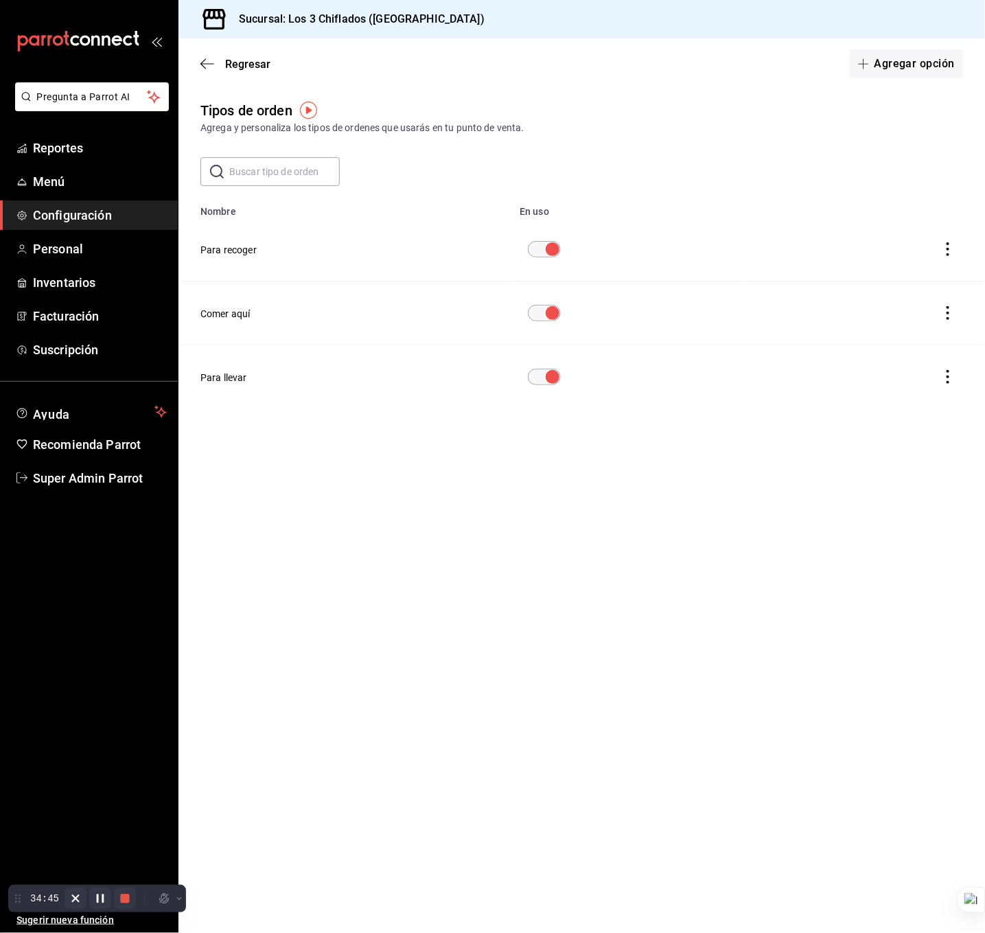
click at [200, 54] on div "Regresar Agregar opción" at bounding box center [581, 63] width 807 height 51
click at [208, 60] on icon "button" at bounding box center [207, 64] width 14 height 12
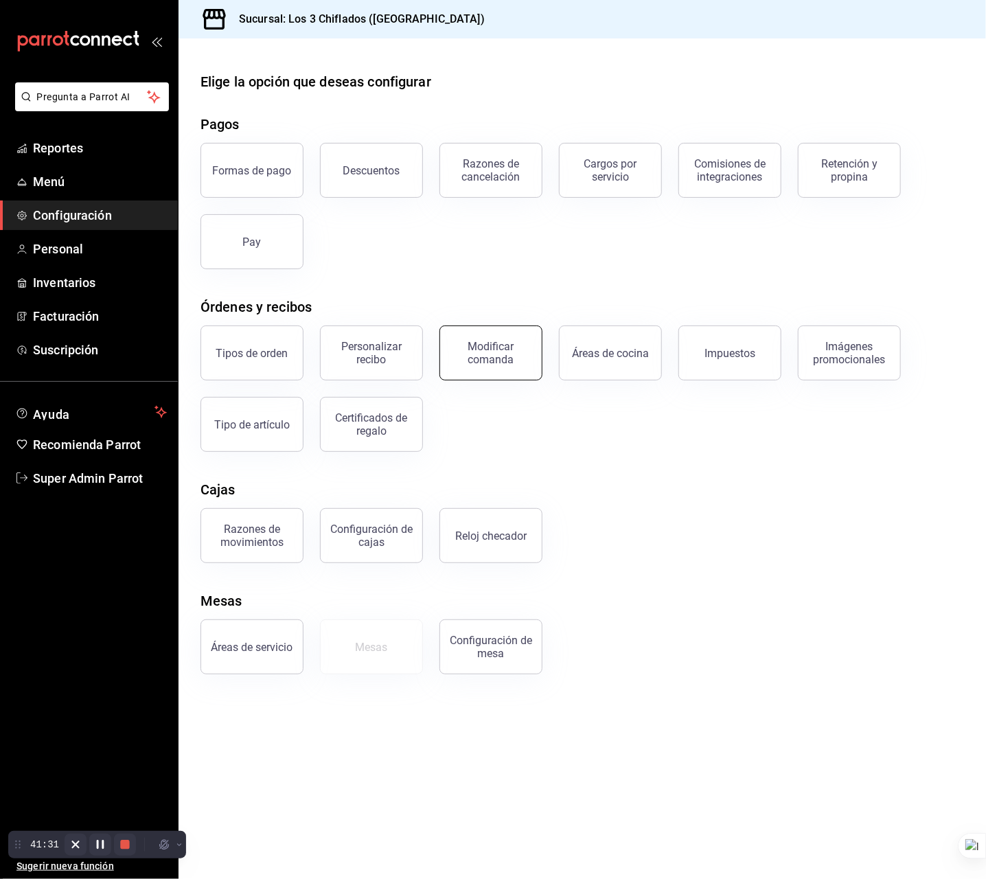
click at [494, 349] on div "Modificar comanda" at bounding box center [490, 353] width 85 height 26
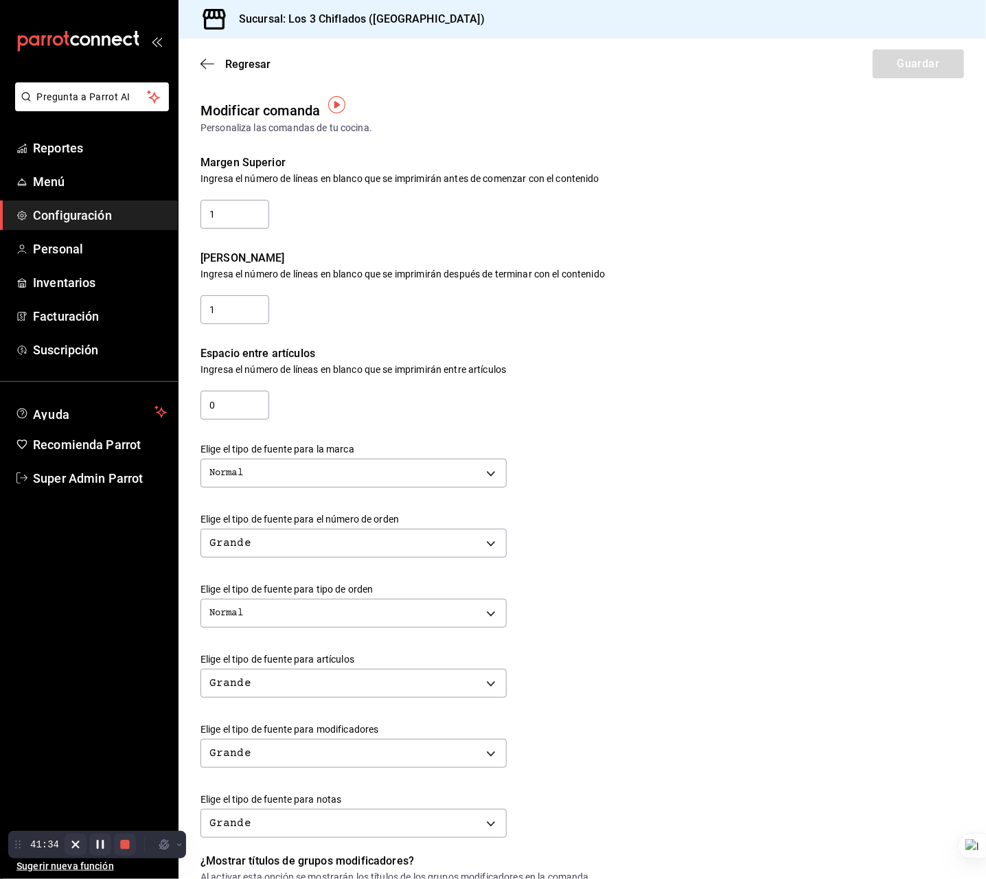
scroll to position [103, 0]
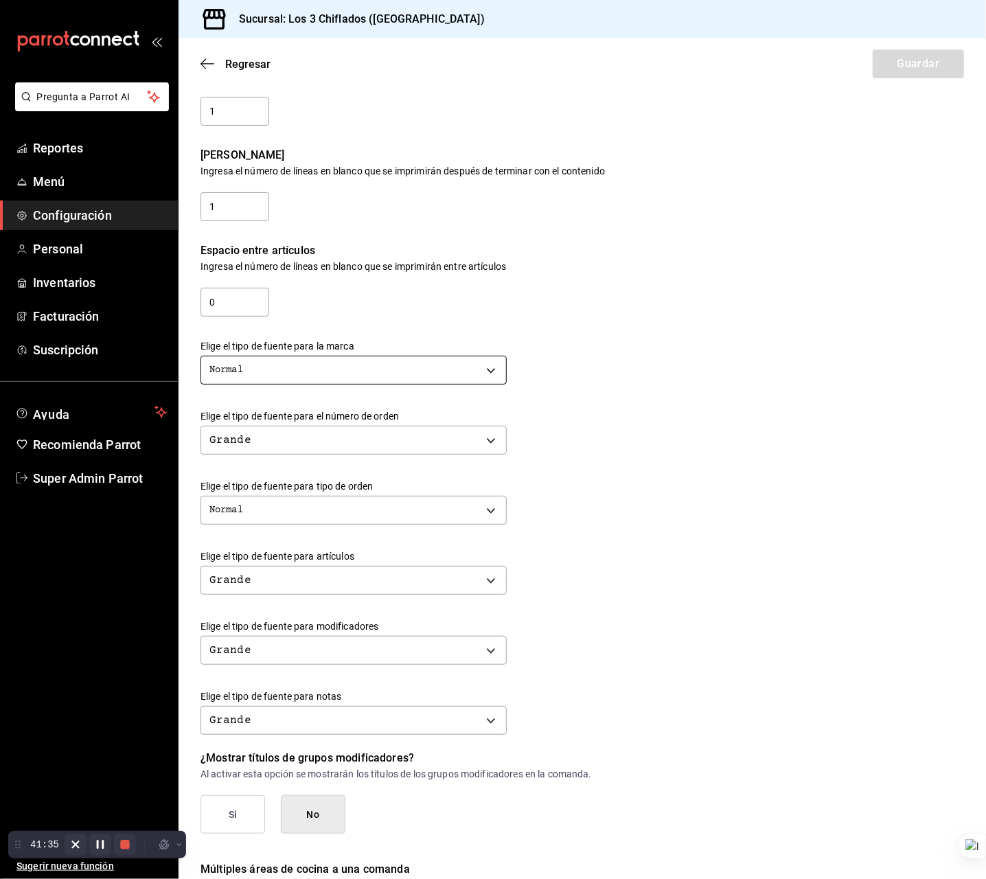
click at [392, 380] on body "Pregunta a Parrot AI Reportes Menú Configuración Personal Inventarios Facturaci…" at bounding box center [493, 439] width 986 height 879
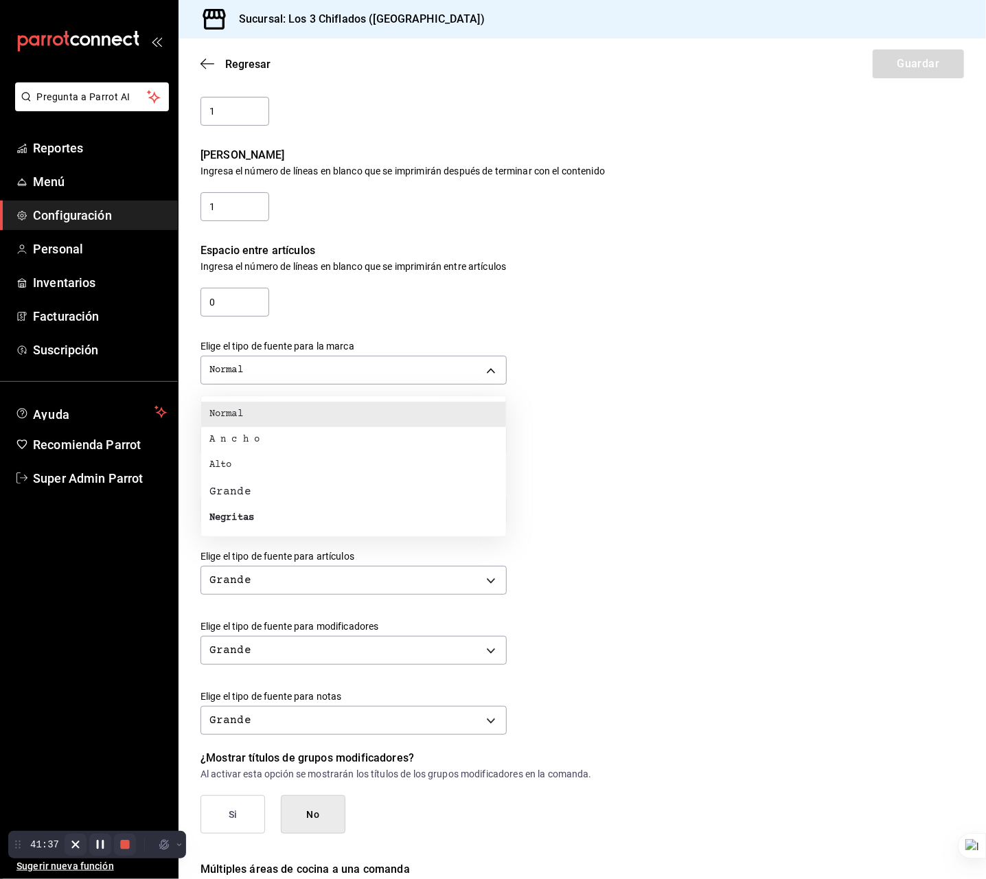
click at [286, 520] on li "Negritas" at bounding box center [353, 517] width 305 height 25
type input "BOLD"
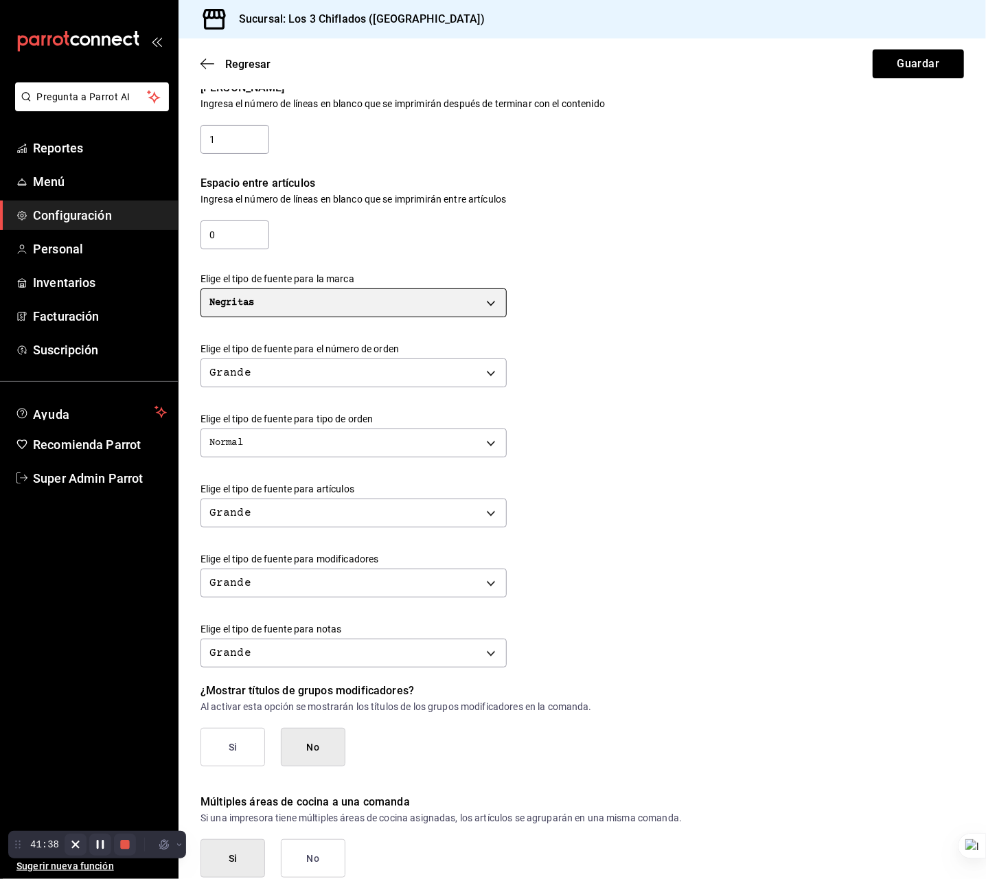
scroll to position [206, 0]
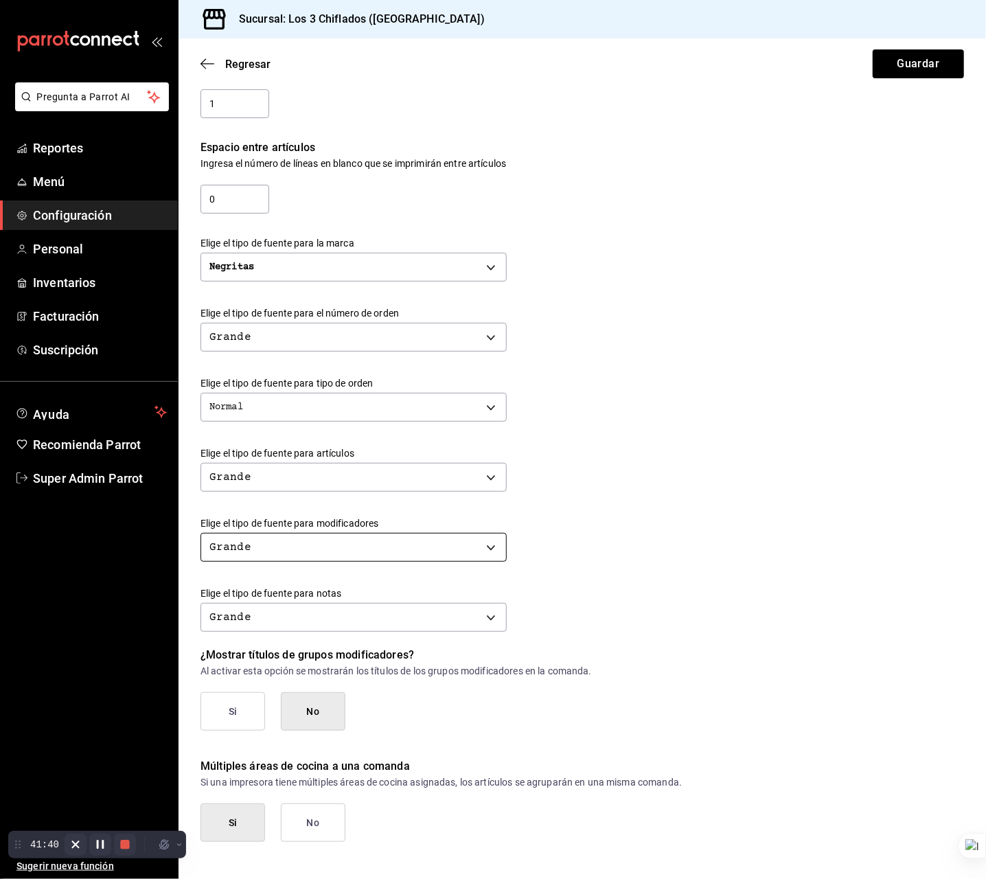
click at [303, 543] on body "Pregunta a Parrot AI Reportes Menú Configuración Personal Inventarios Facturaci…" at bounding box center [493, 439] width 986 height 879
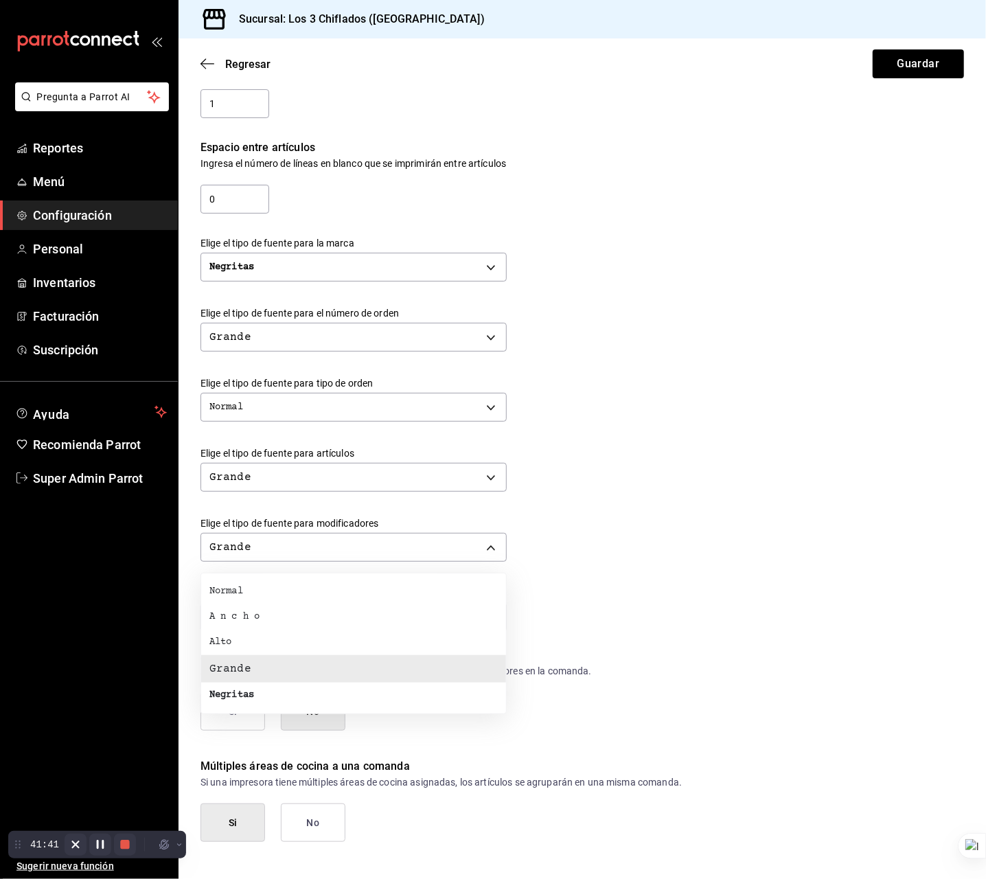
click at [269, 697] on li "Negritas" at bounding box center [353, 694] width 305 height 25
type input "BOLD"
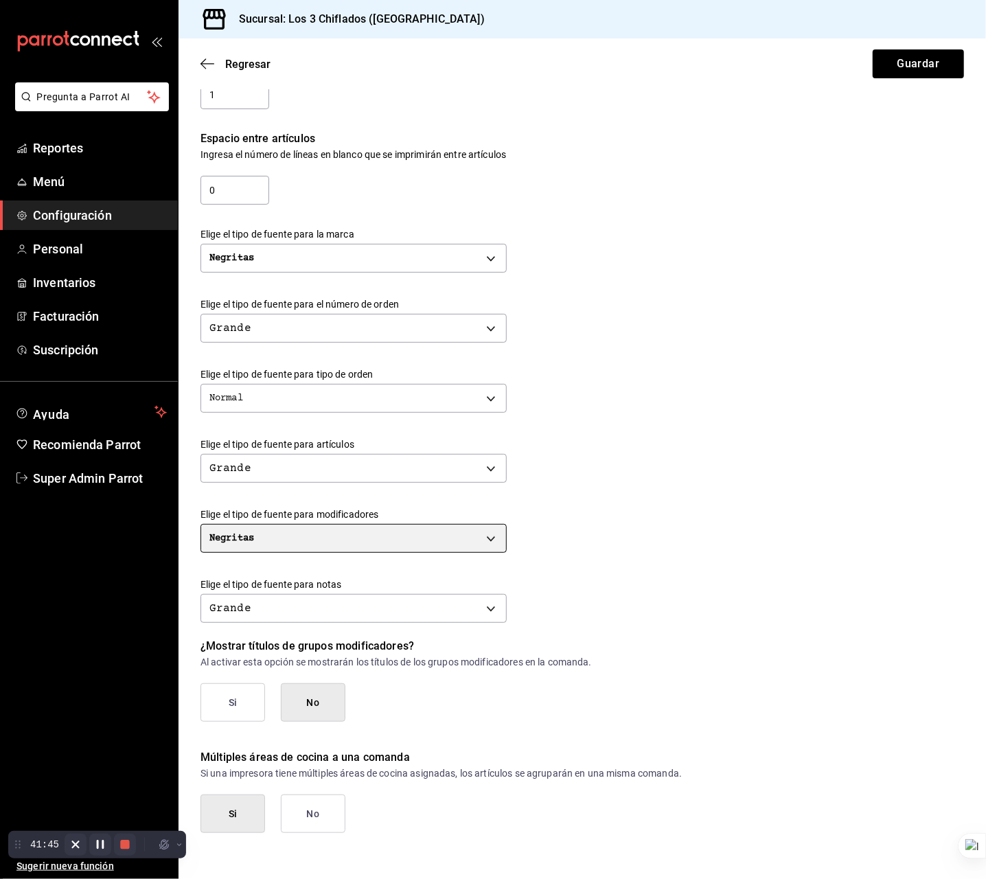
scroll to position [217, 0]
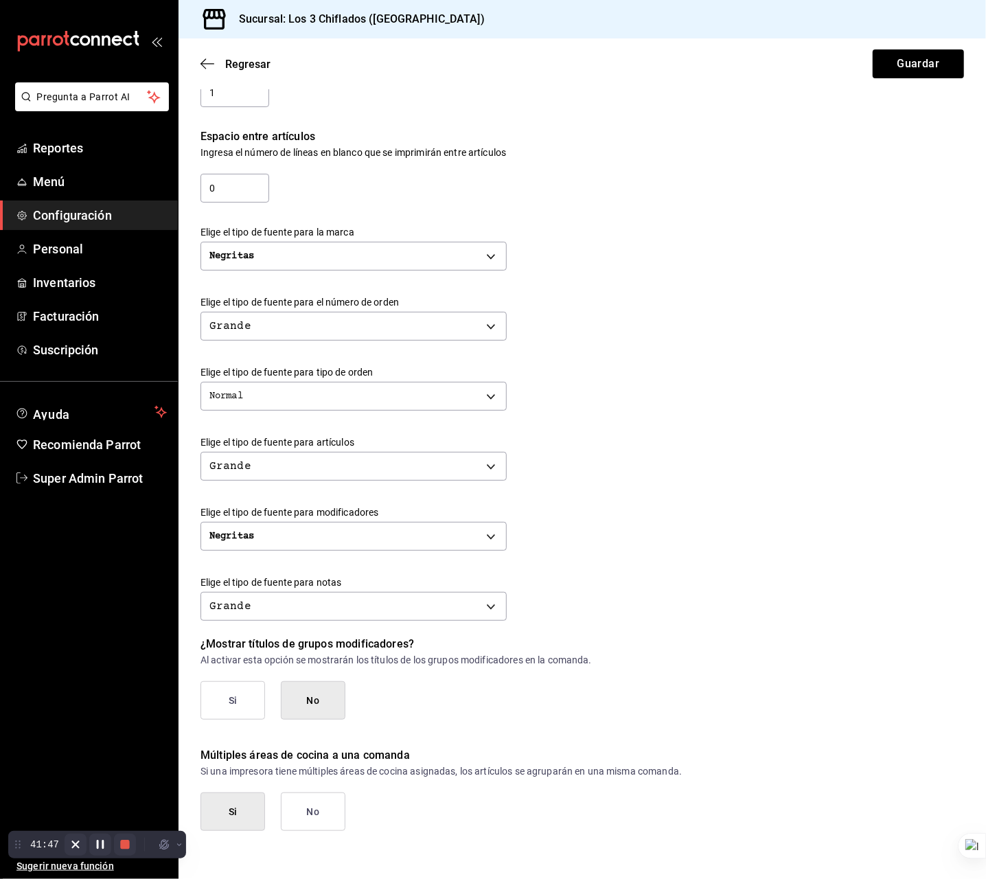
click at [222, 702] on button "Si" at bounding box center [232, 700] width 65 height 38
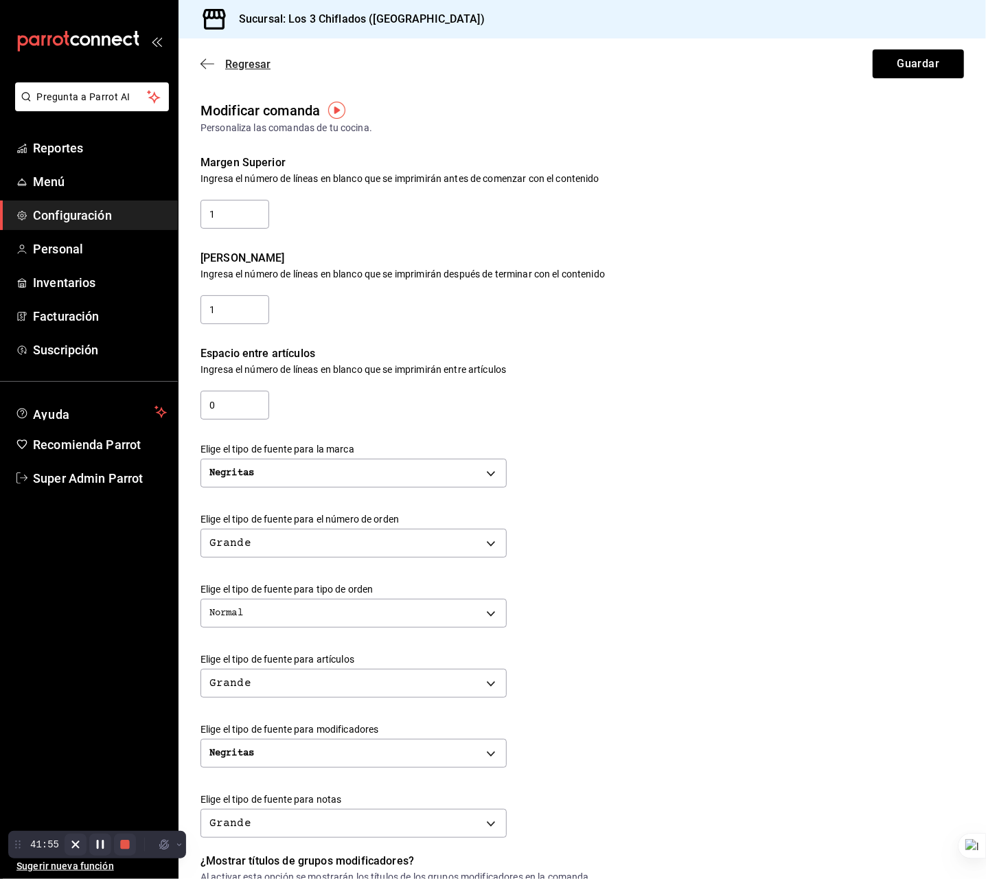
click at [222, 62] on span "Regresar" at bounding box center [235, 64] width 70 height 13
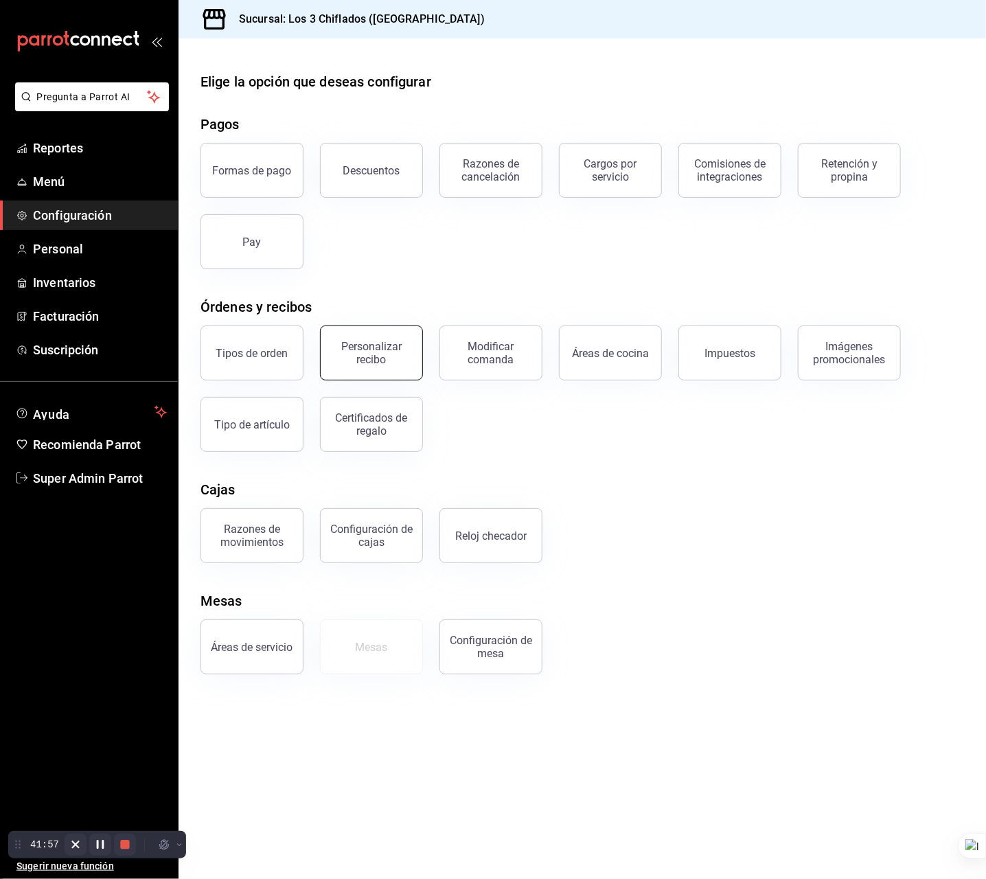
click at [364, 345] on div "Personalizar recibo" at bounding box center [371, 353] width 85 height 26
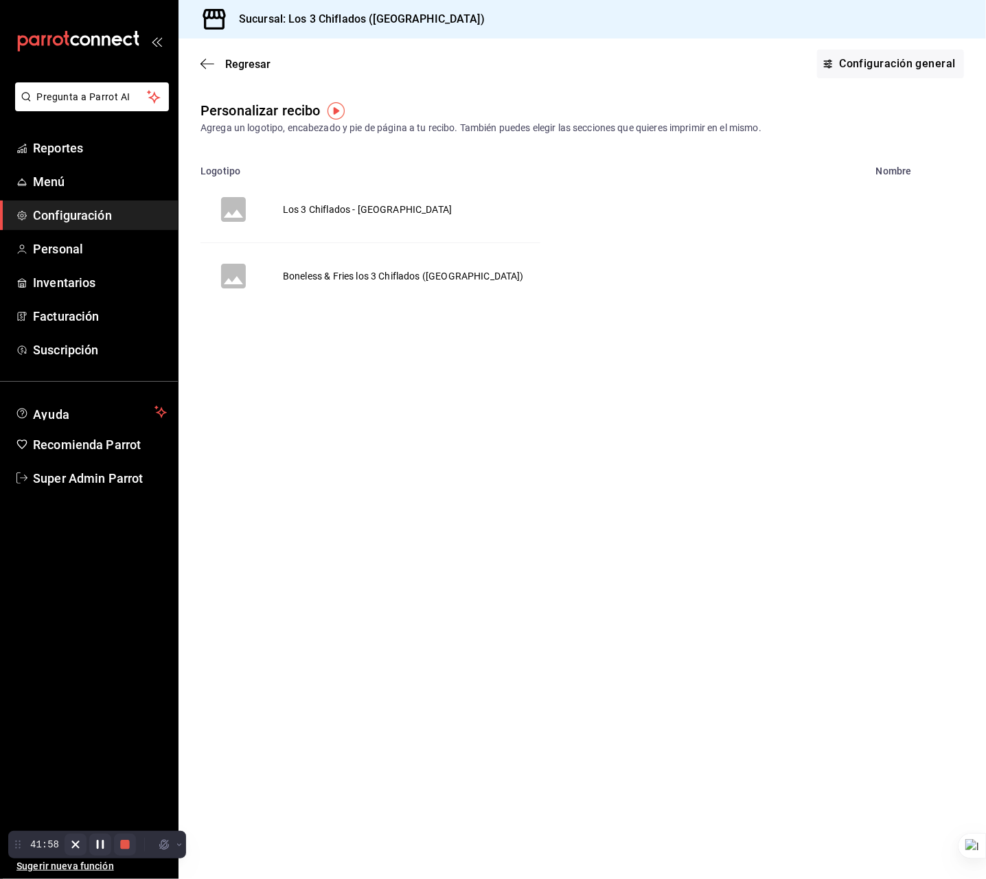
click at [364, 209] on td "Los 3 Chiflados - [GEOGRAPHIC_DATA]" at bounding box center [367, 209] width 202 height 66
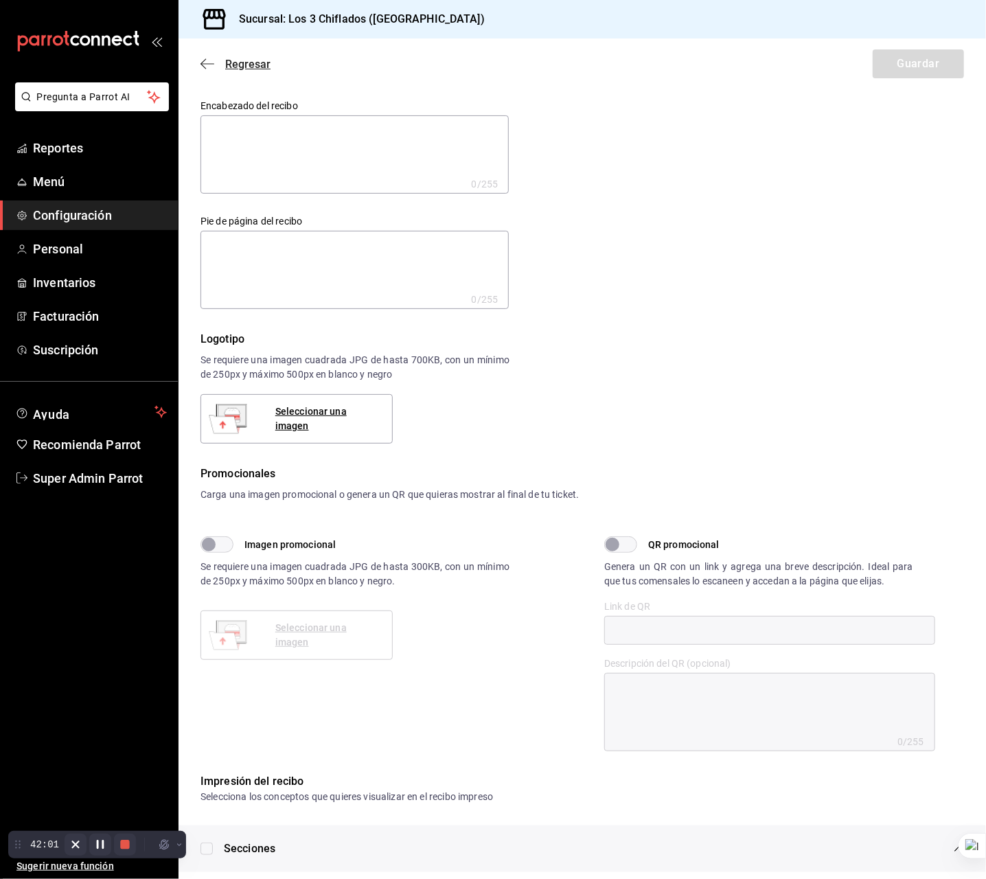
click at [216, 59] on span "Regresar" at bounding box center [235, 64] width 70 height 13
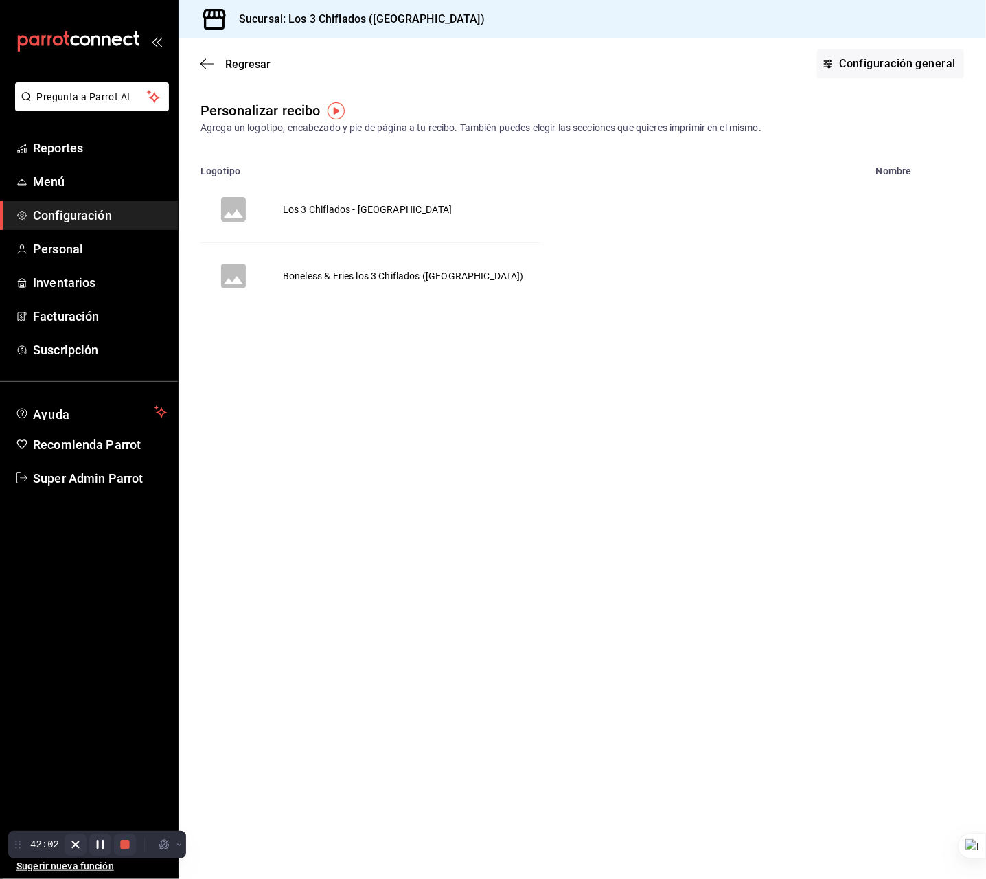
click at [221, 52] on div "Regresar Configuración general" at bounding box center [581, 63] width 807 height 51
click at [223, 59] on span "Regresar" at bounding box center [235, 64] width 70 height 13
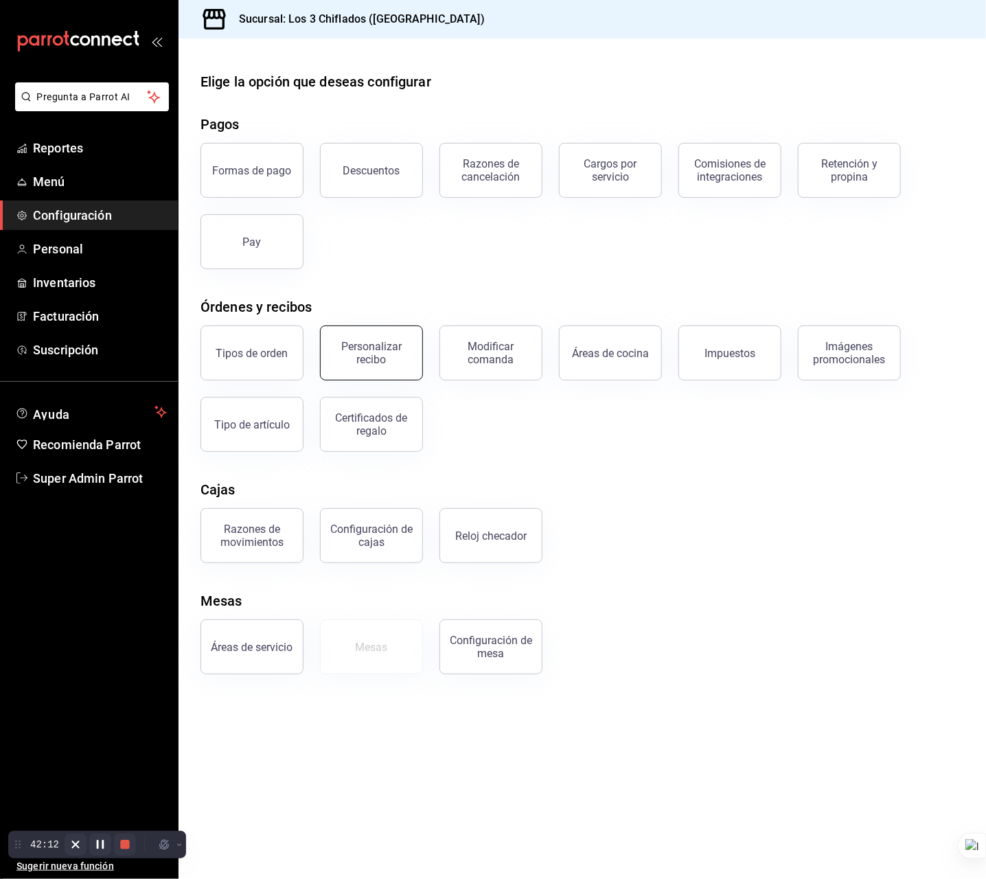
click at [374, 356] on div "Personalizar recibo" at bounding box center [371, 353] width 85 height 26
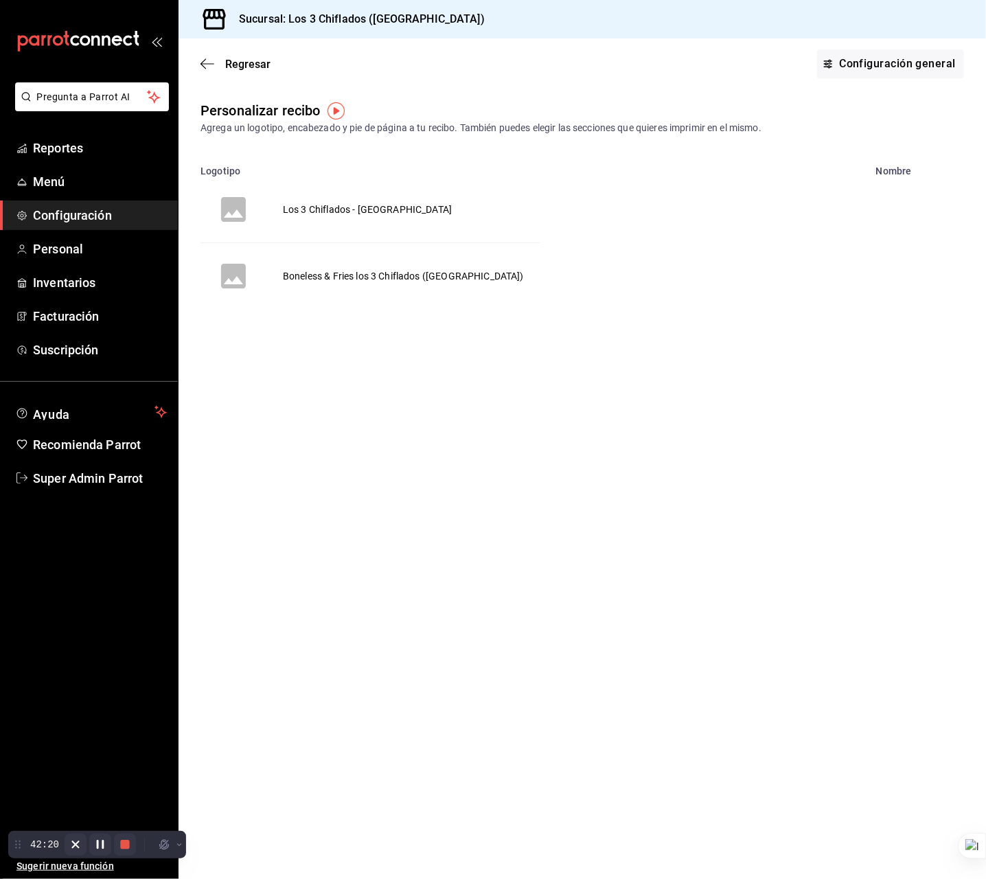
click at [340, 211] on td "Los 3 Chiflados - [GEOGRAPHIC_DATA]" at bounding box center [367, 209] width 202 height 66
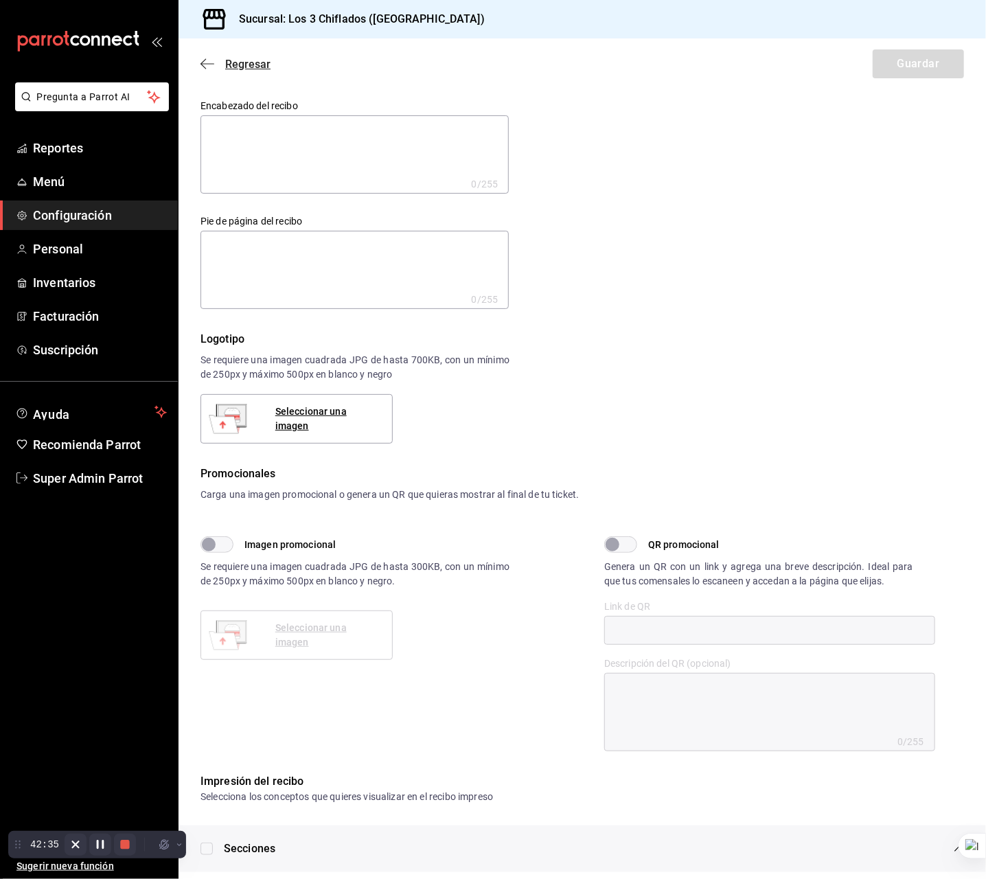
click at [240, 65] on span "Regresar" at bounding box center [247, 64] width 45 height 13
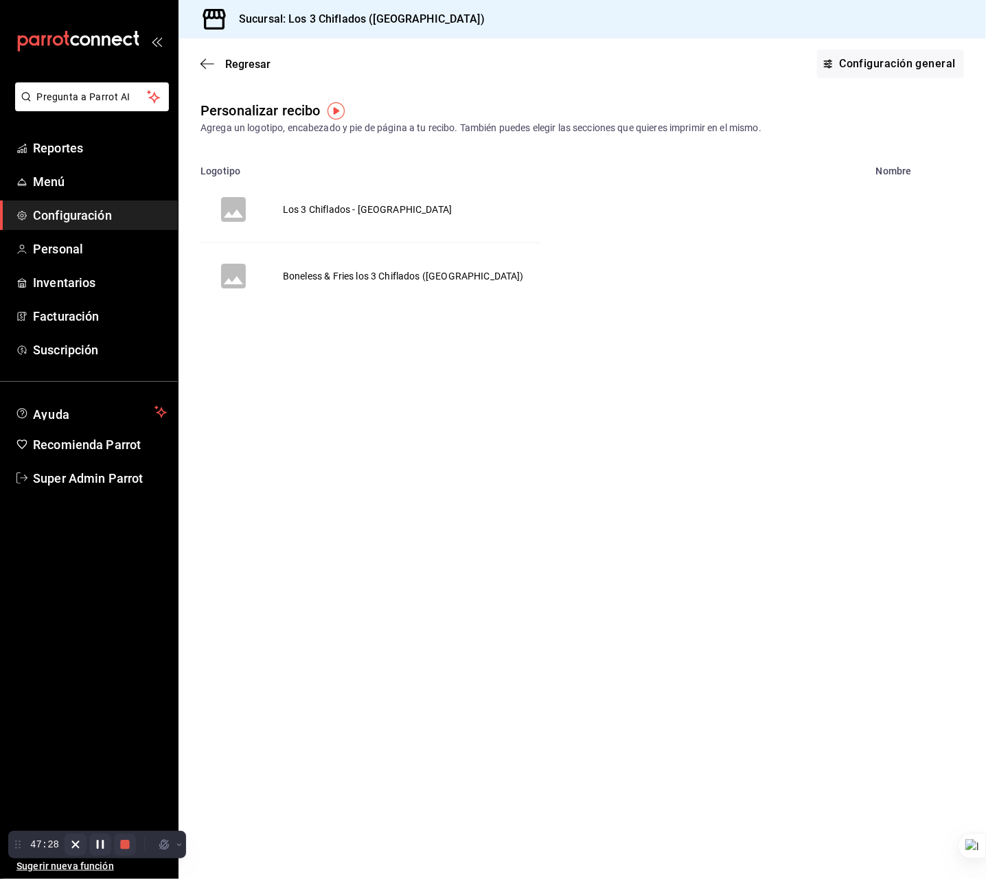
drag, startPoint x: 380, startPoint y: 393, endPoint x: 421, endPoint y: 382, distance: 42.6
click at [380, 393] on main "Regresar Configuración general Personalizar recibo Agrega un logotipo, encabeza…" at bounding box center [581, 458] width 807 height 840
